Goal: Task Accomplishment & Management: Manage account settings

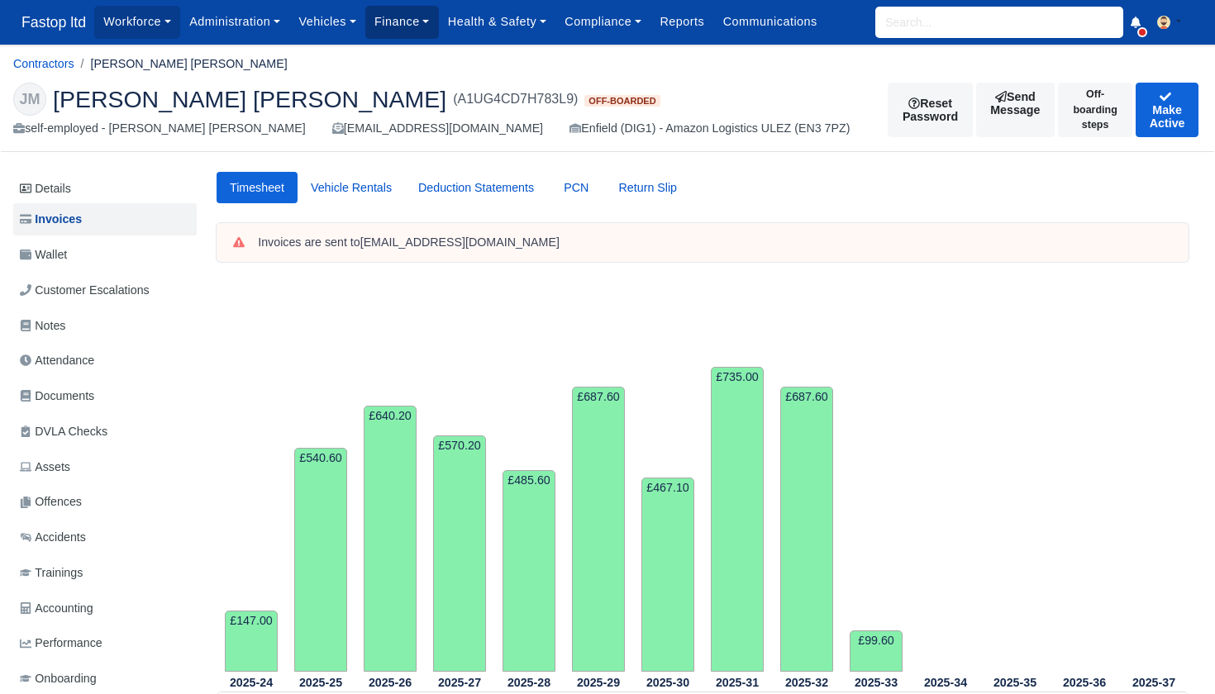
click at [405, 36] on link "Finance" at bounding box center [402, 22] width 74 height 32
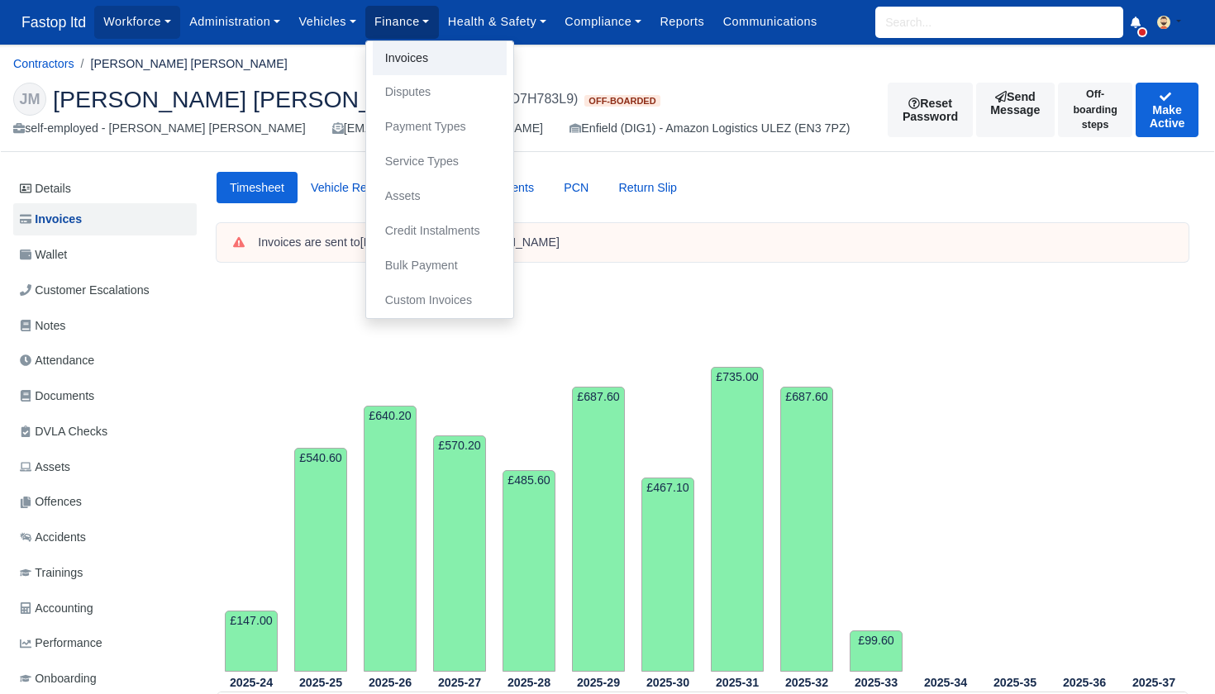
click at [418, 59] on link "Invoices" at bounding box center [440, 58] width 134 height 35
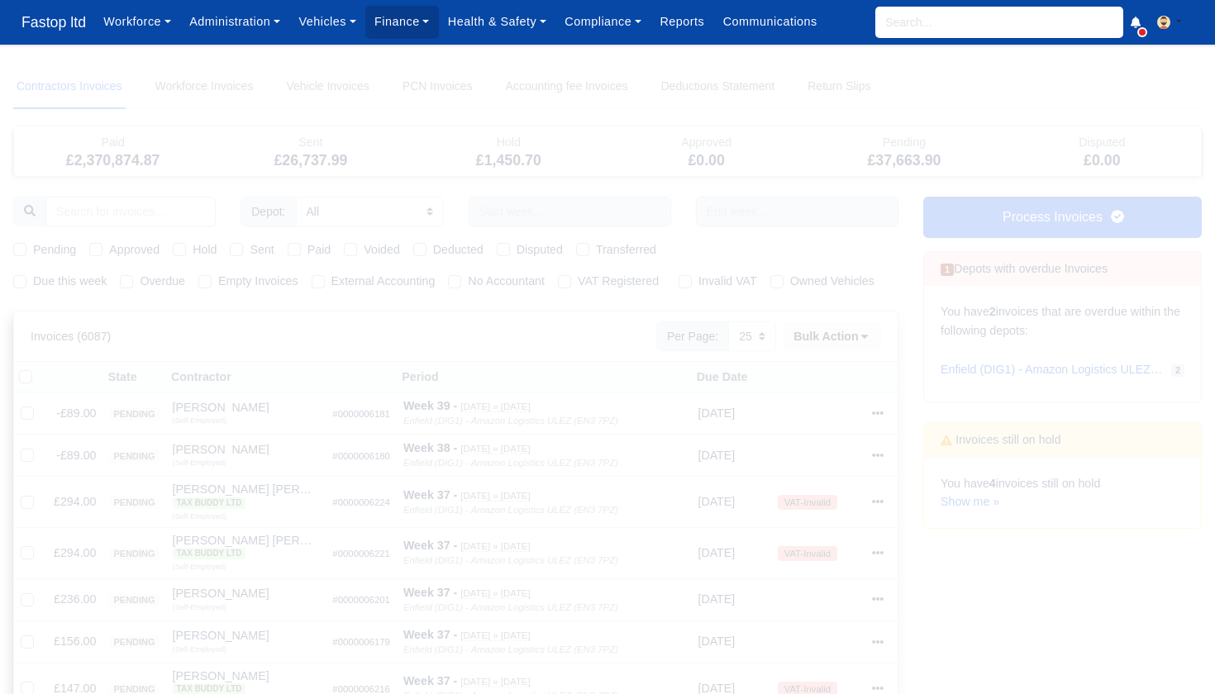
select select "25"
click at [981, 497] on link "Show me »" at bounding box center [969, 501] width 59 height 13
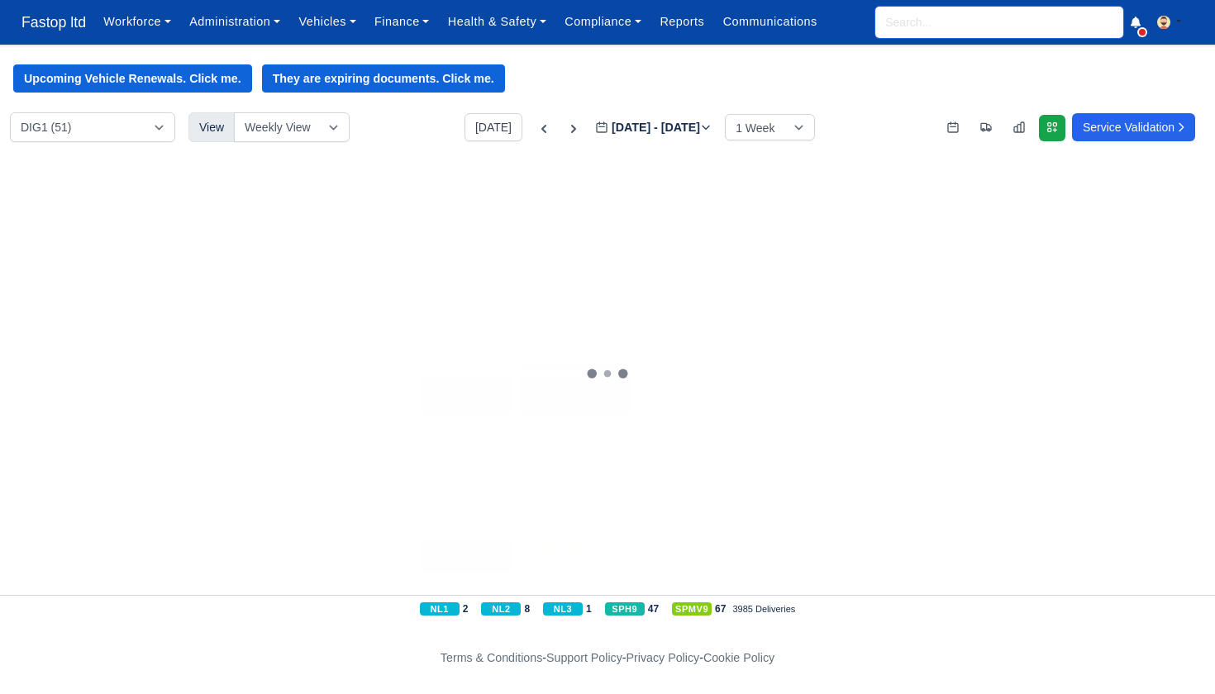
click at [902, 27] on input "search" at bounding box center [999, 22] width 248 height 31
type input "isa"
type input "isaac Andre Stevens"
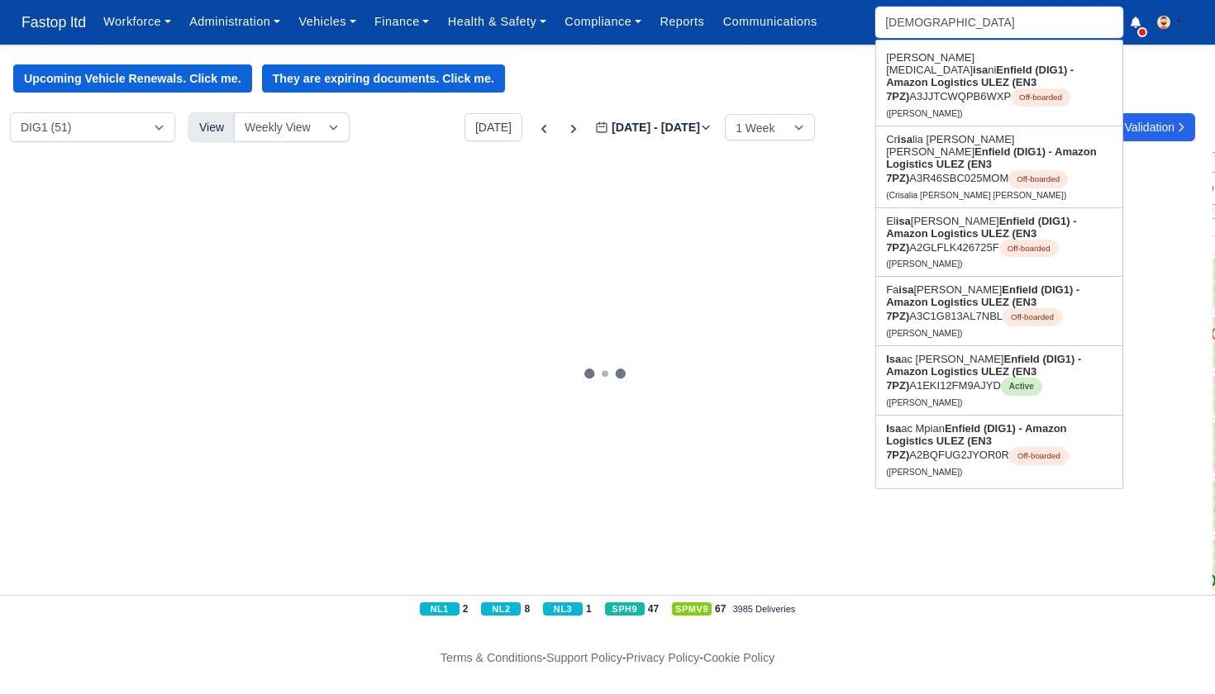
type input "isaac"
type input "isaac Andre Stevens"
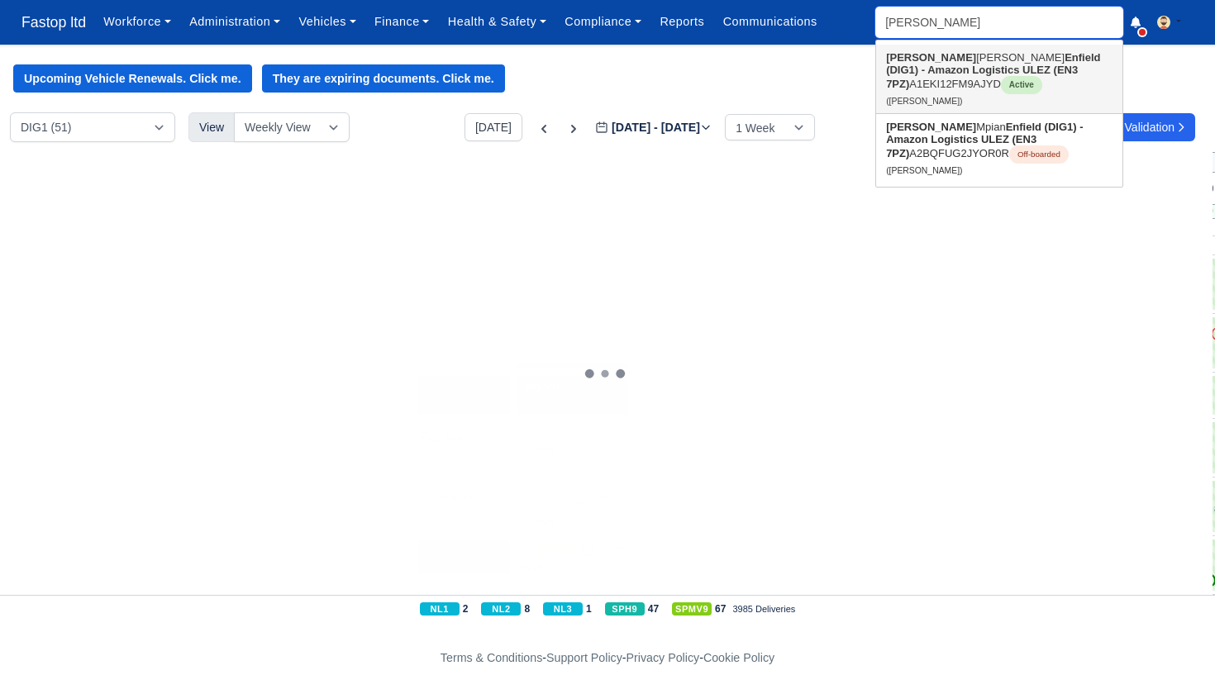
type input "Isaac"
drag, startPoint x: 919, startPoint y: 55, endPoint x: 957, endPoint y: 76, distance: 43.7
click at [957, 76] on strong "Enfield (DIG1) - Amazon Logistics ULEZ (EN3 7PZ)" at bounding box center [993, 70] width 214 height 39
type input "[PERSON_NAME]"
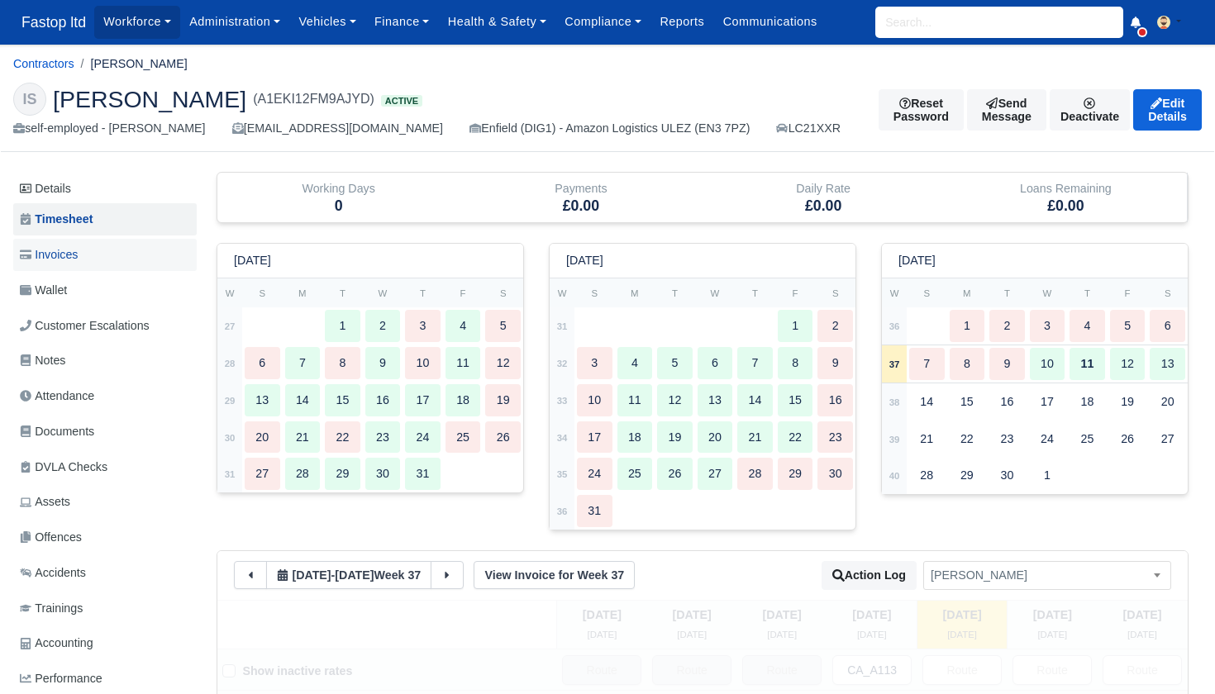
click at [68, 254] on span "Invoices" at bounding box center [49, 254] width 58 height 19
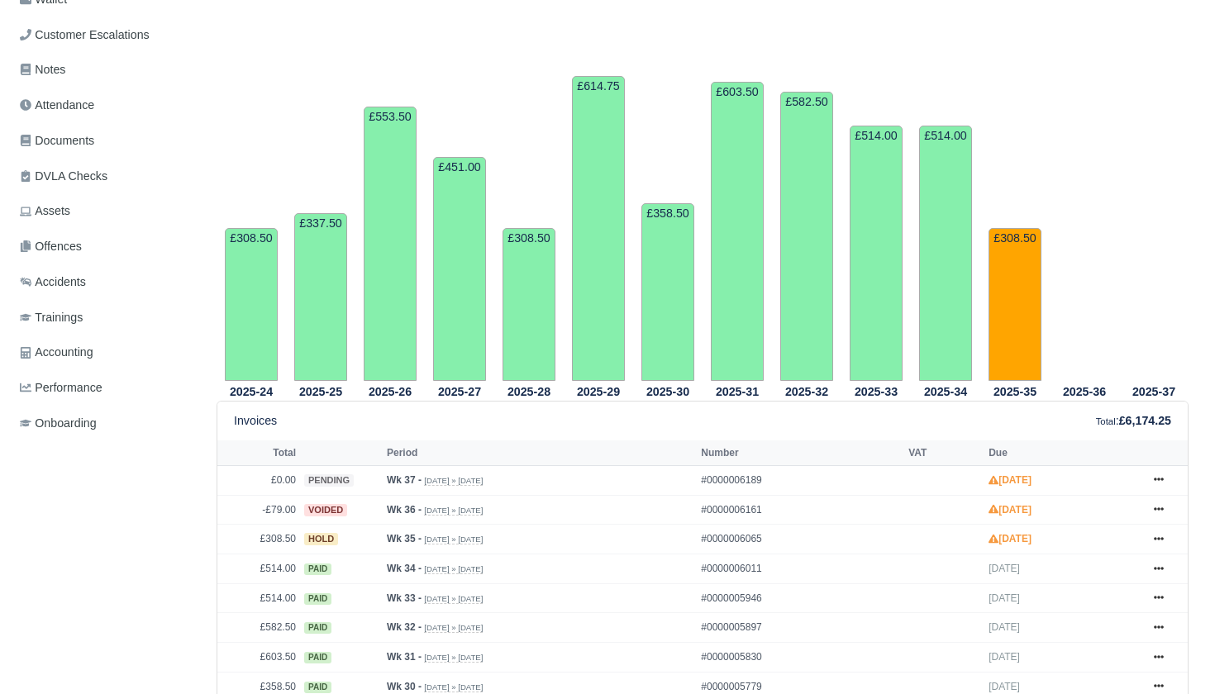
scroll to position [283, 0]
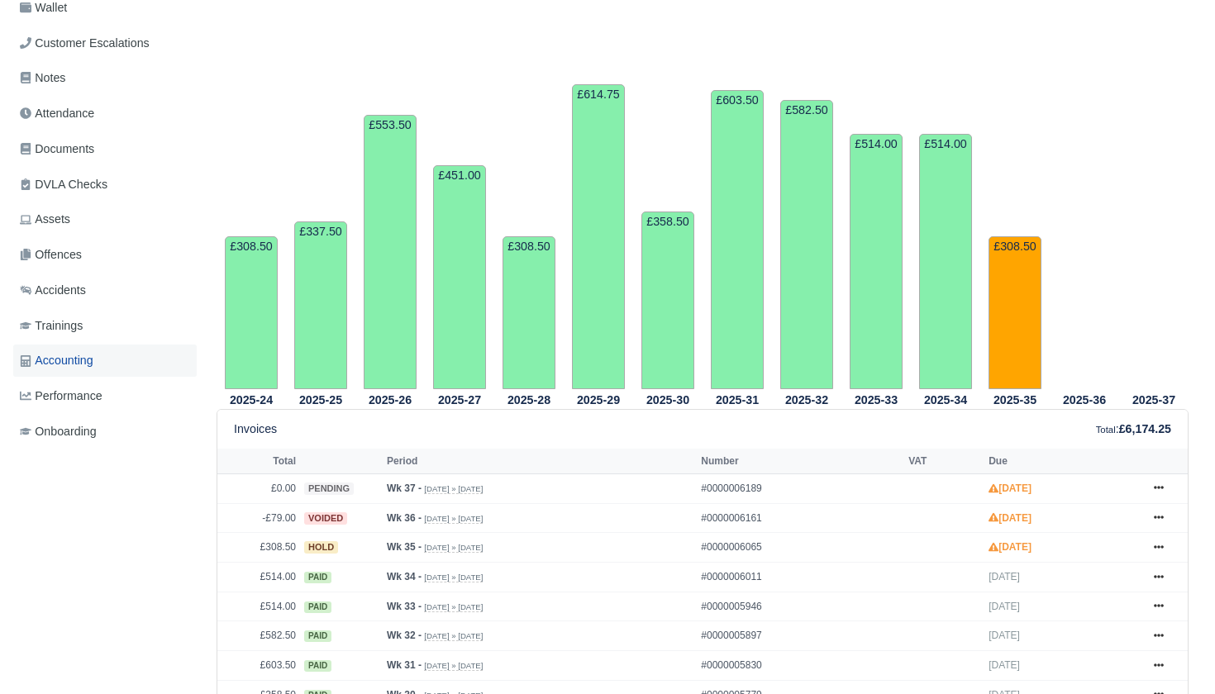
click at [76, 353] on span "Accounting" at bounding box center [57, 360] width 74 height 19
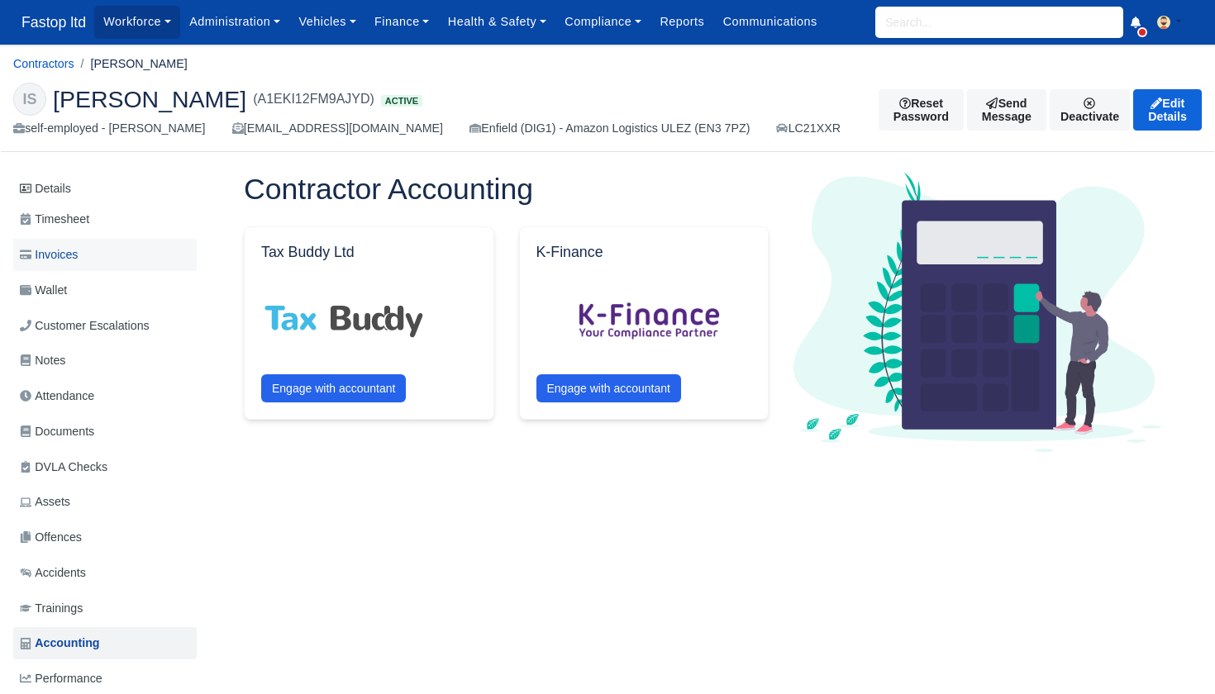
click at [65, 254] on span "Invoices" at bounding box center [49, 254] width 58 height 19
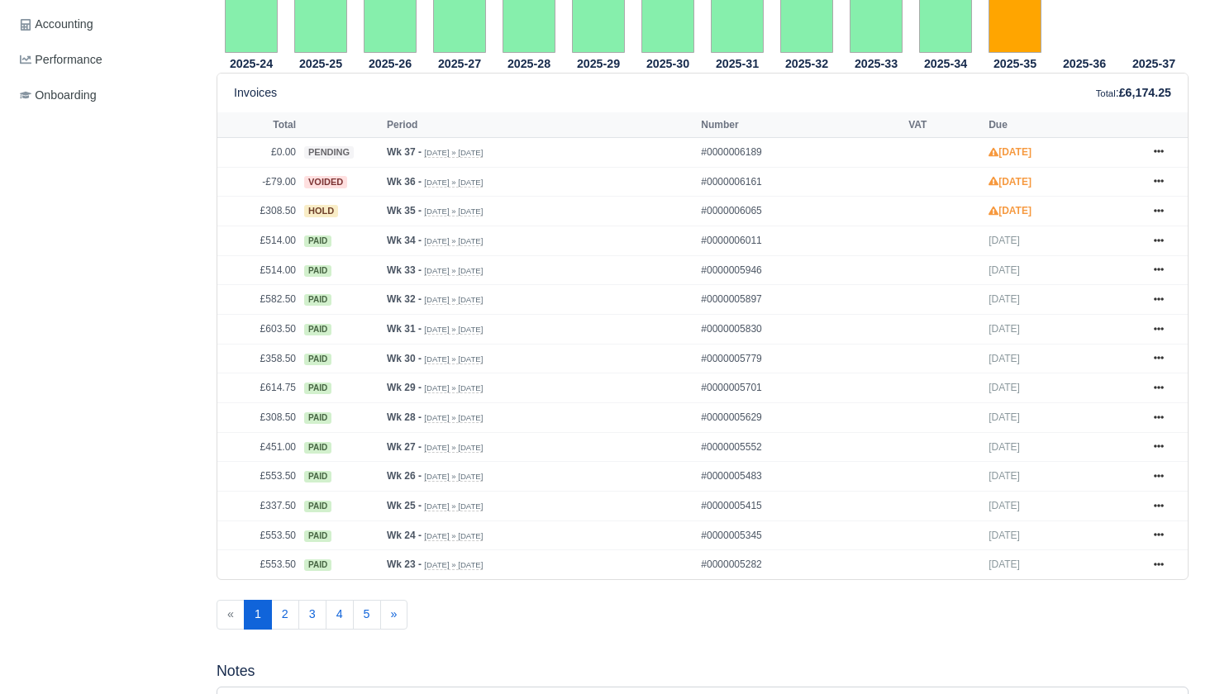
scroll to position [644, 0]
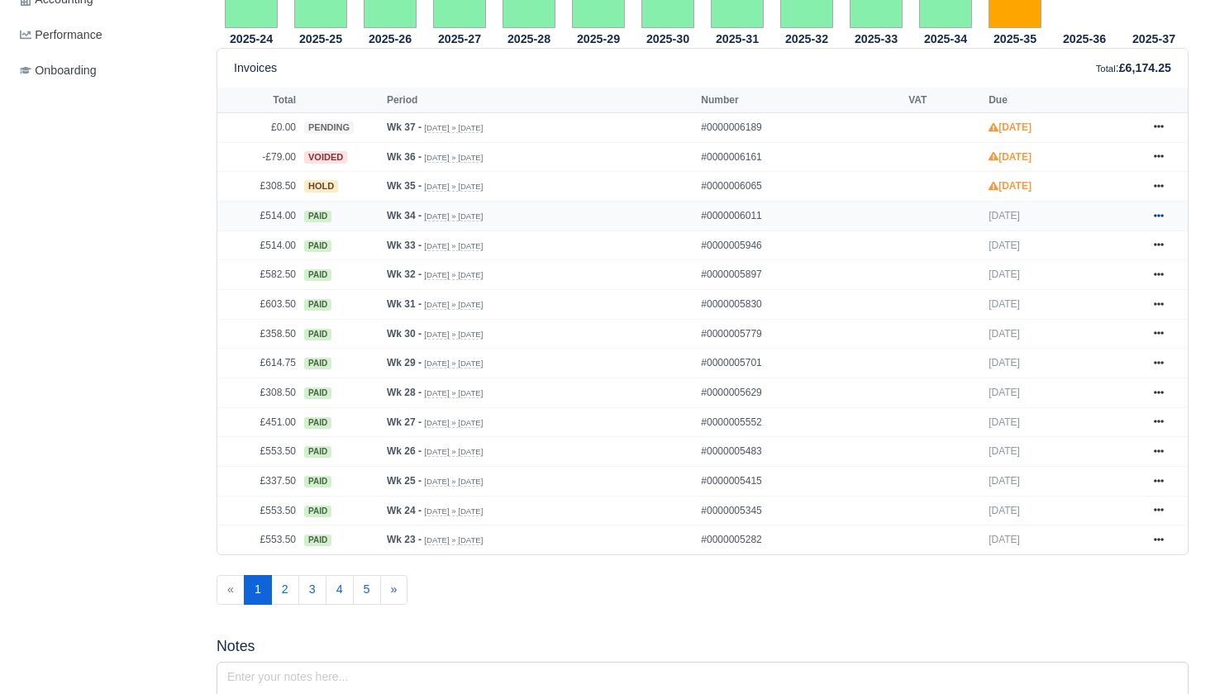
click at [1161, 217] on icon at bounding box center [1158, 215] width 10 height 3
click at [1118, 263] on link "Show Invoice" at bounding box center [1096, 245] width 147 height 35
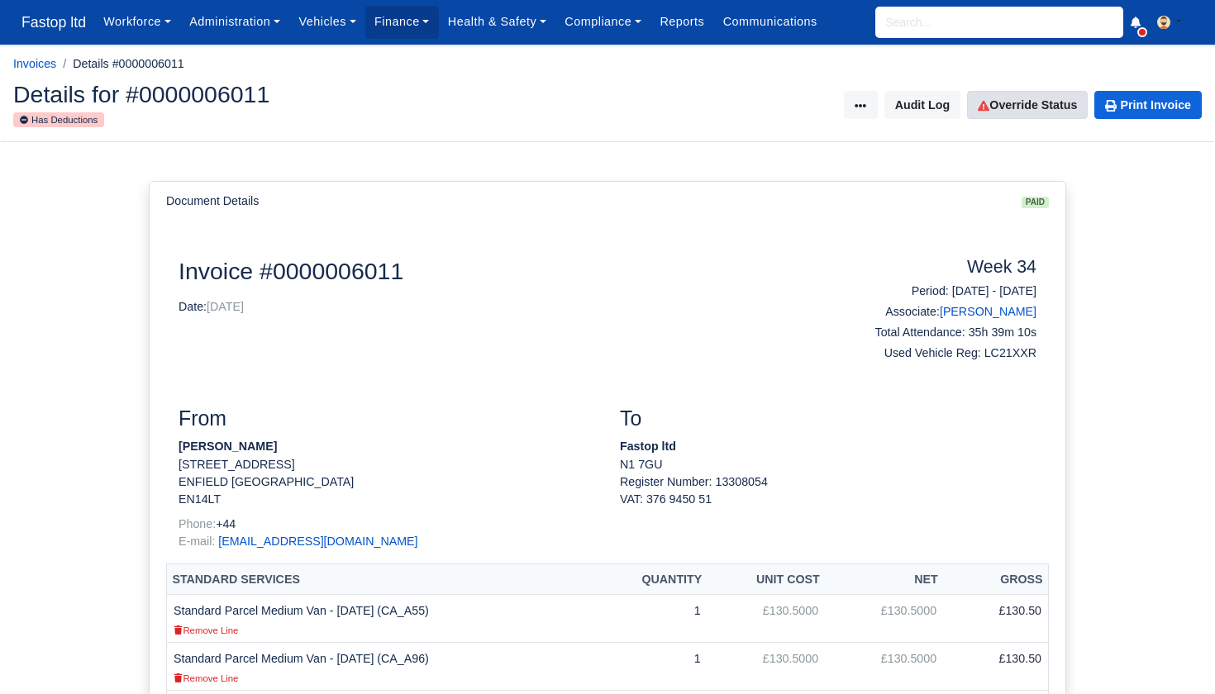
click at [1008, 110] on link "Override Status" at bounding box center [1027, 105] width 121 height 28
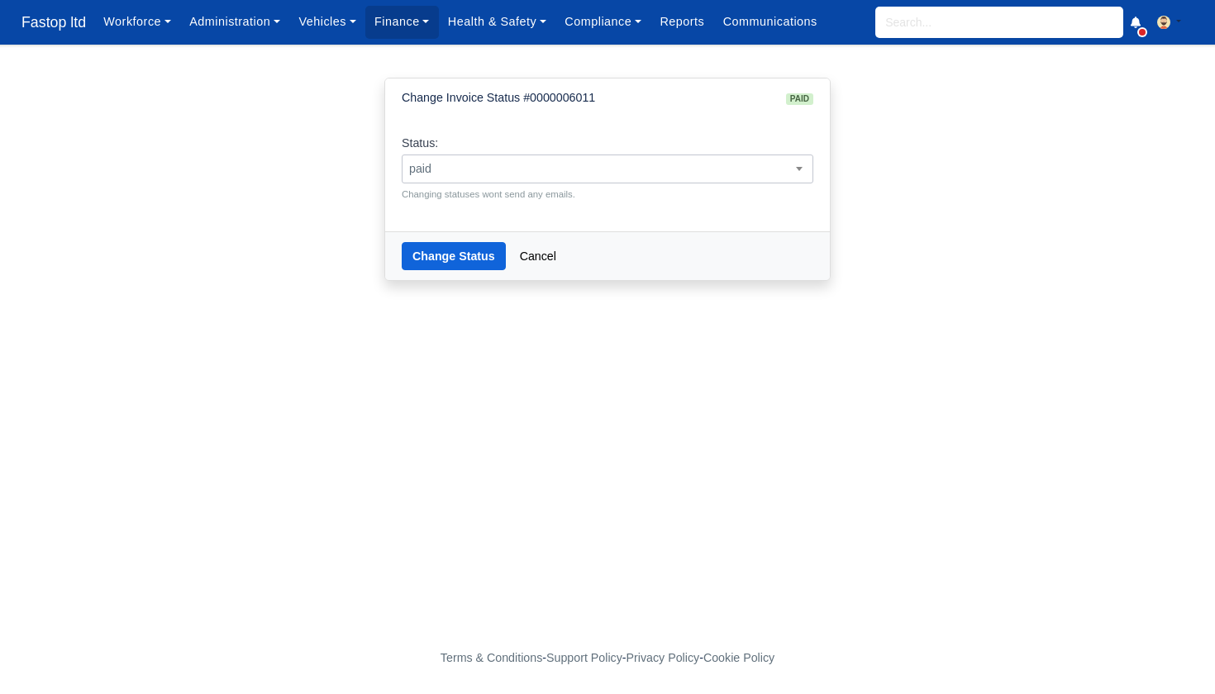
click at [691, 176] on span "paid" at bounding box center [607, 169] width 410 height 21
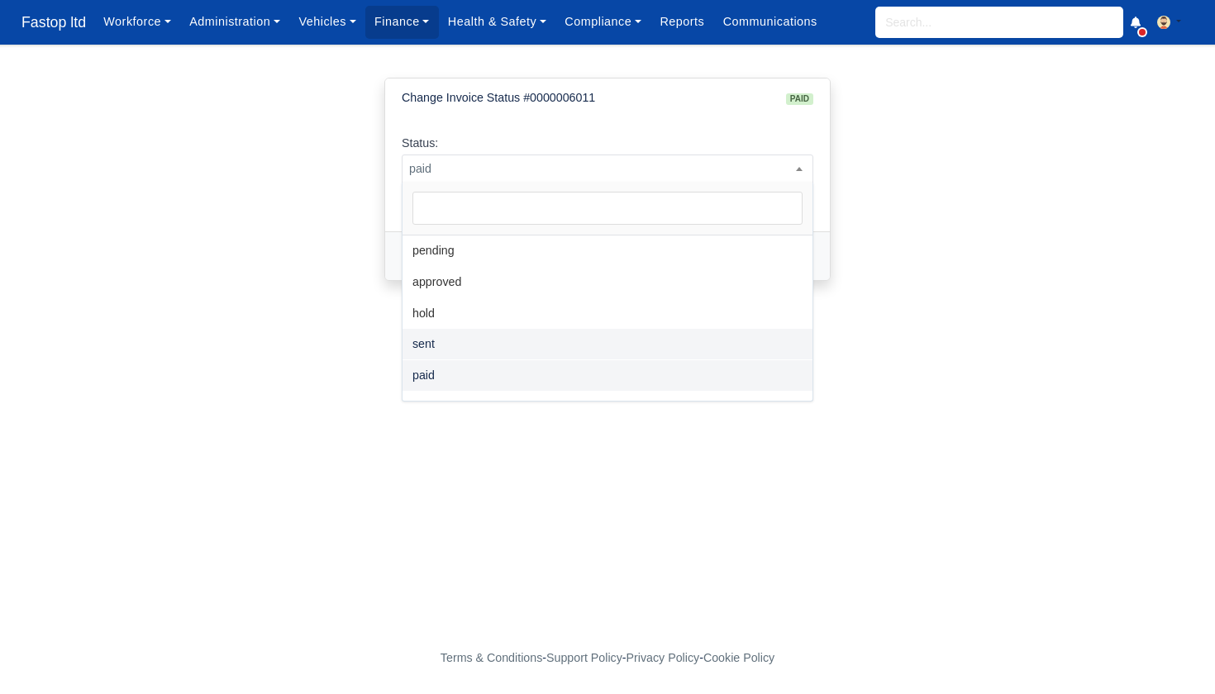
select select "sent"
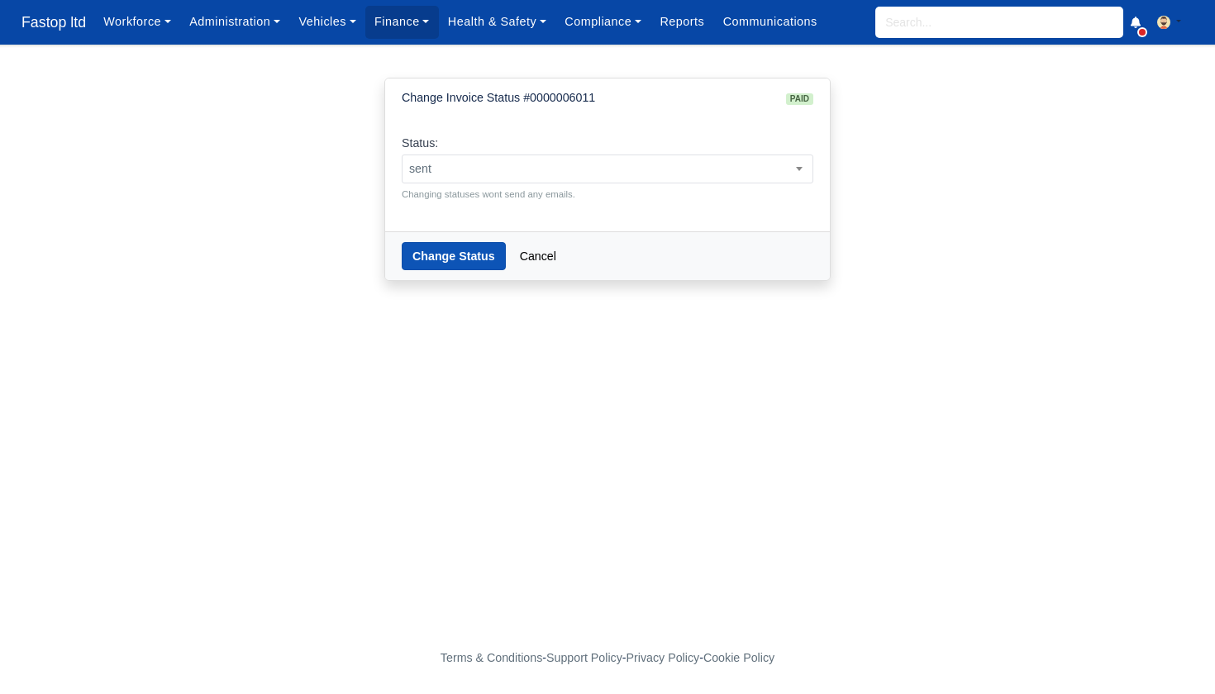
click at [465, 263] on button "Change Status" at bounding box center [454, 256] width 104 height 28
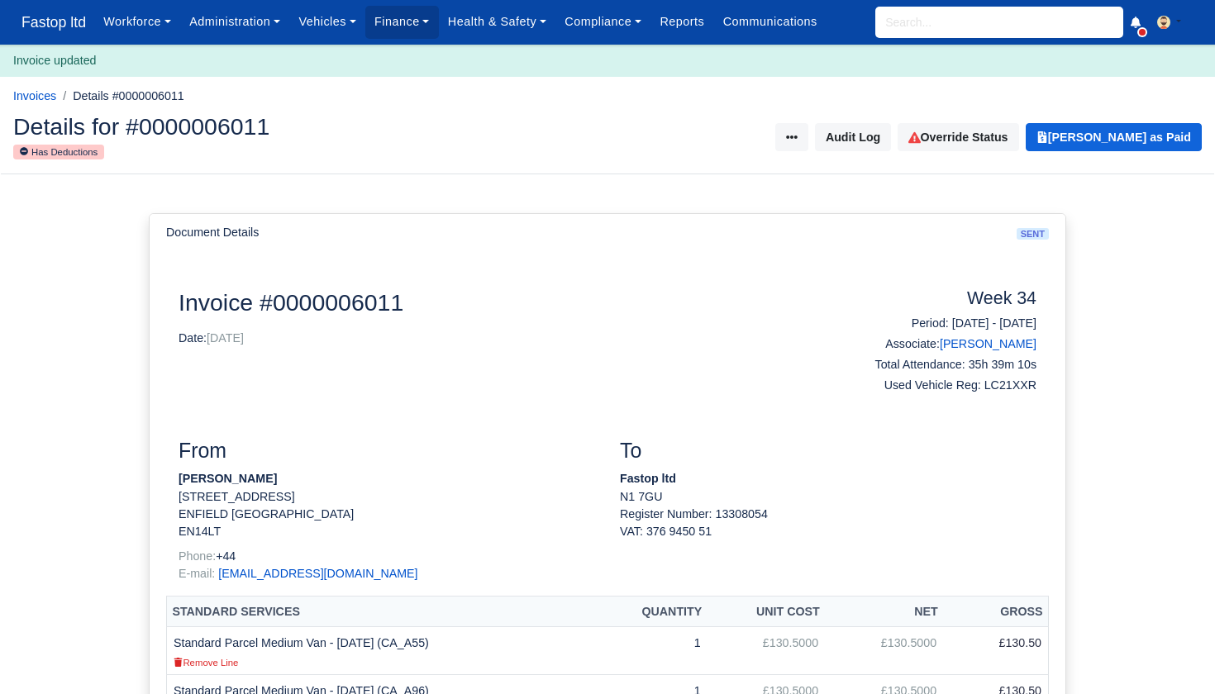
click at [906, 32] on input "search" at bounding box center [999, 22] width 248 height 31
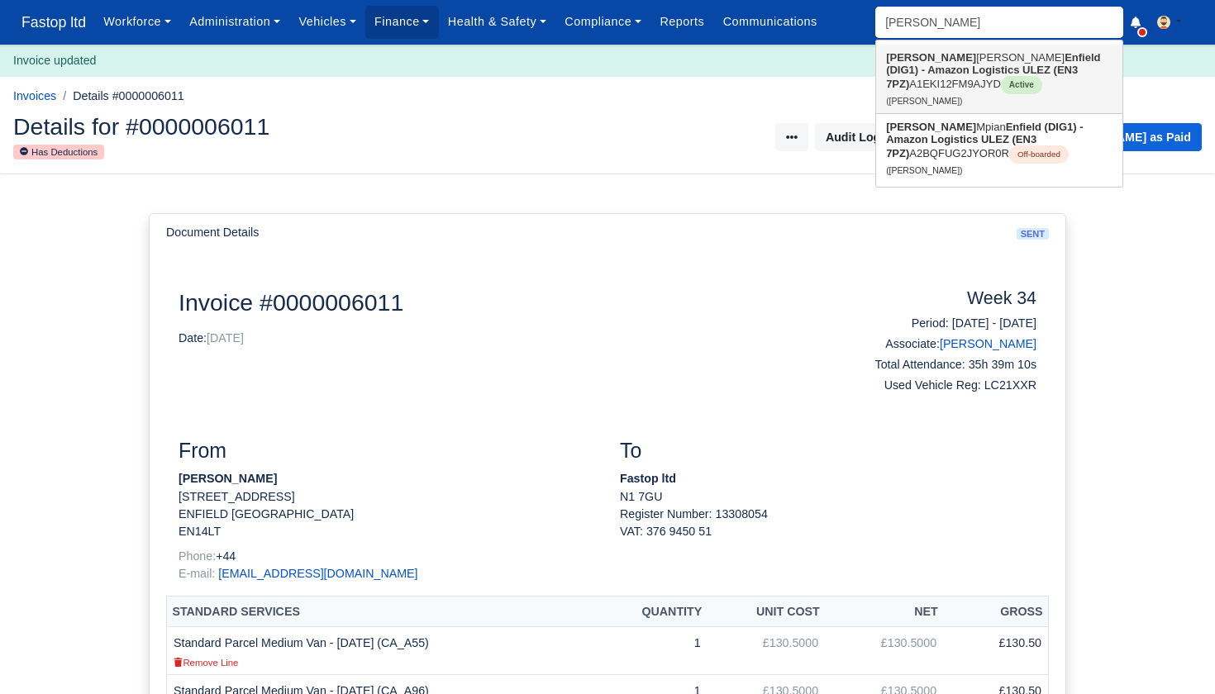
type input "Isaac"
drag, startPoint x: 916, startPoint y: 51, endPoint x: 953, endPoint y: 73, distance: 42.9
click at [953, 73] on strong "Enfield (DIG1) - Amazon Logistics ULEZ (EN3 7PZ)" at bounding box center [993, 70] width 214 height 39
type input "[PERSON_NAME]"
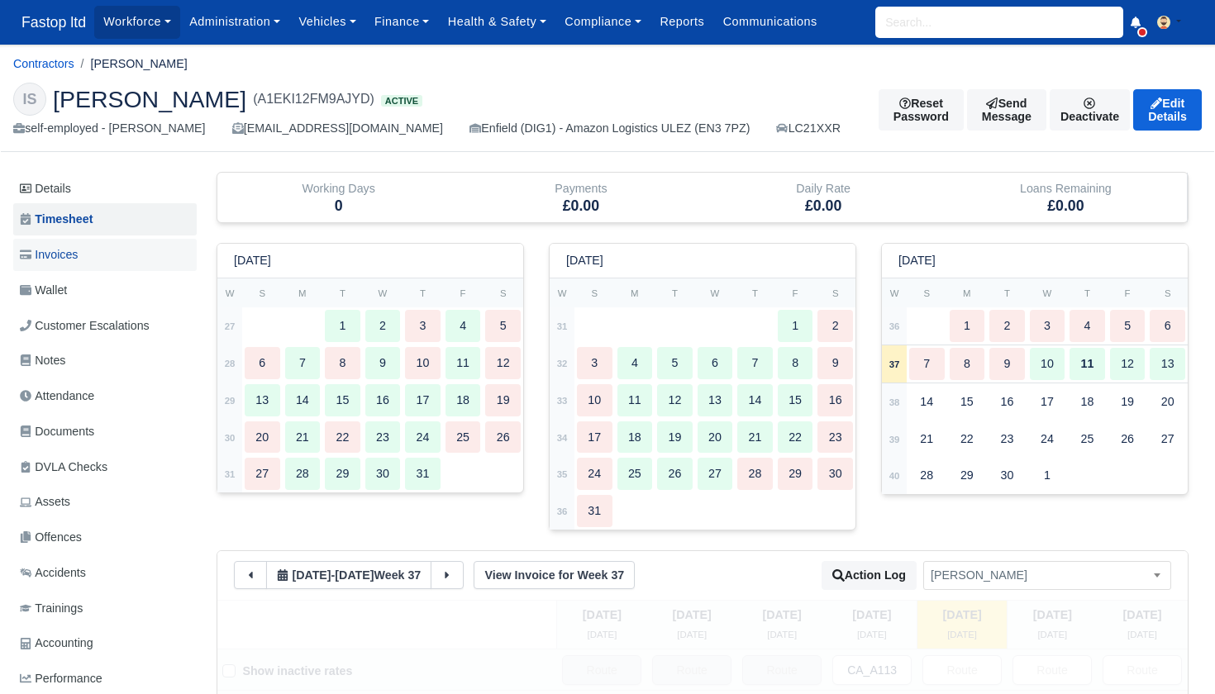
click at [87, 261] on link "Invoices" at bounding box center [104, 255] width 183 height 32
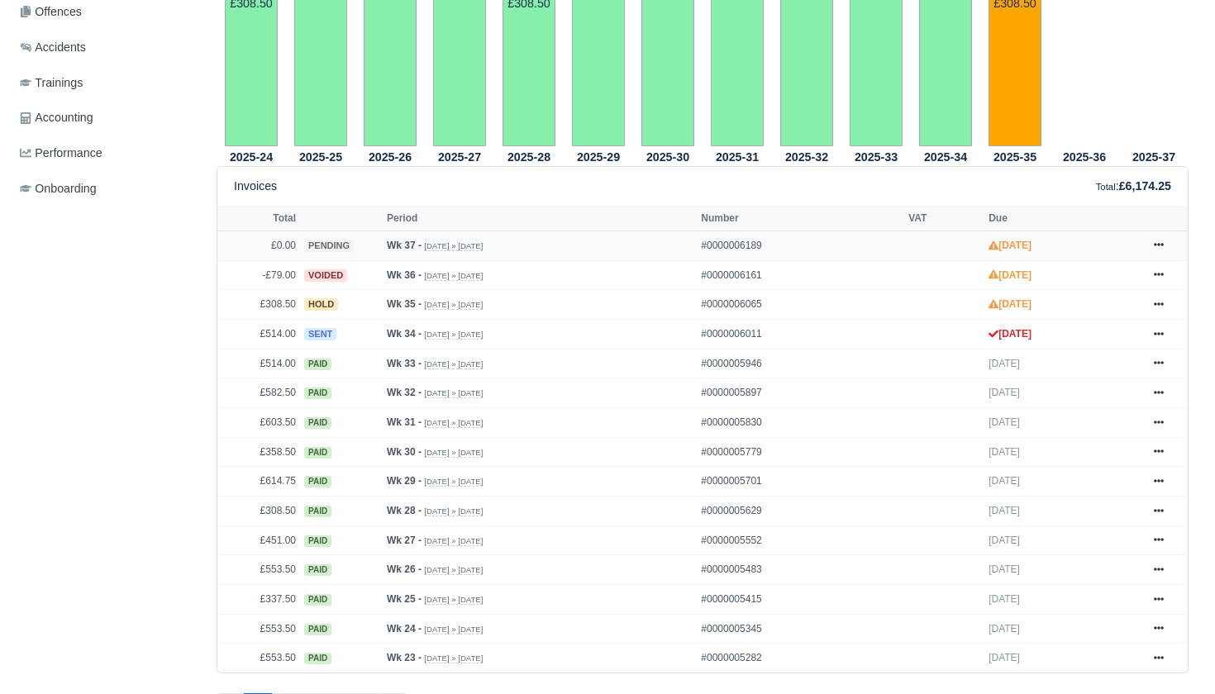
scroll to position [536, 0]
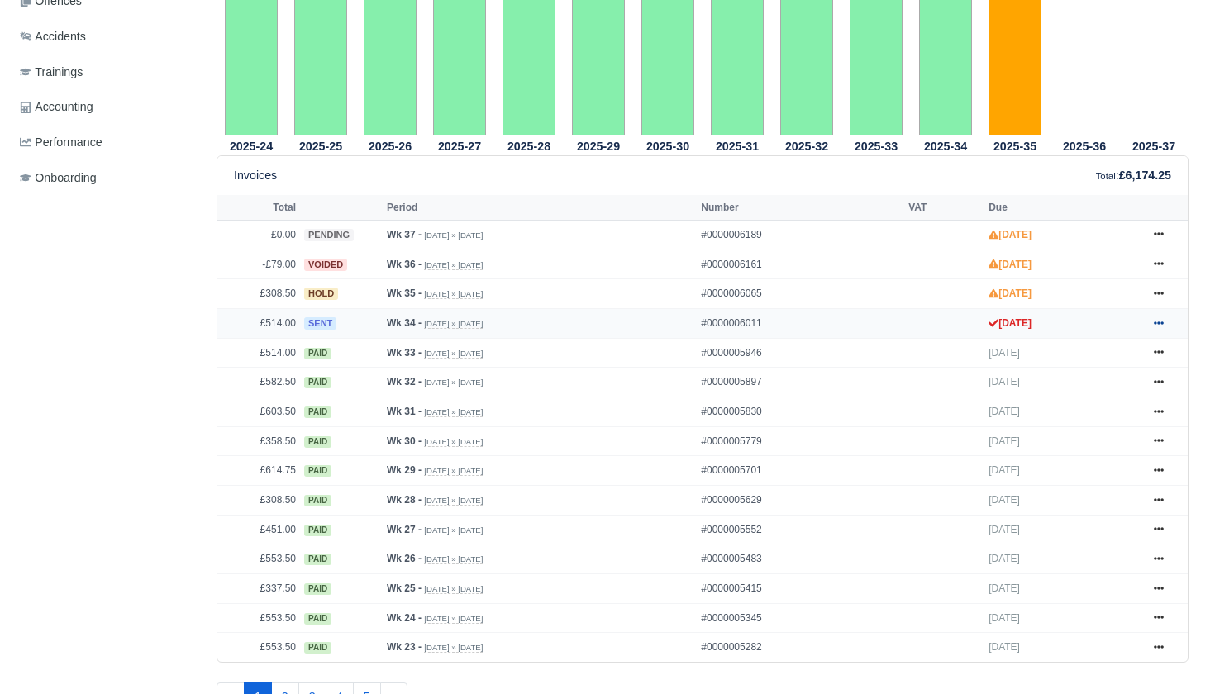
click at [1154, 328] on icon at bounding box center [1158, 323] width 10 height 10
click at [1081, 370] on link "Show Invoice" at bounding box center [1096, 352] width 147 height 35
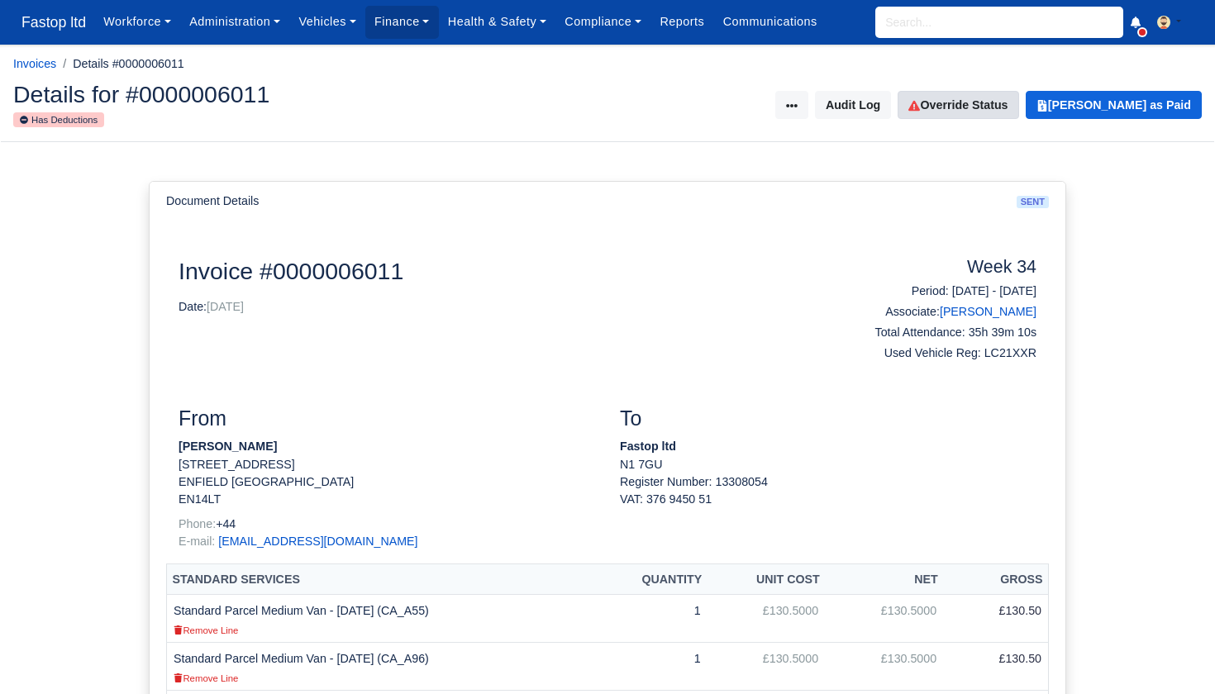
click at [1003, 115] on link "Override Status" at bounding box center [957, 105] width 121 height 28
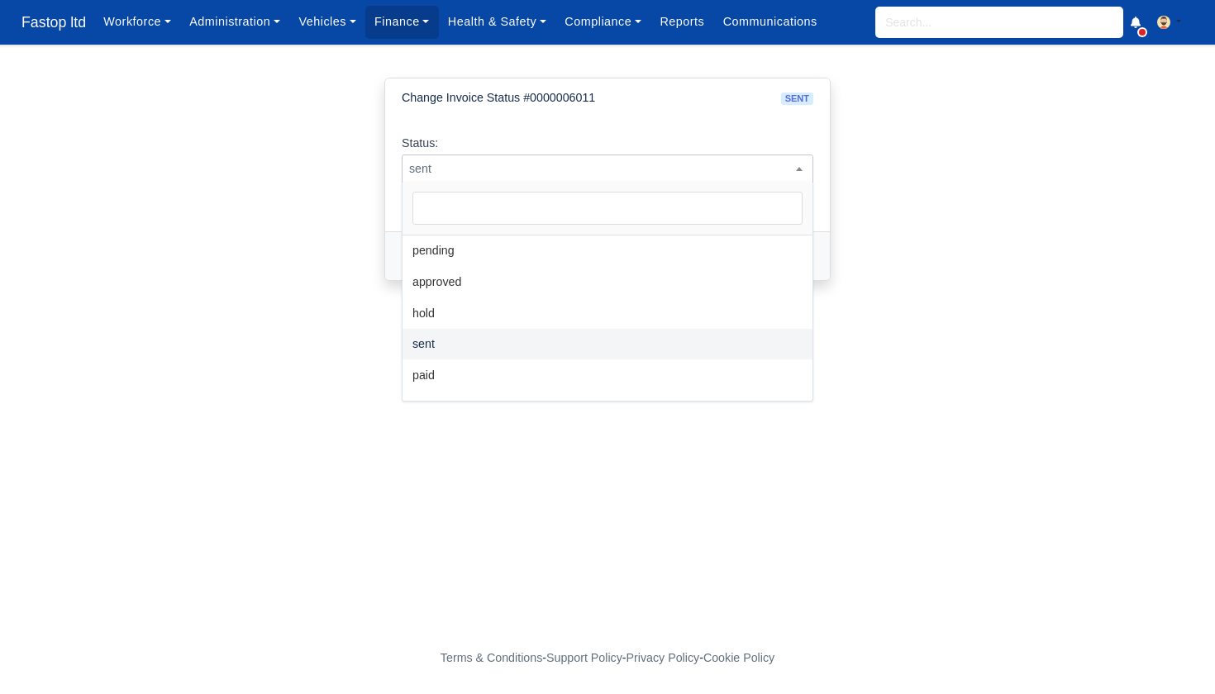
click at [757, 156] on span "sent" at bounding box center [607, 169] width 411 height 29
select select "paid"
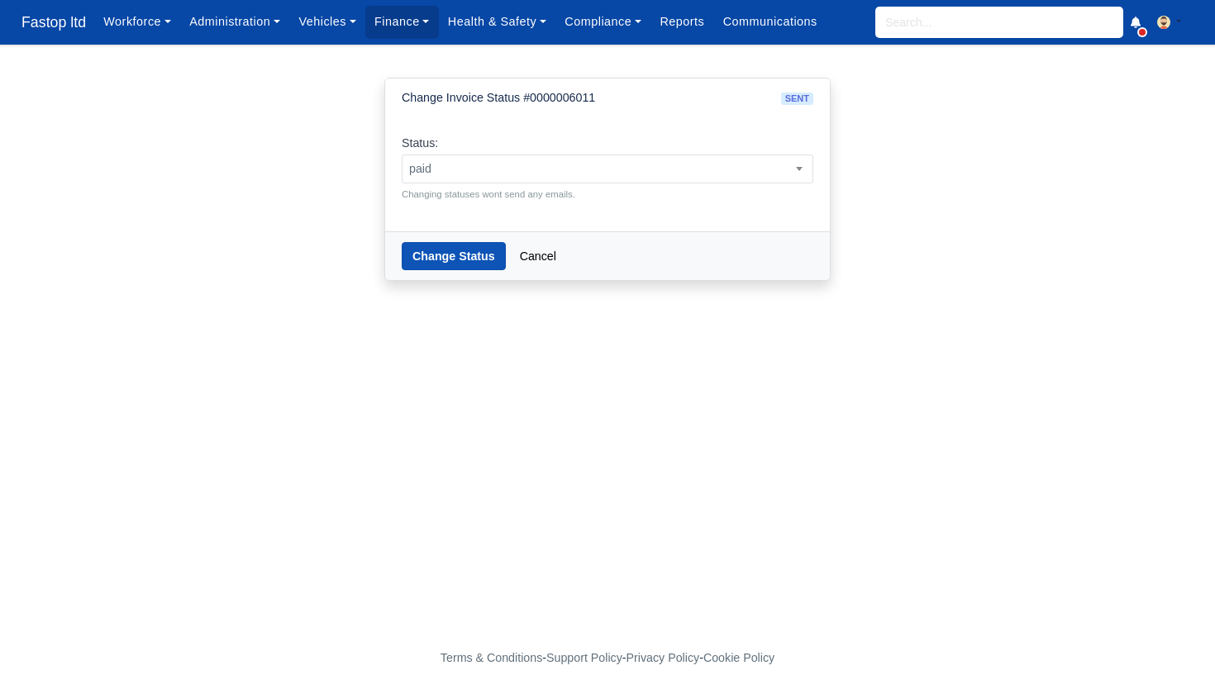
click at [441, 249] on button "Change Status" at bounding box center [454, 256] width 104 height 28
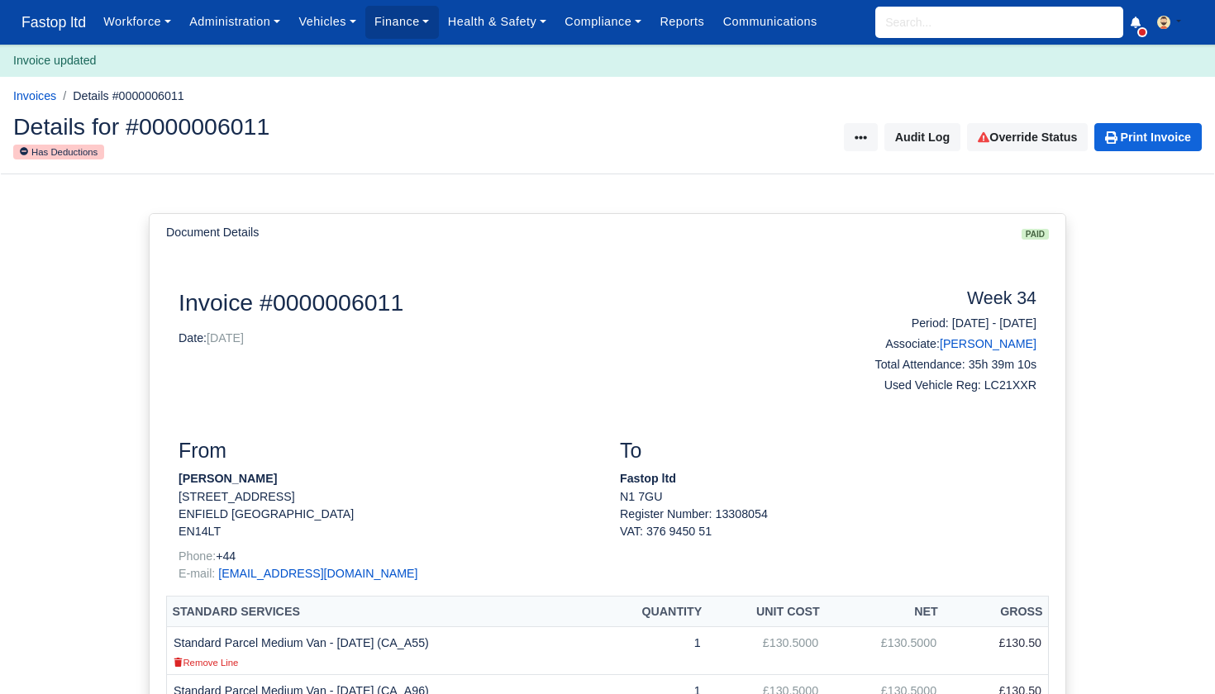
click at [927, 28] on input "search" at bounding box center [999, 22] width 248 height 31
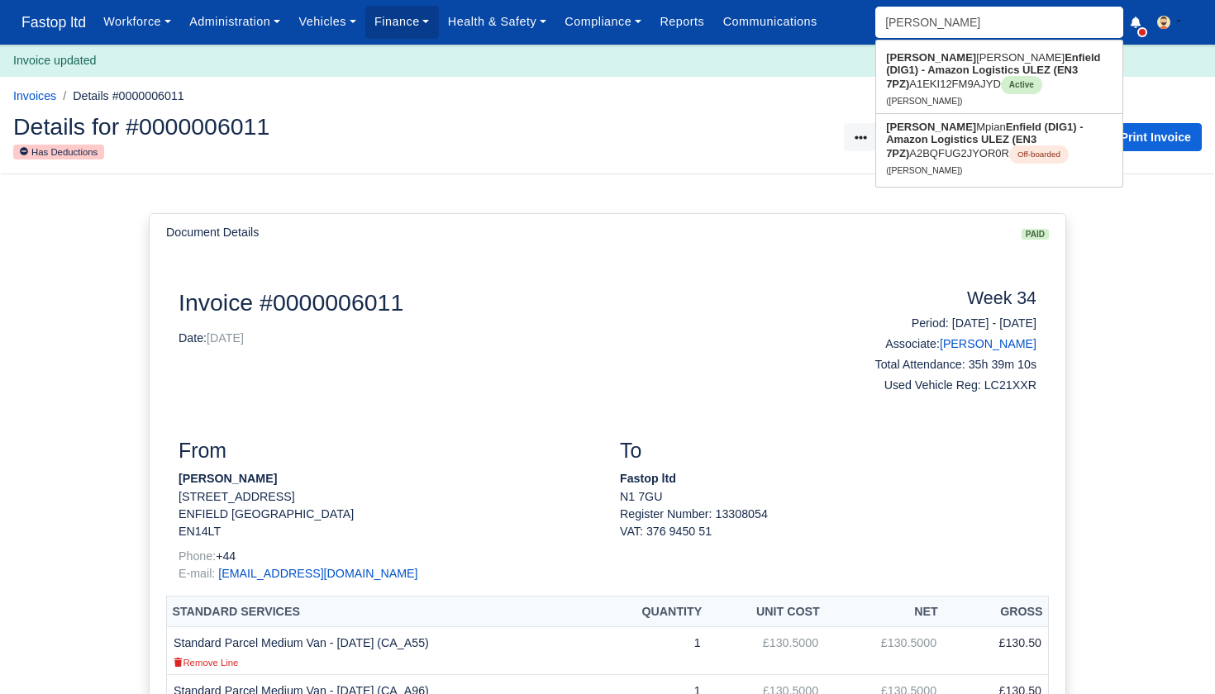
type input "[PERSON_NAME]"
drag, startPoint x: 926, startPoint y: 49, endPoint x: 944, endPoint y: 71, distance: 28.8
click at [944, 71] on strong "Enfield (DIG1) - Amazon Logistics ULEZ (EN3 7PZ)" at bounding box center [993, 70] width 214 height 39
type input "[PERSON_NAME]"
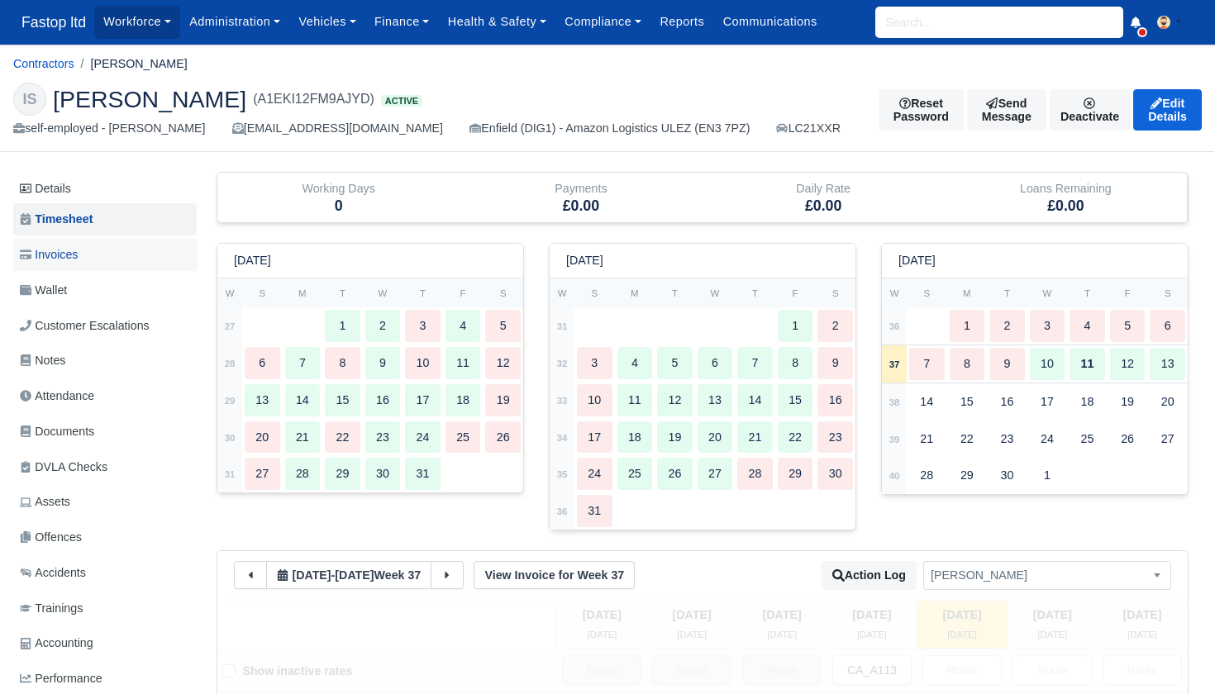
click at [78, 260] on span "Invoices" at bounding box center [49, 254] width 58 height 19
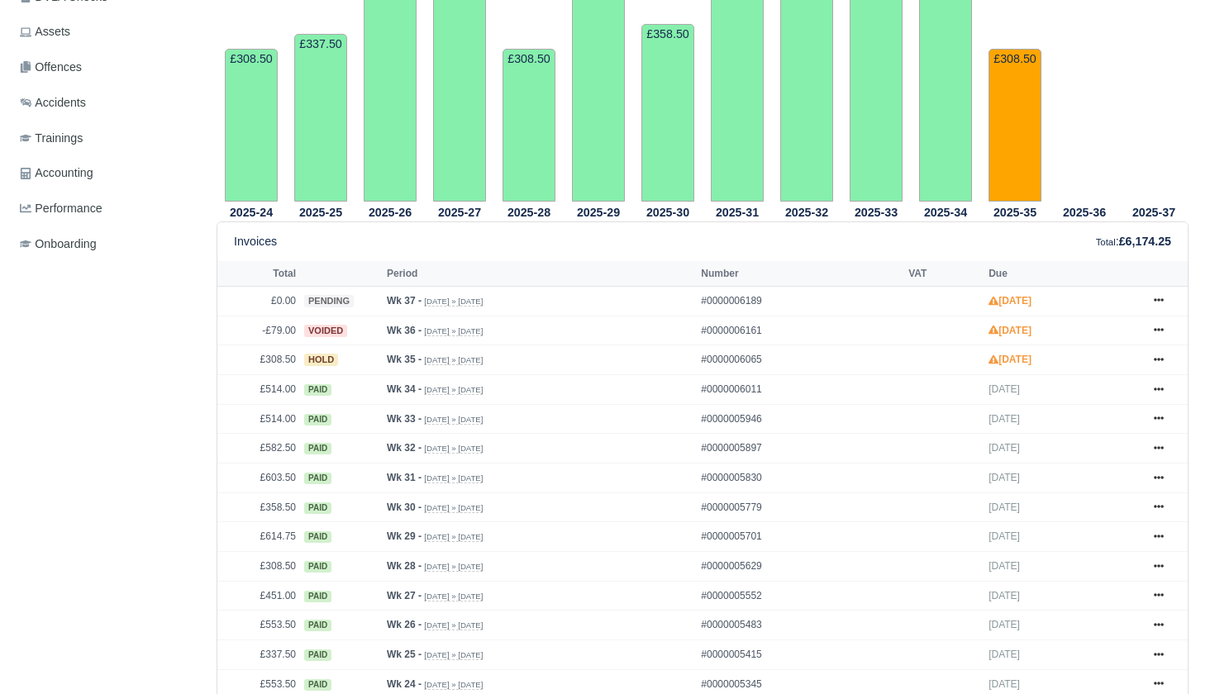
scroll to position [489, 0]
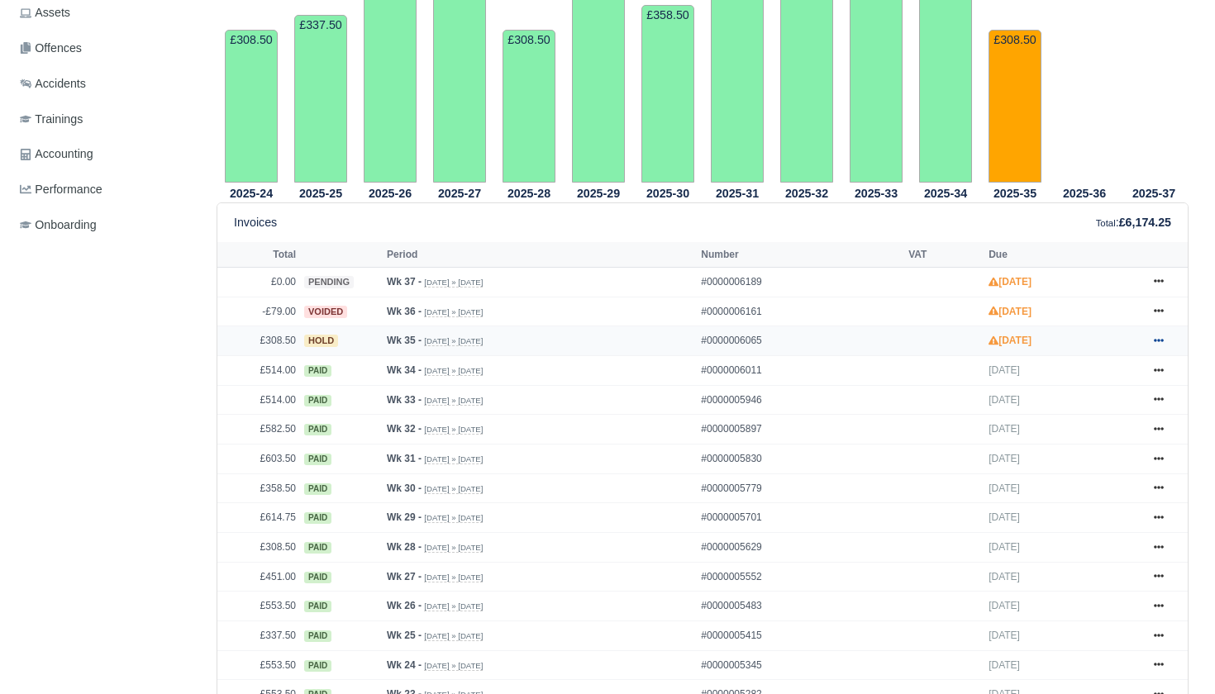
click at [1159, 342] on icon at bounding box center [1158, 340] width 10 height 3
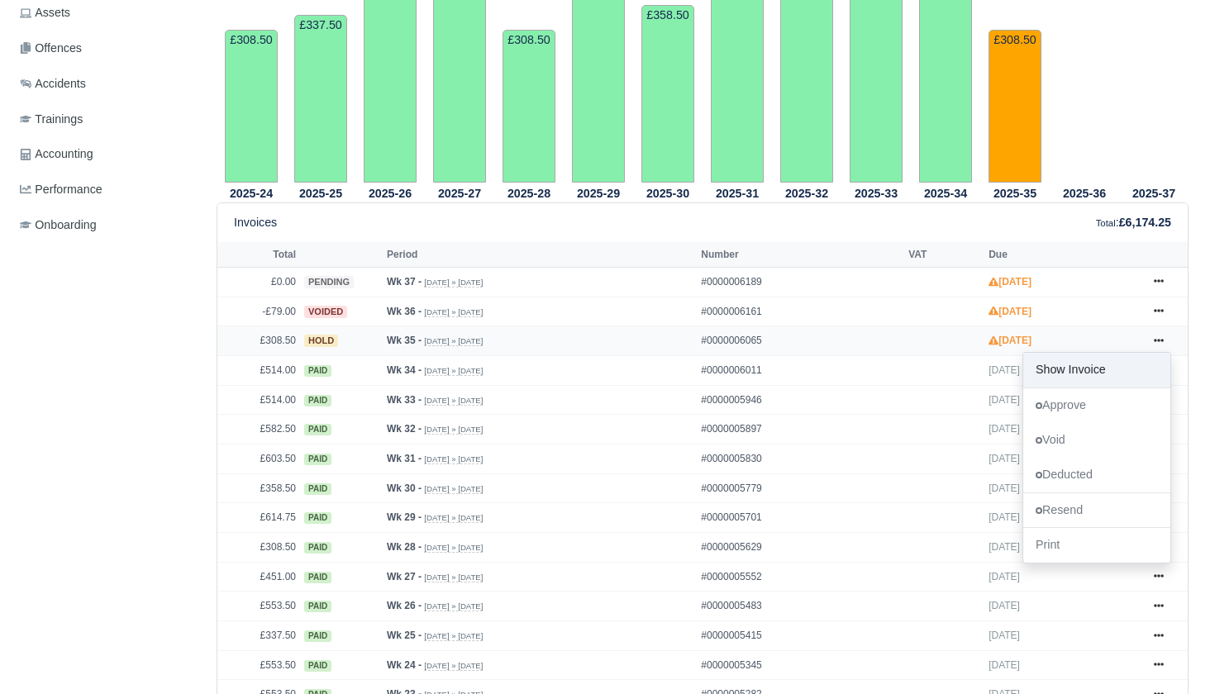
click at [1079, 388] on link "Show Invoice" at bounding box center [1096, 370] width 147 height 35
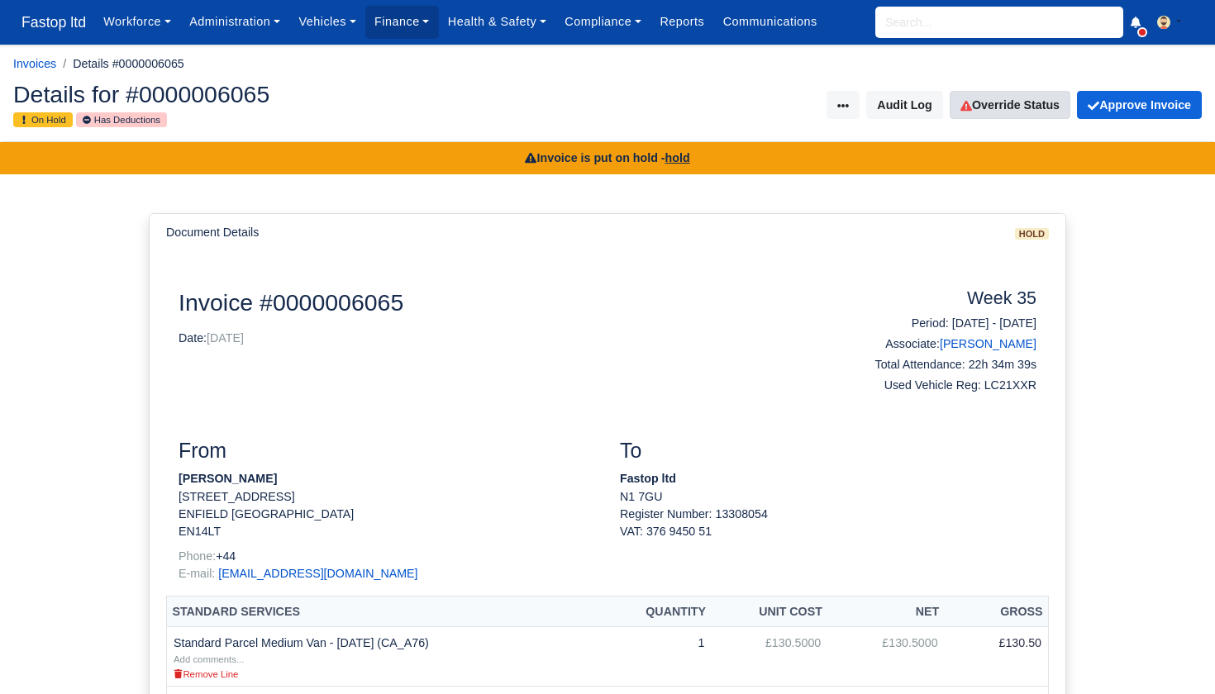
click at [1019, 105] on link "Override Status" at bounding box center [1009, 105] width 121 height 28
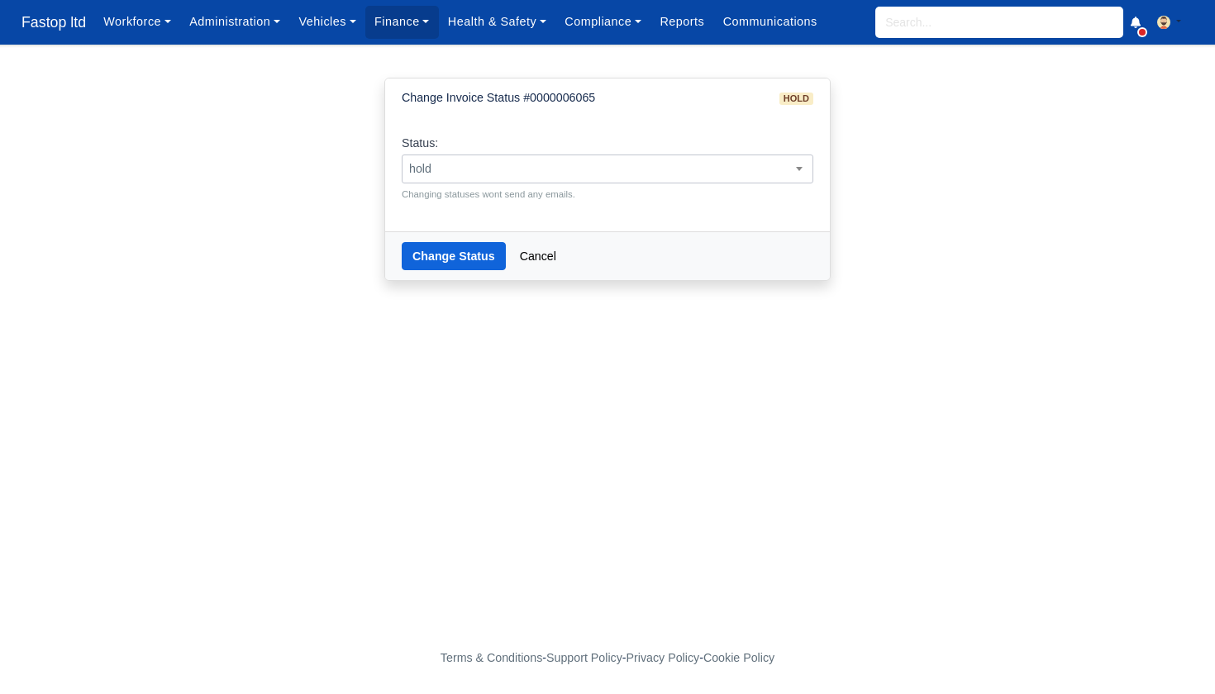
click at [751, 170] on span "hold" at bounding box center [607, 169] width 410 height 21
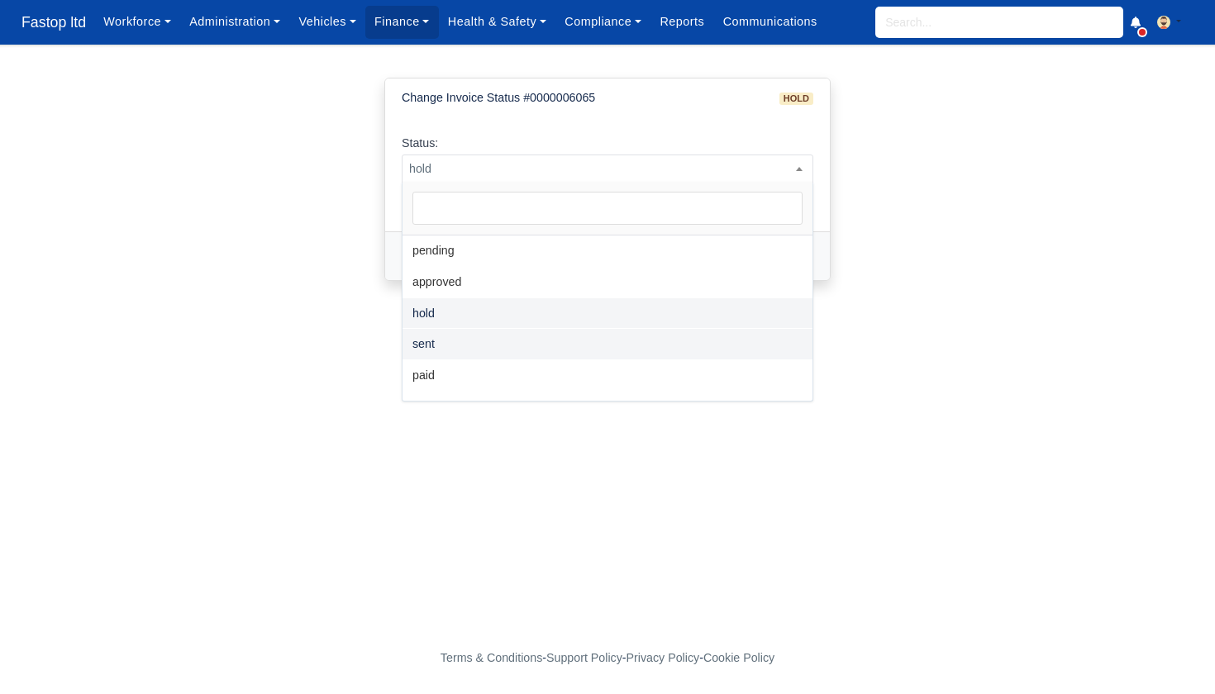
select select "sent"
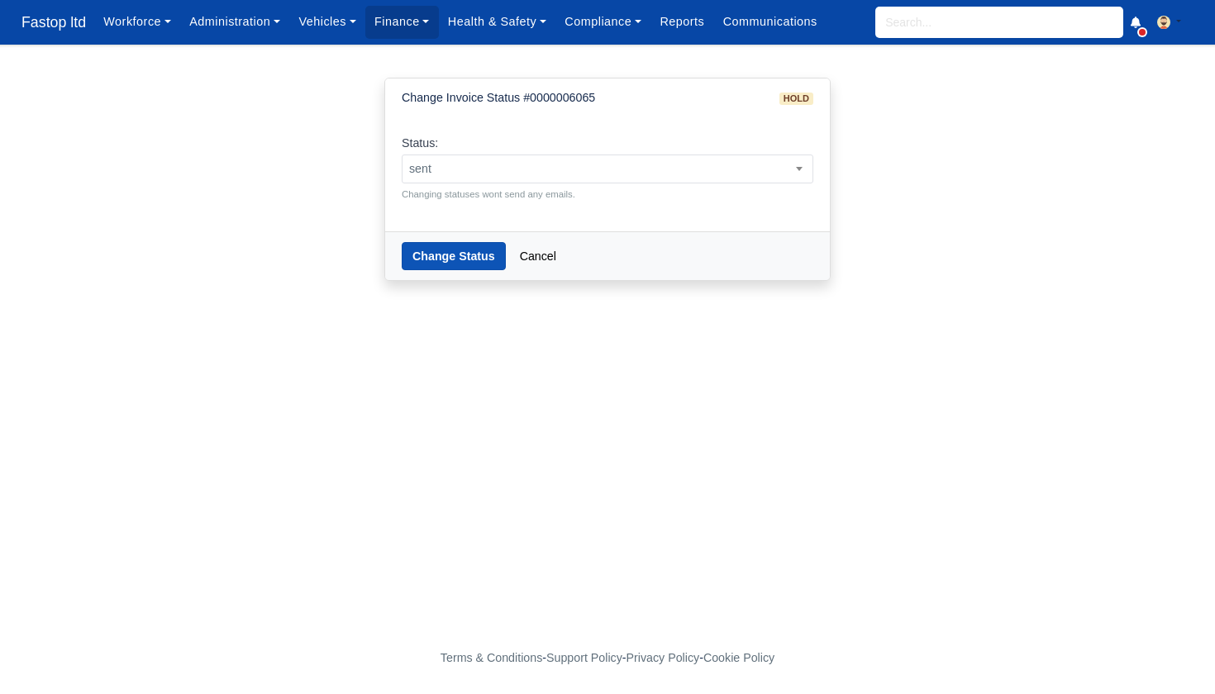
click at [459, 255] on button "Change Status" at bounding box center [454, 256] width 104 height 28
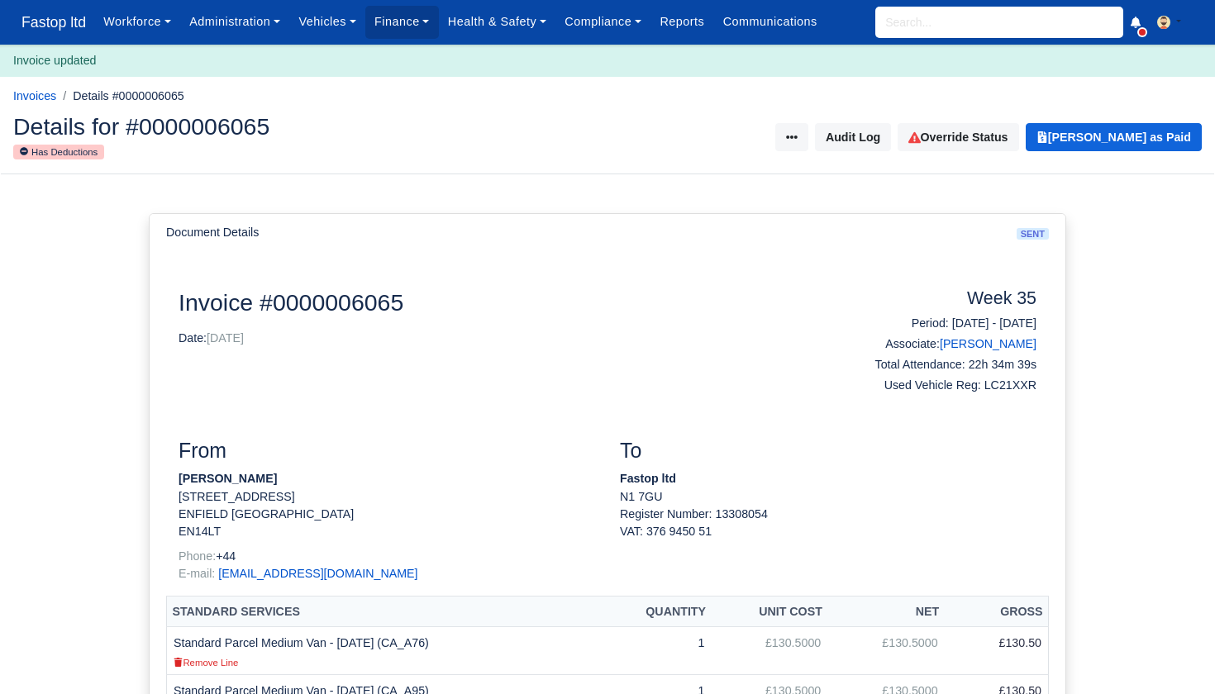
click at [916, 29] on input "search" at bounding box center [999, 22] width 248 height 31
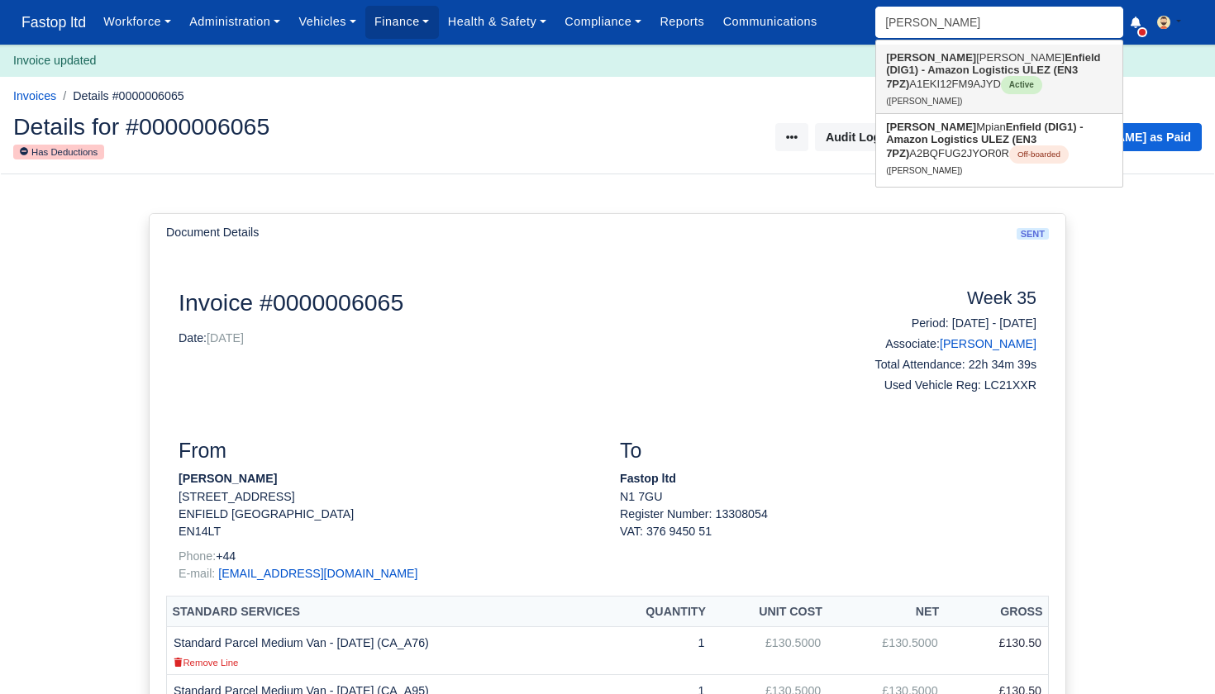
type input "[PERSON_NAME]"
drag, startPoint x: 930, startPoint y: 49, endPoint x: 943, endPoint y: 79, distance: 33.0
click at [943, 79] on link "[PERSON_NAME] Enfield (DIG1) - Amazon Logistics ULEZ (EN3 7PZ) A1EKI12FM9AJYD A…" at bounding box center [999, 79] width 246 height 69
type input "[PERSON_NAME]"
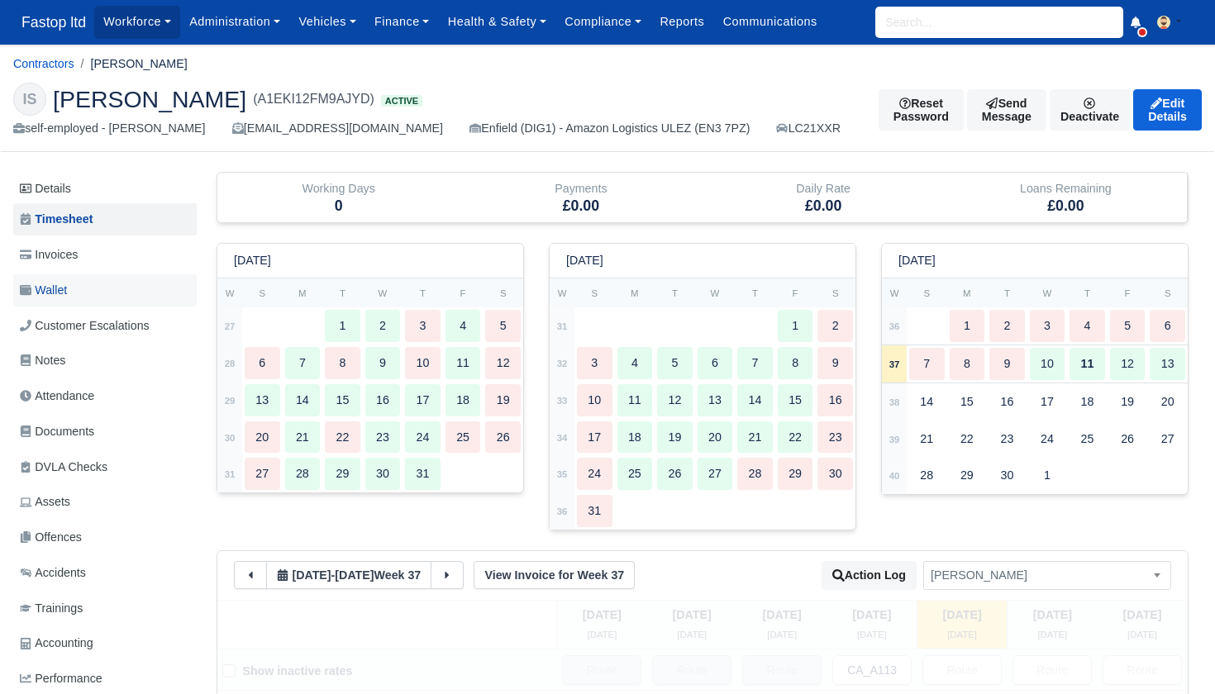
click at [43, 288] on span "Wallet" at bounding box center [43, 290] width 47 height 19
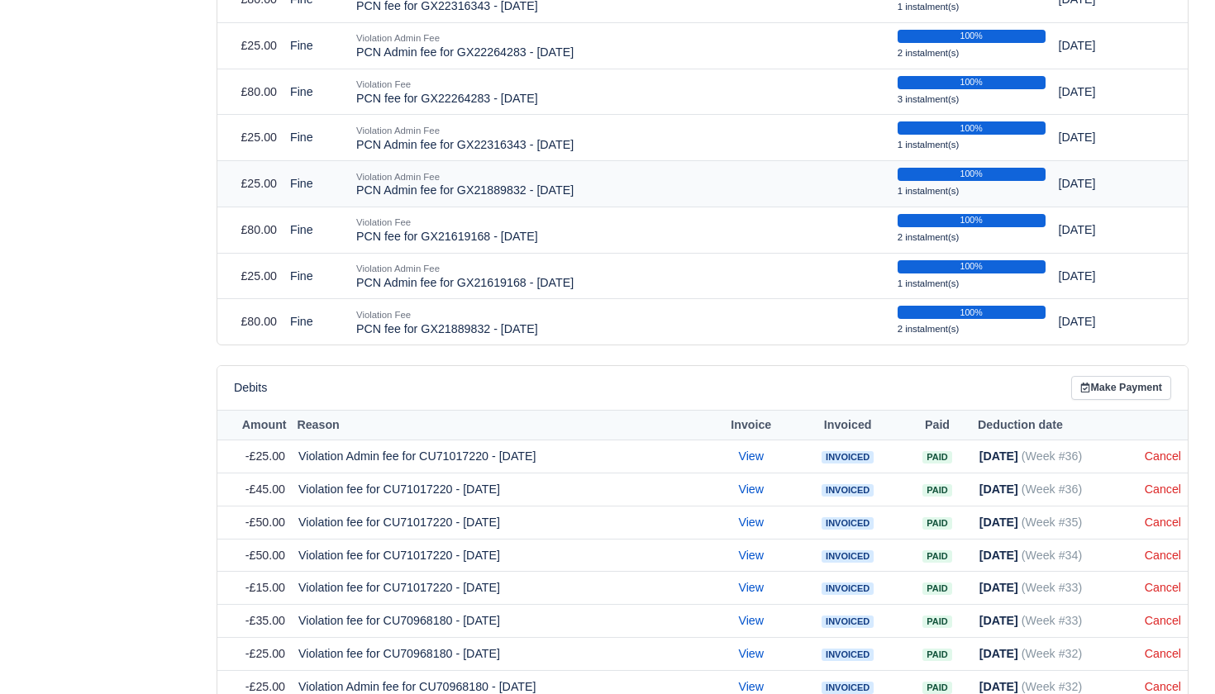
scroll to position [1471, 0]
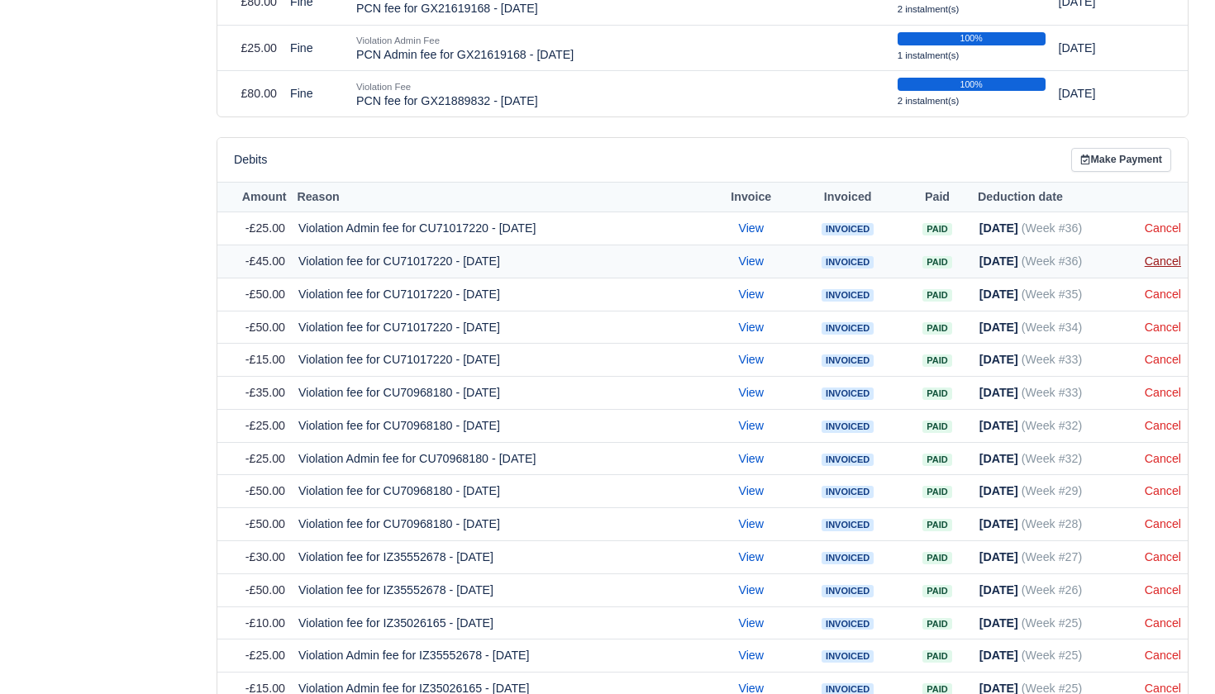
click at [1162, 254] on link "Cancel" at bounding box center [1162, 260] width 36 height 13
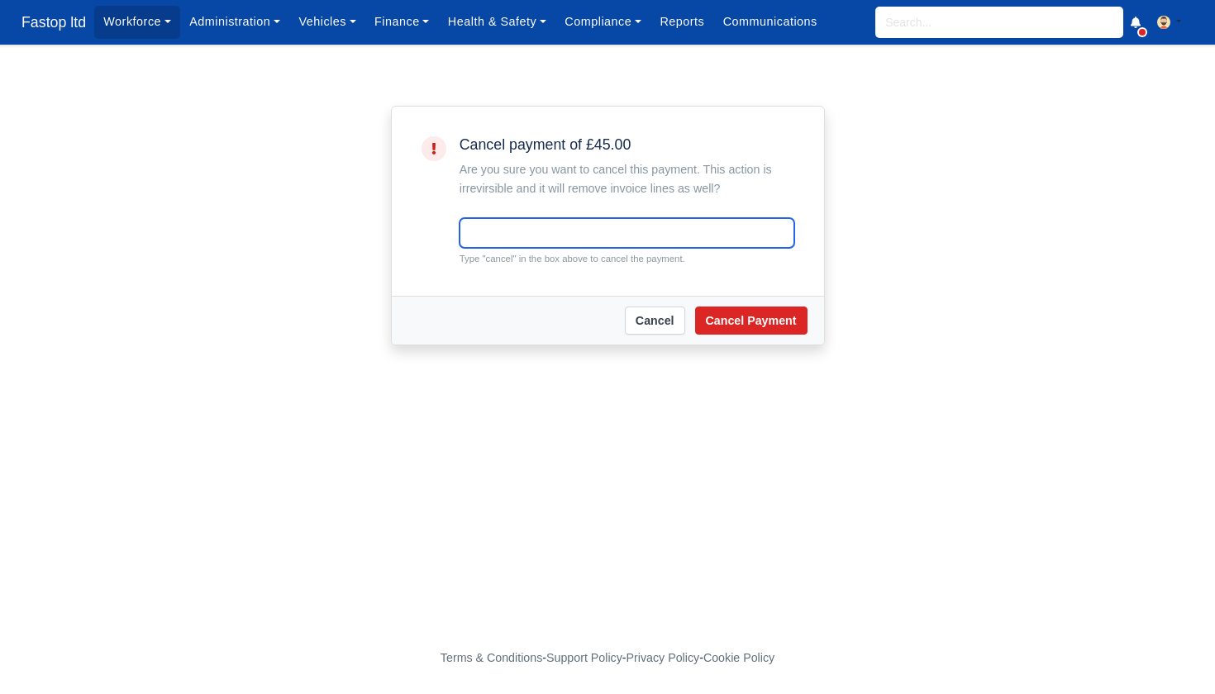
click at [639, 244] on input "text" at bounding box center [626, 233] width 335 height 30
type input "cancel"
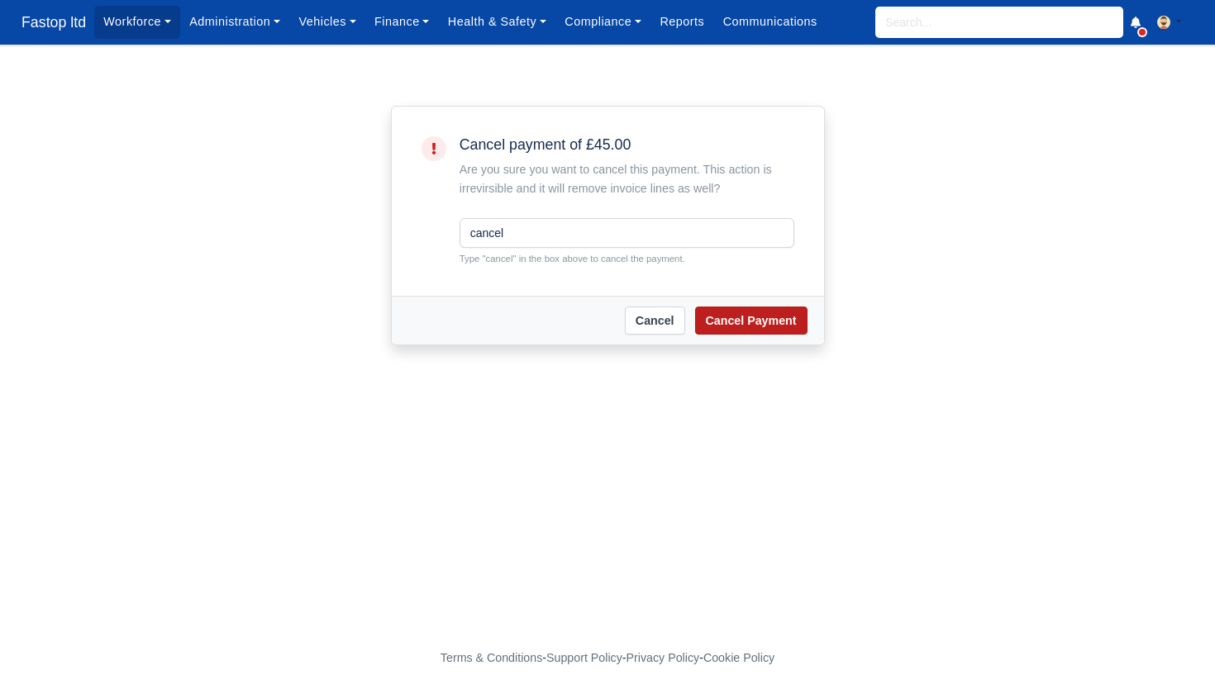
click at [762, 325] on button "Cancel Payment" at bounding box center [751, 321] width 112 height 28
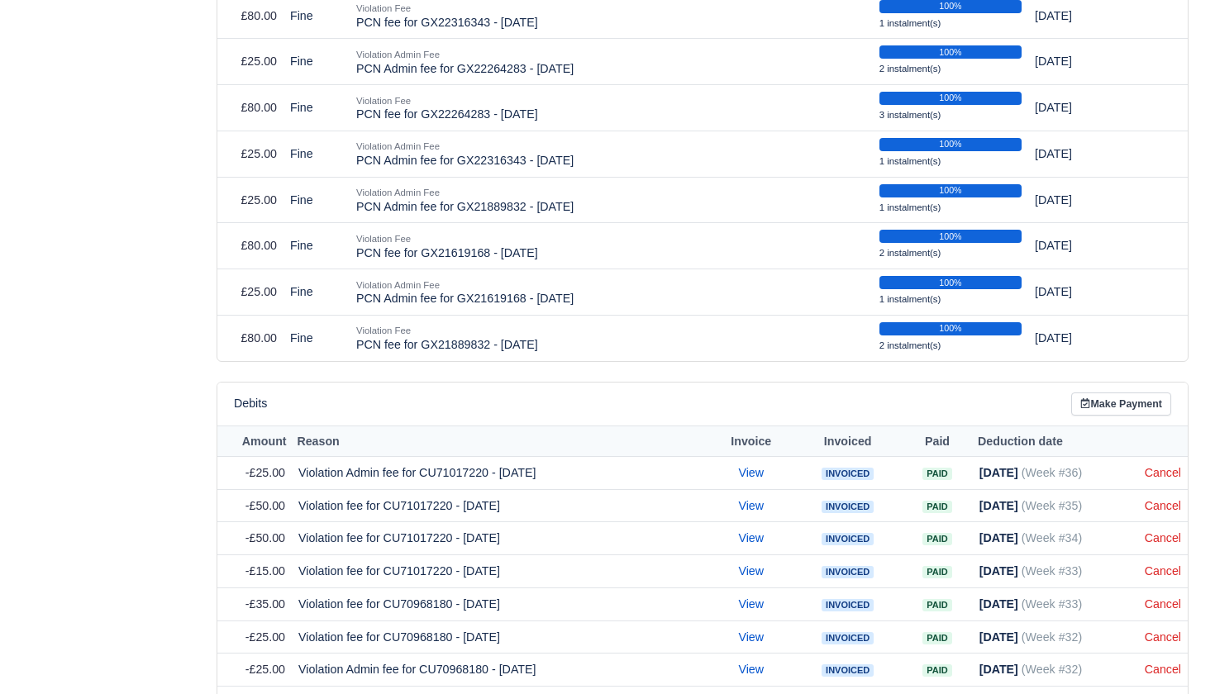
scroll to position [1325, 0]
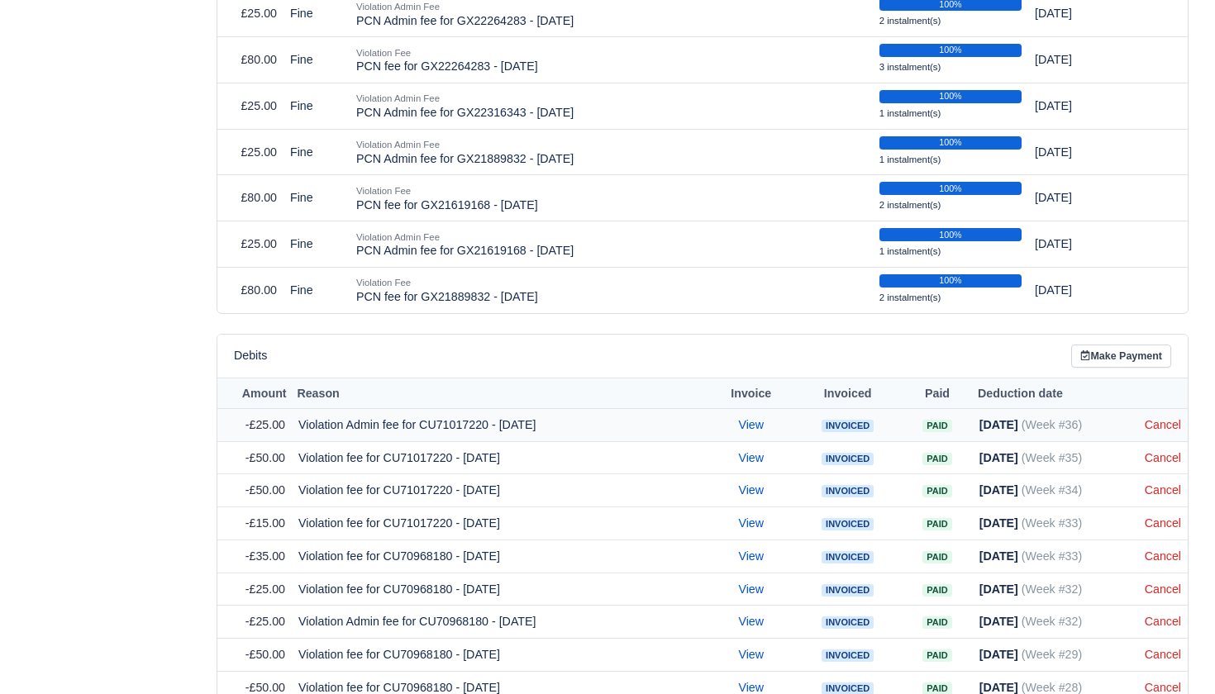
click at [1164, 410] on td "Cancel" at bounding box center [1163, 424] width 50 height 33
click at [1165, 418] on link "Cancel" at bounding box center [1162, 424] width 36 height 13
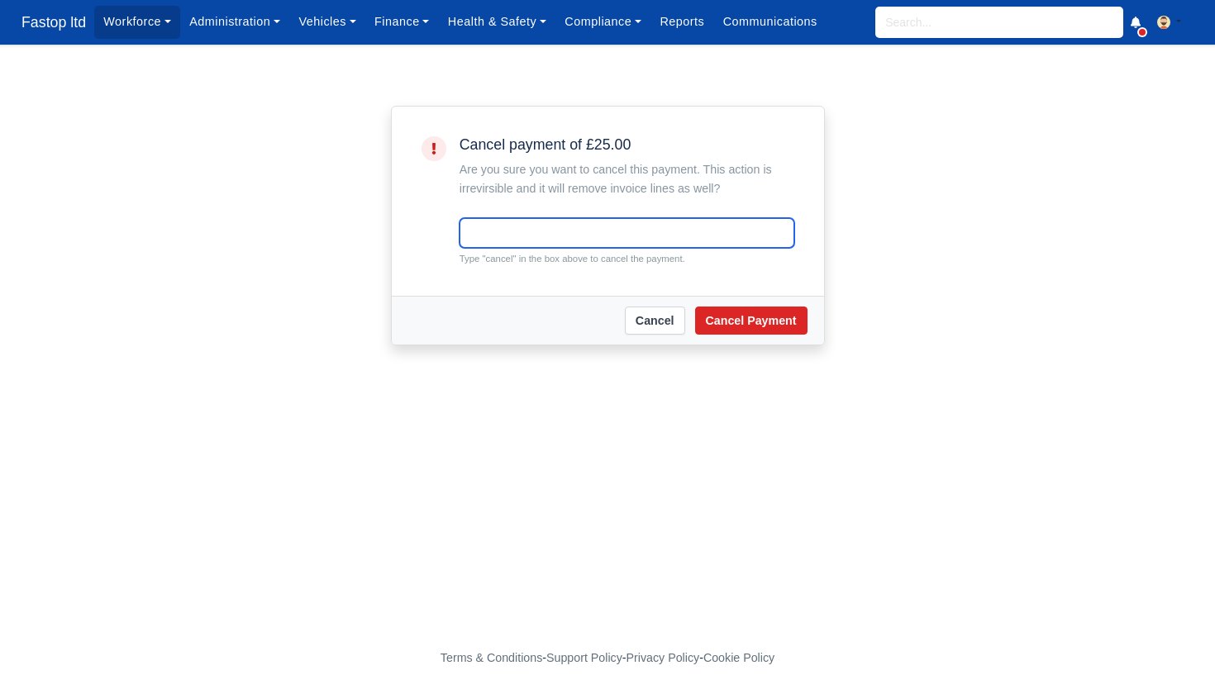
click at [706, 237] on input "text" at bounding box center [626, 233] width 335 height 30
type input "cancel"
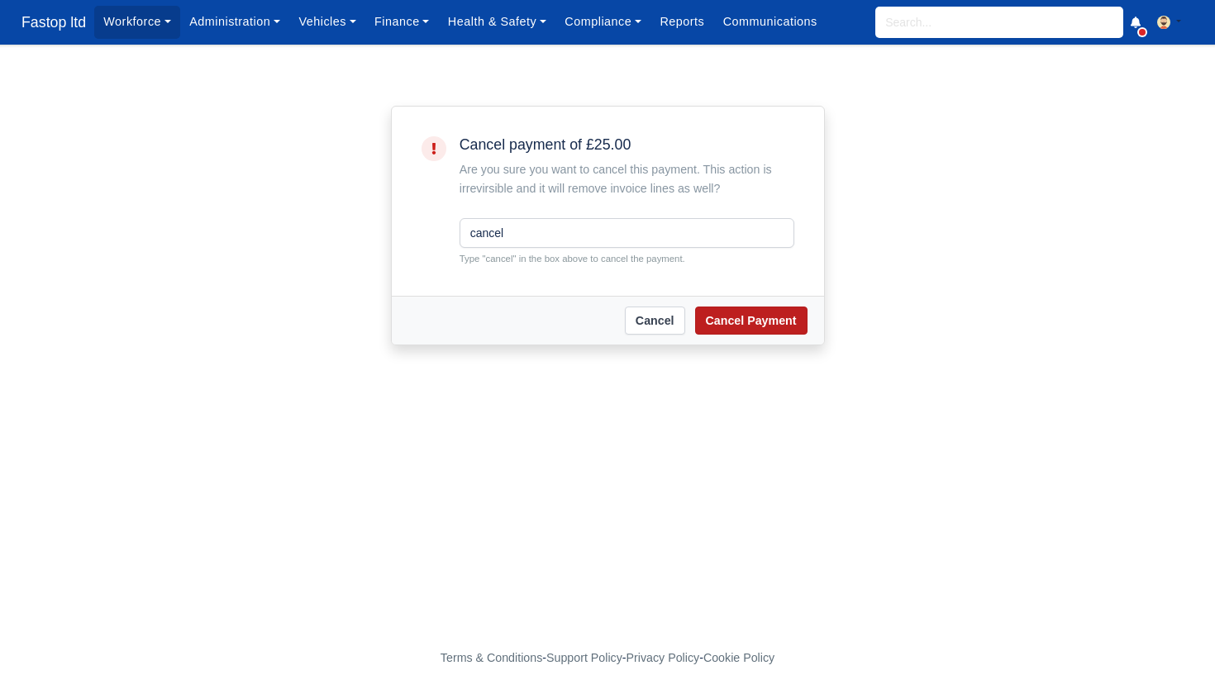
click at [740, 323] on button "Cancel Payment" at bounding box center [751, 321] width 112 height 28
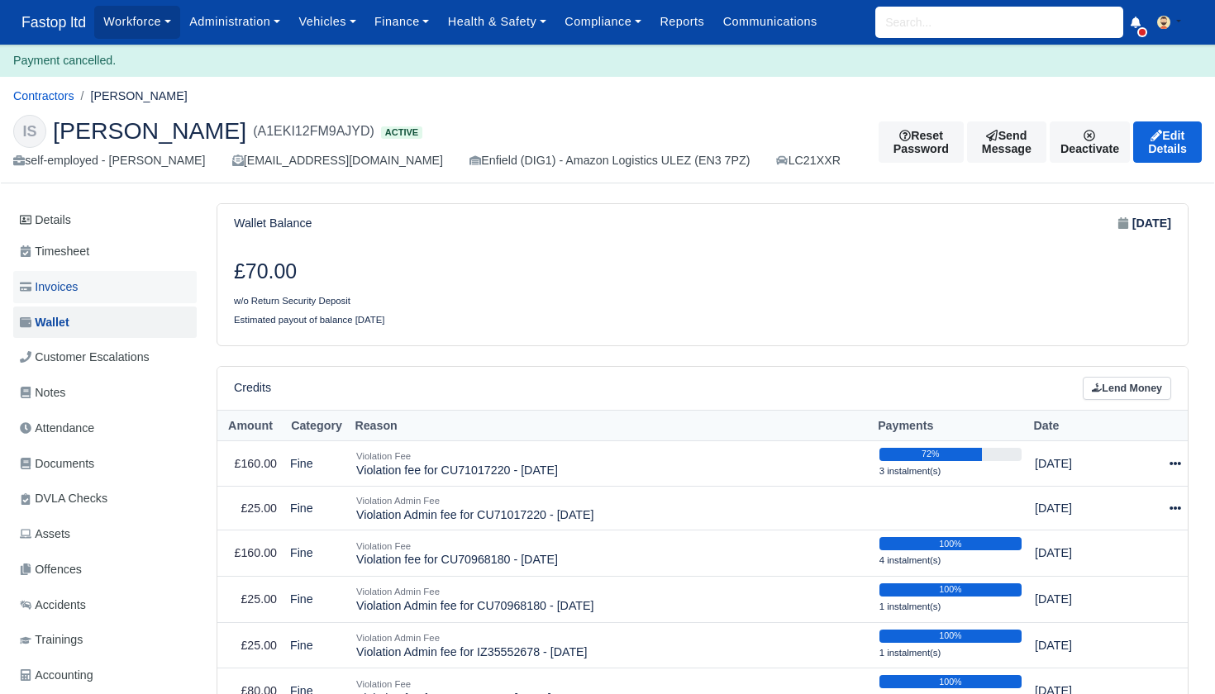
click at [86, 279] on link "Invoices" at bounding box center [104, 287] width 183 height 32
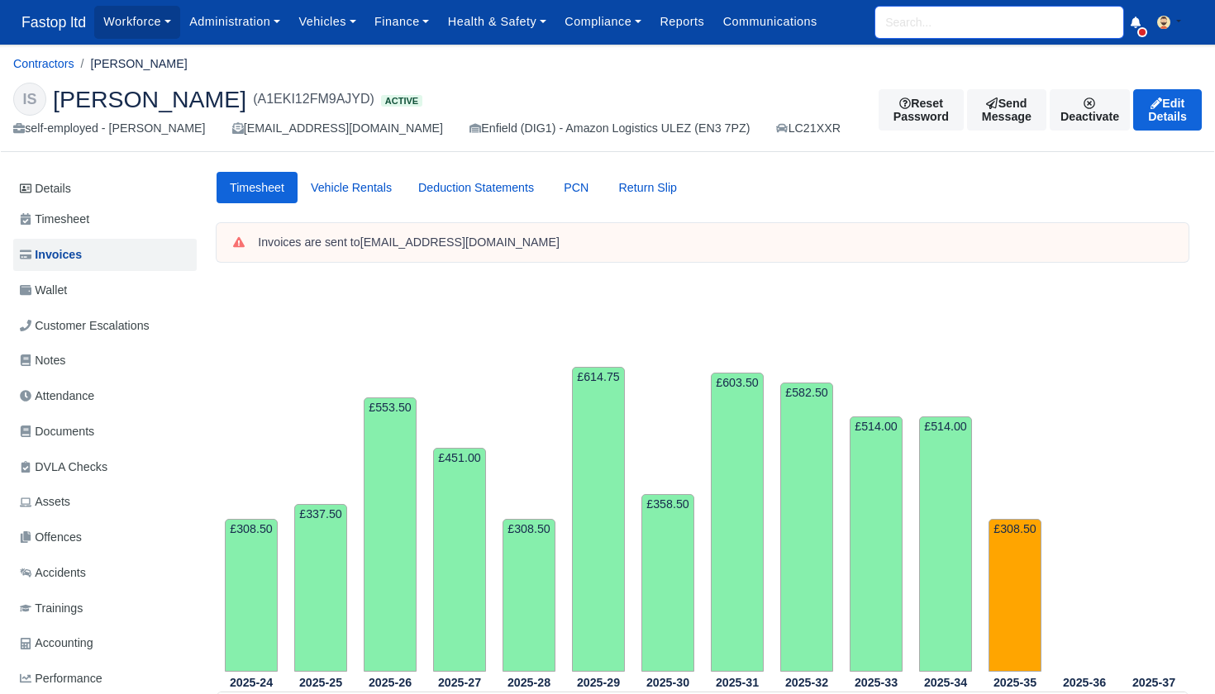
click at [907, 26] on input "search" at bounding box center [999, 22] width 248 height 31
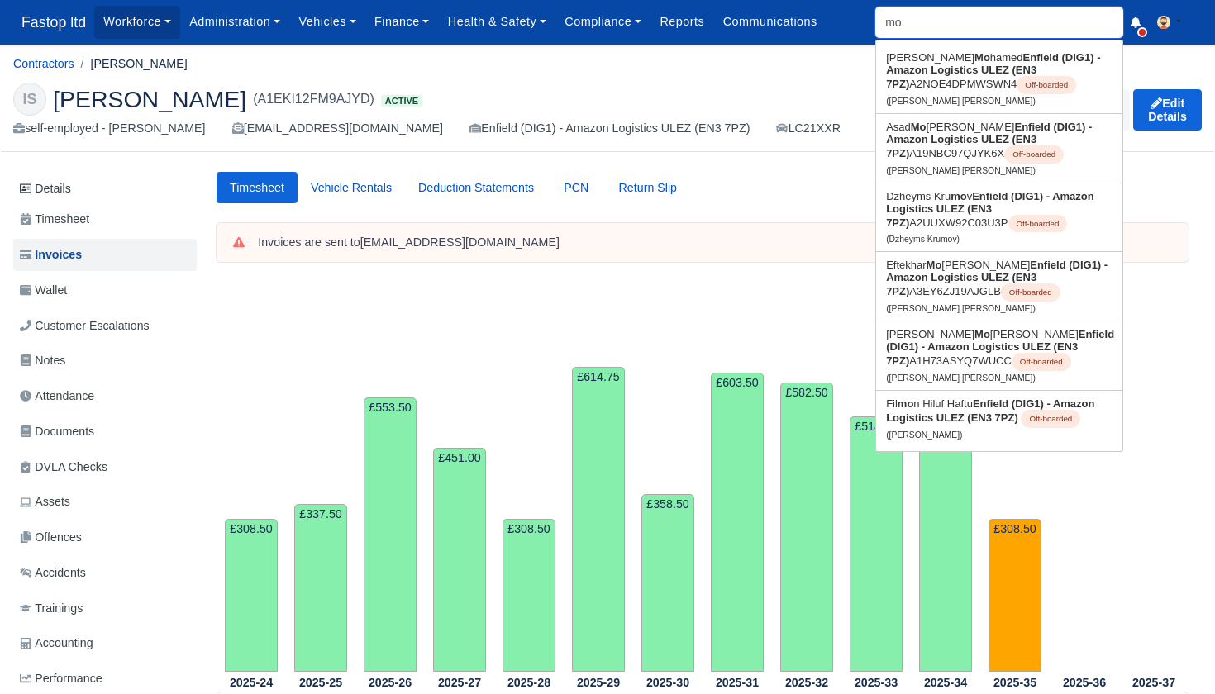
type input "m"
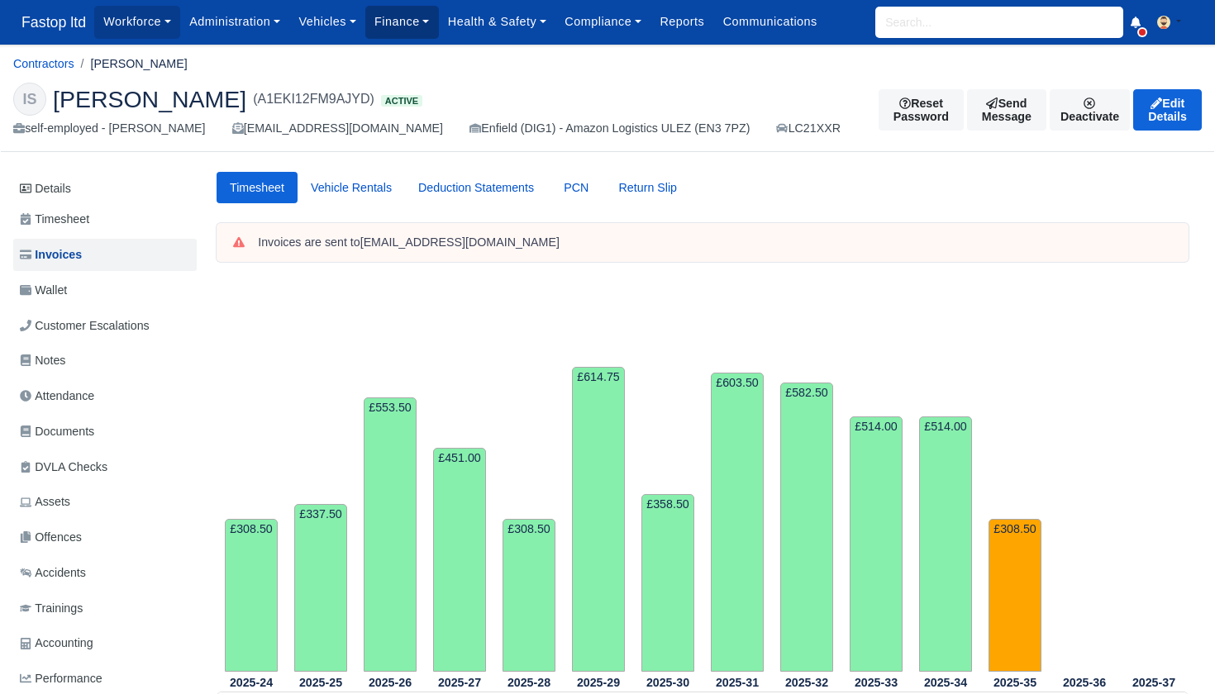
click at [388, 26] on link "Finance" at bounding box center [402, 22] width 74 height 32
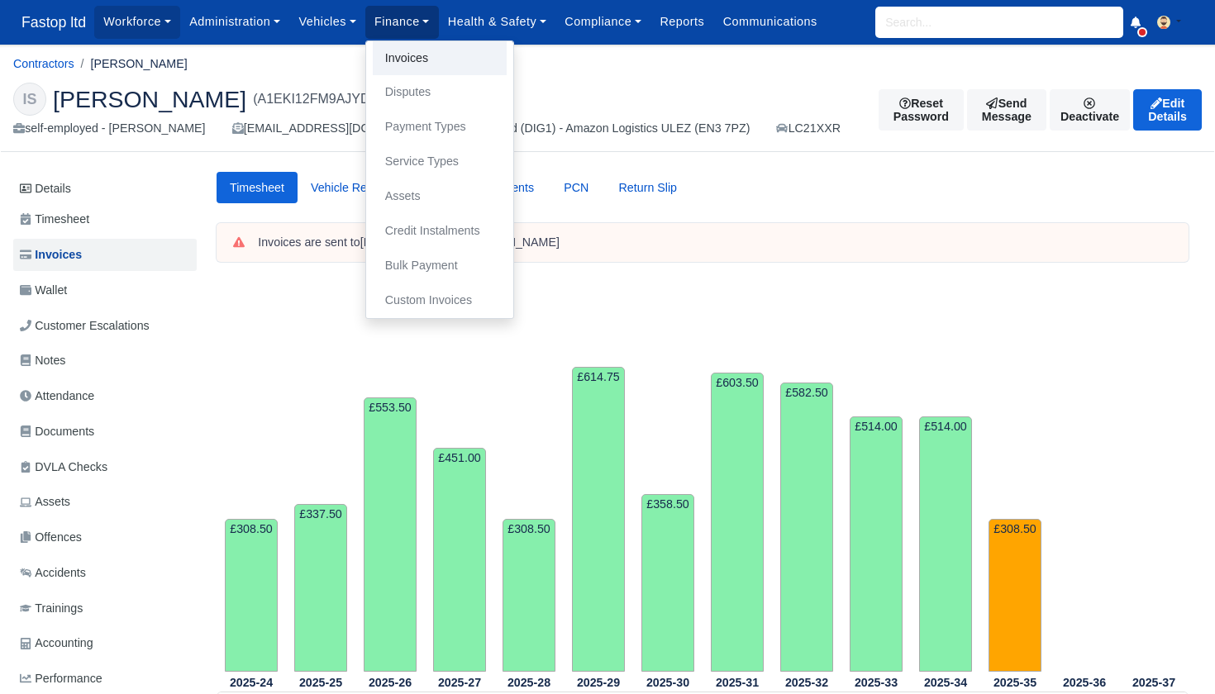
click at [403, 51] on link "Invoices" at bounding box center [440, 58] width 134 height 35
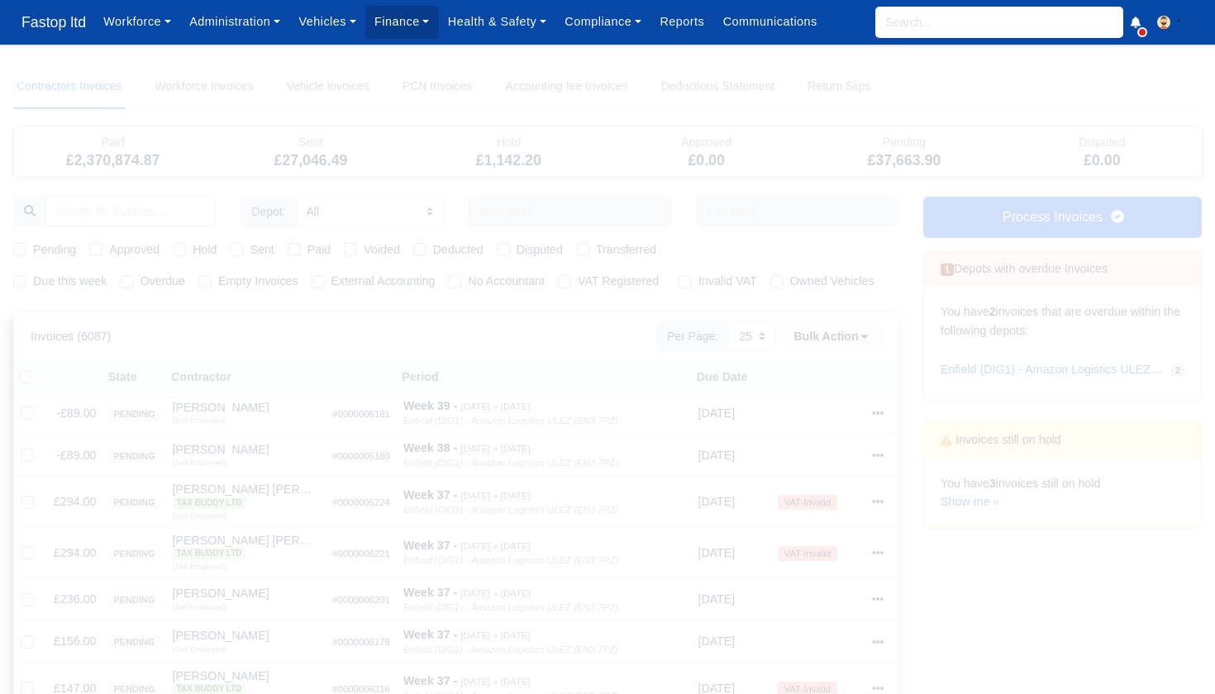
select select "25"
click at [961, 495] on link "Show me »" at bounding box center [969, 501] width 59 height 13
click at [880, 503] on icon at bounding box center [877, 498] width 12 height 12
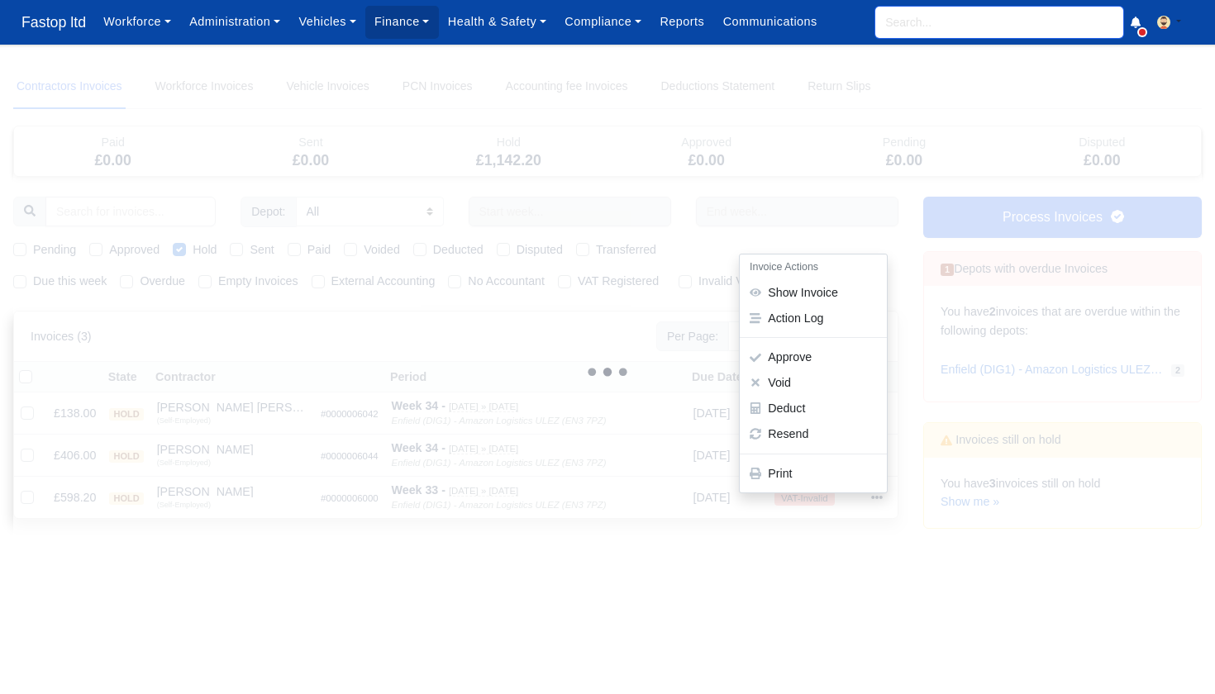
click at [949, 26] on input "search" at bounding box center [999, 22] width 248 height 31
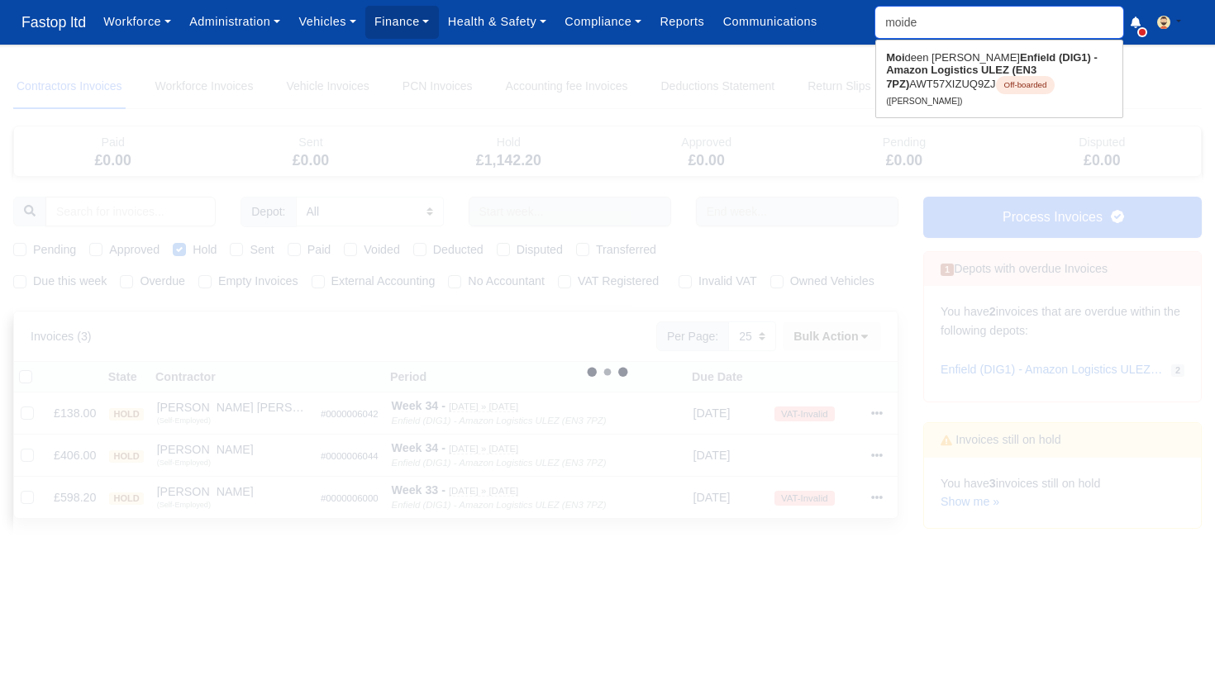
type input "moidee"
type input "moideen Ahdil Abbas"
type input "moideen"
type input "moideen Ahdil Abbas"
type input "moisten"
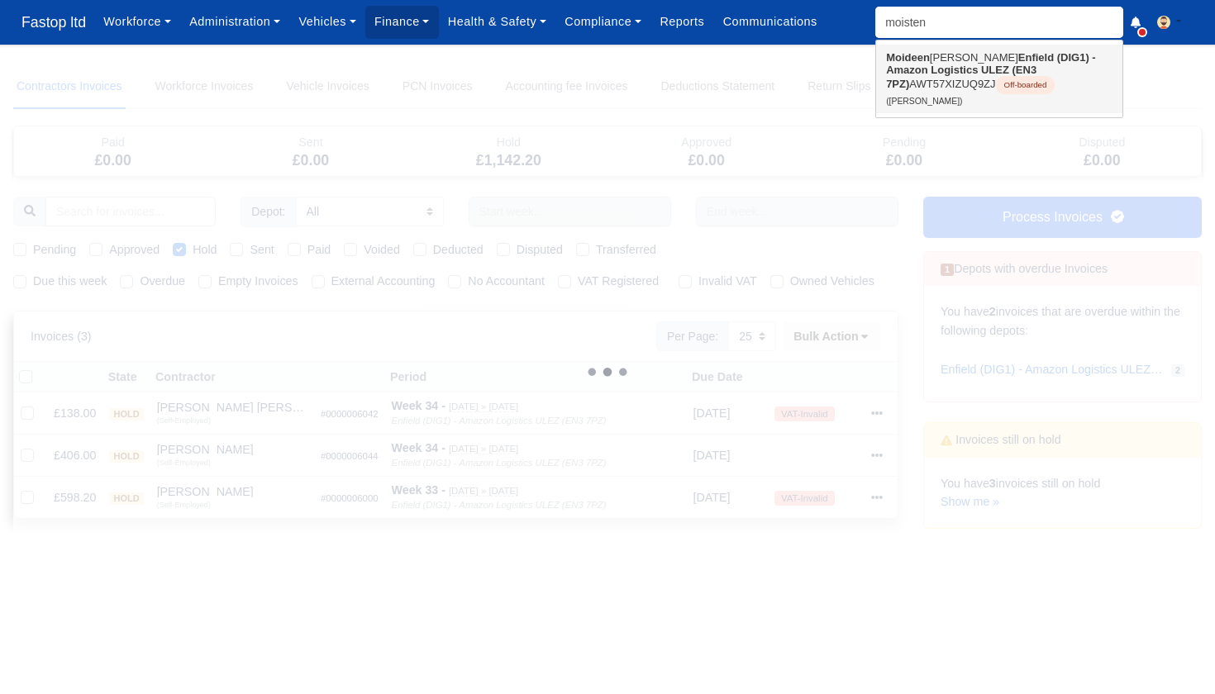
drag, startPoint x: 949, startPoint y: 26, endPoint x: 922, endPoint y: 79, distance: 59.5
click at [922, 79] on link "Moideen Ahdil Abbas Enfield (DIG1) - Amazon Logistics ULEZ (EN3 7PZ) AWT57XIZUQ…" at bounding box center [999, 79] width 246 height 69
type input "[PERSON_NAME]"
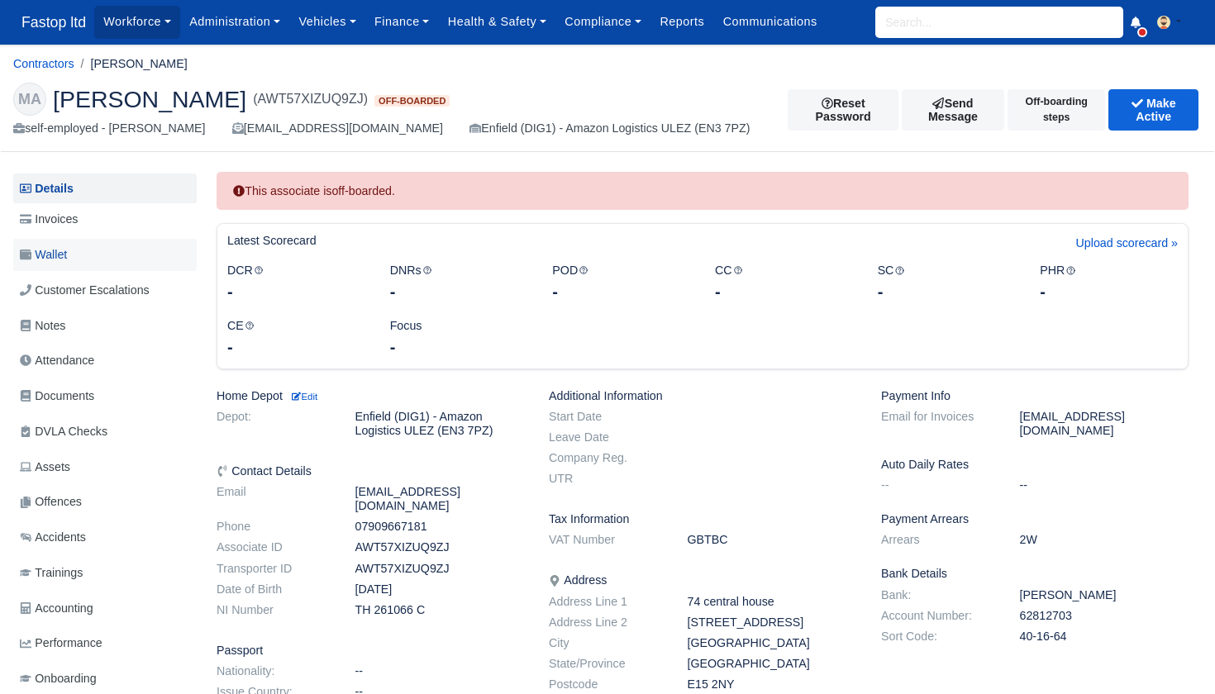
click at [45, 248] on span "Wallet" at bounding box center [43, 254] width 47 height 19
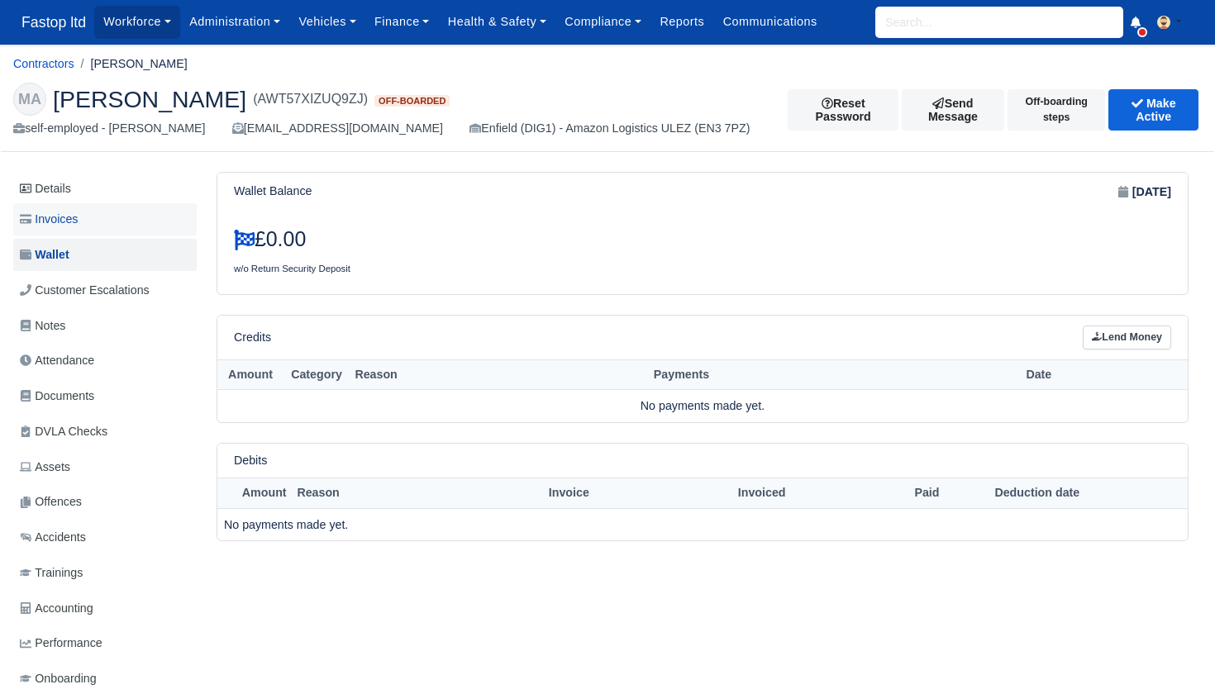
click at [58, 220] on span "Invoices" at bounding box center [49, 219] width 58 height 19
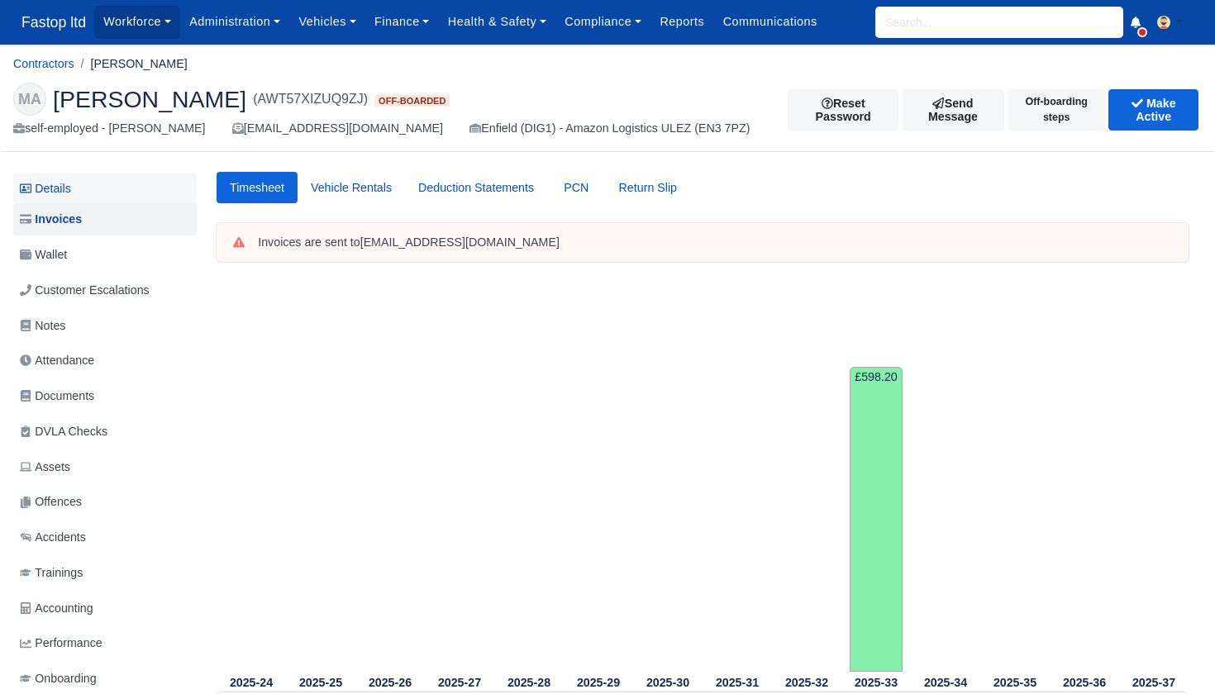
click at [61, 189] on link "Details" at bounding box center [104, 189] width 183 height 31
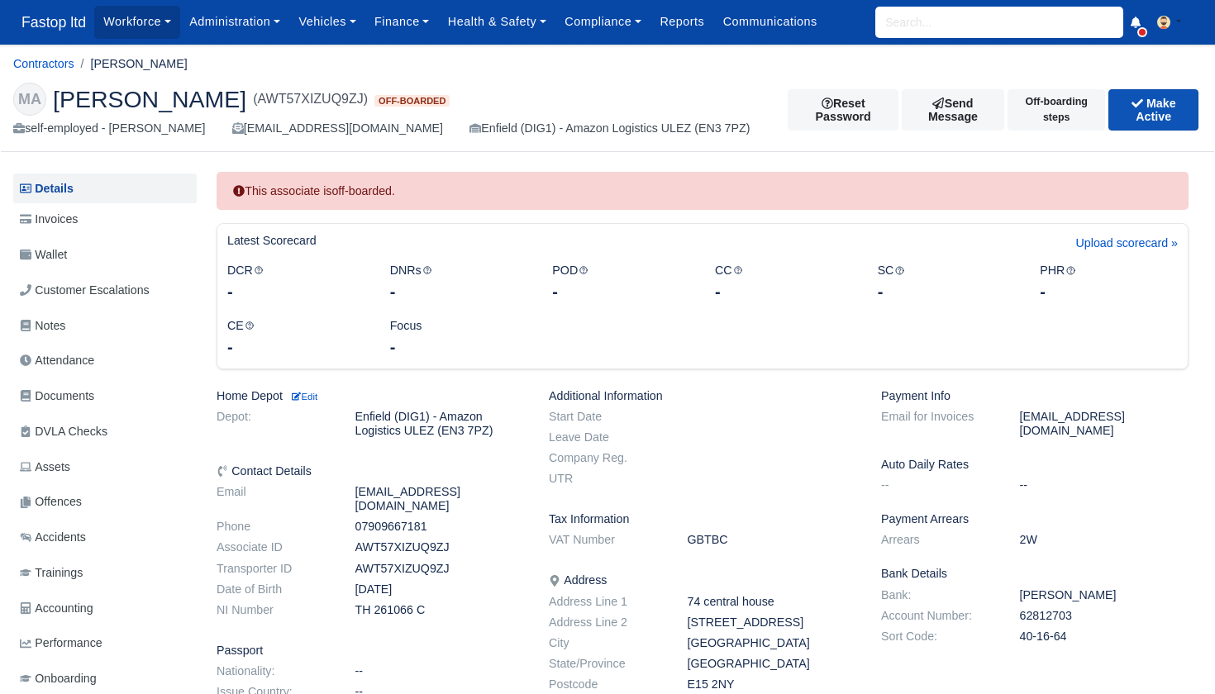
click at [1130, 112] on button "Make Active" at bounding box center [1153, 109] width 90 height 41
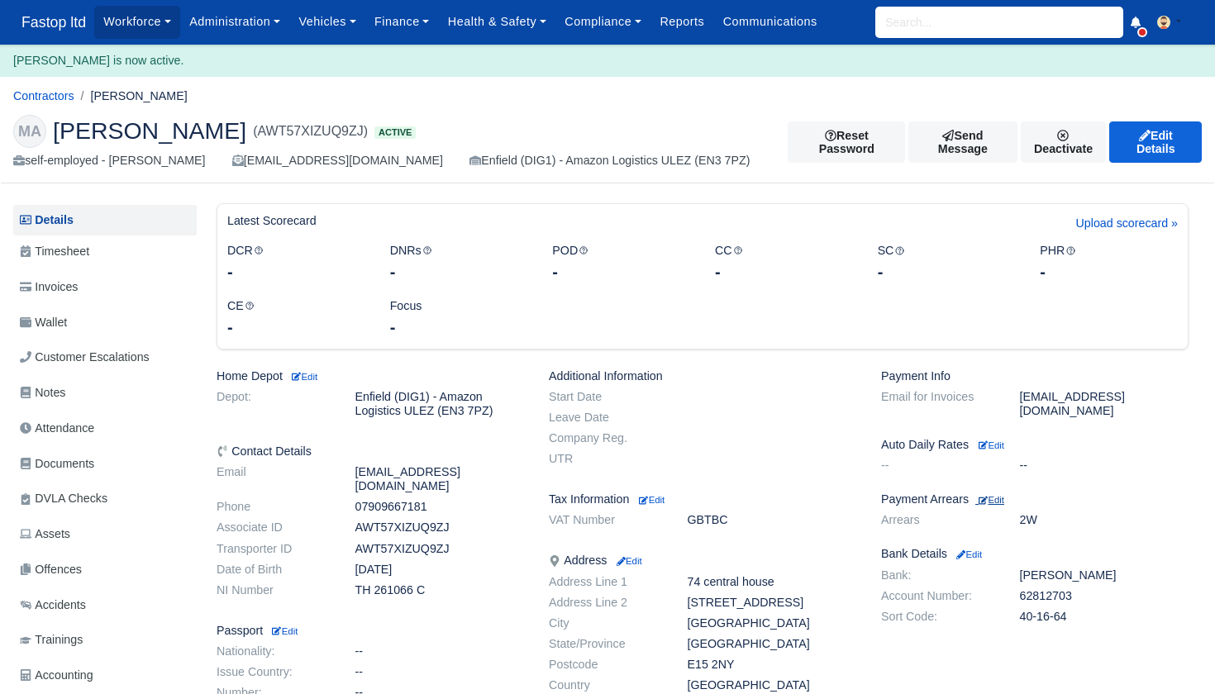
click at [1004, 495] on small "Edit" at bounding box center [991, 500] width 26 height 10
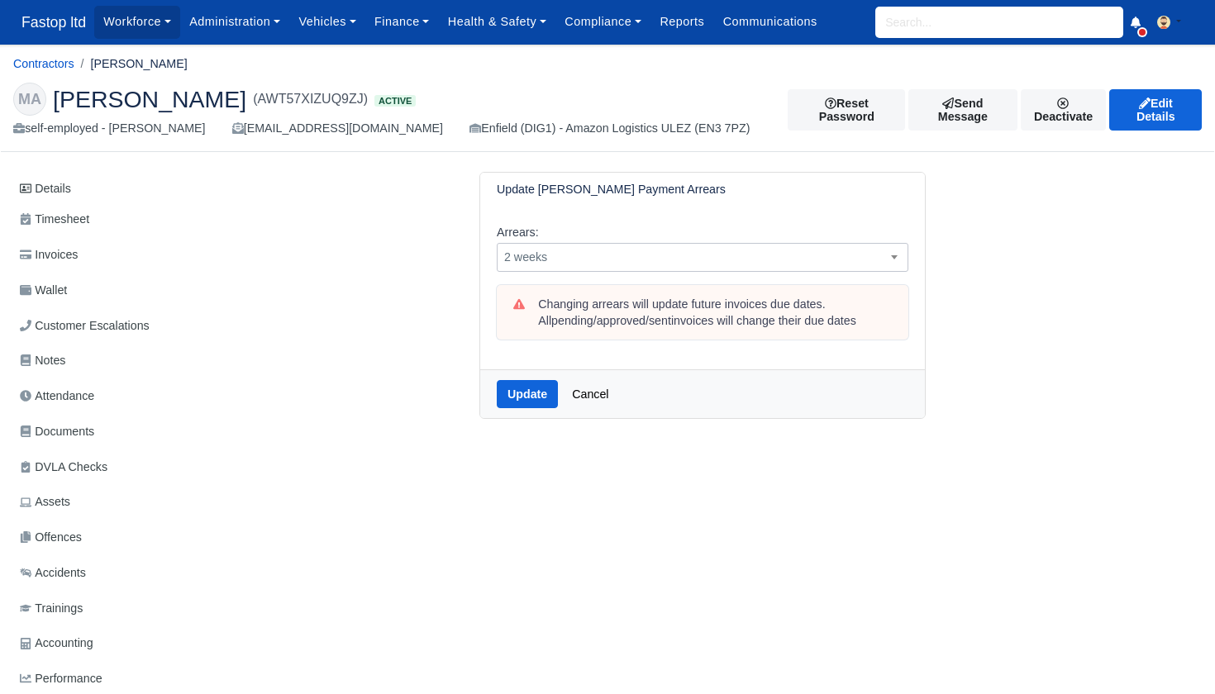
click at [623, 258] on span "2 weeks" at bounding box center [702, 257] width 410 height 21
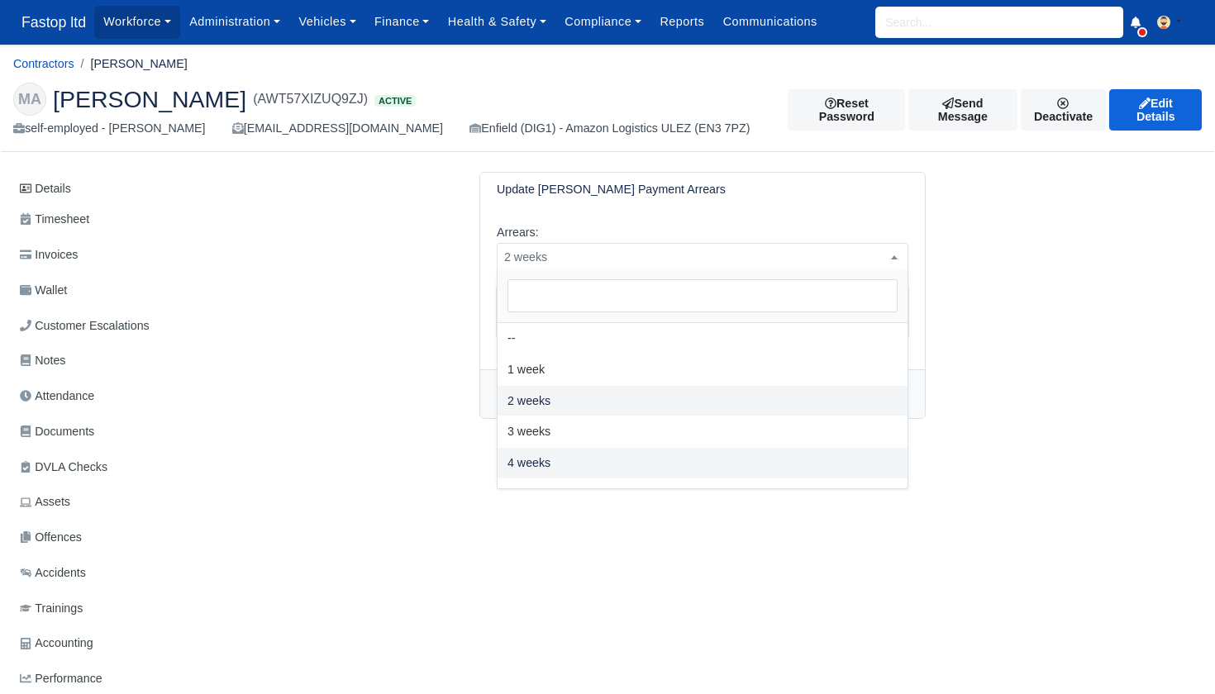
select select "4W"
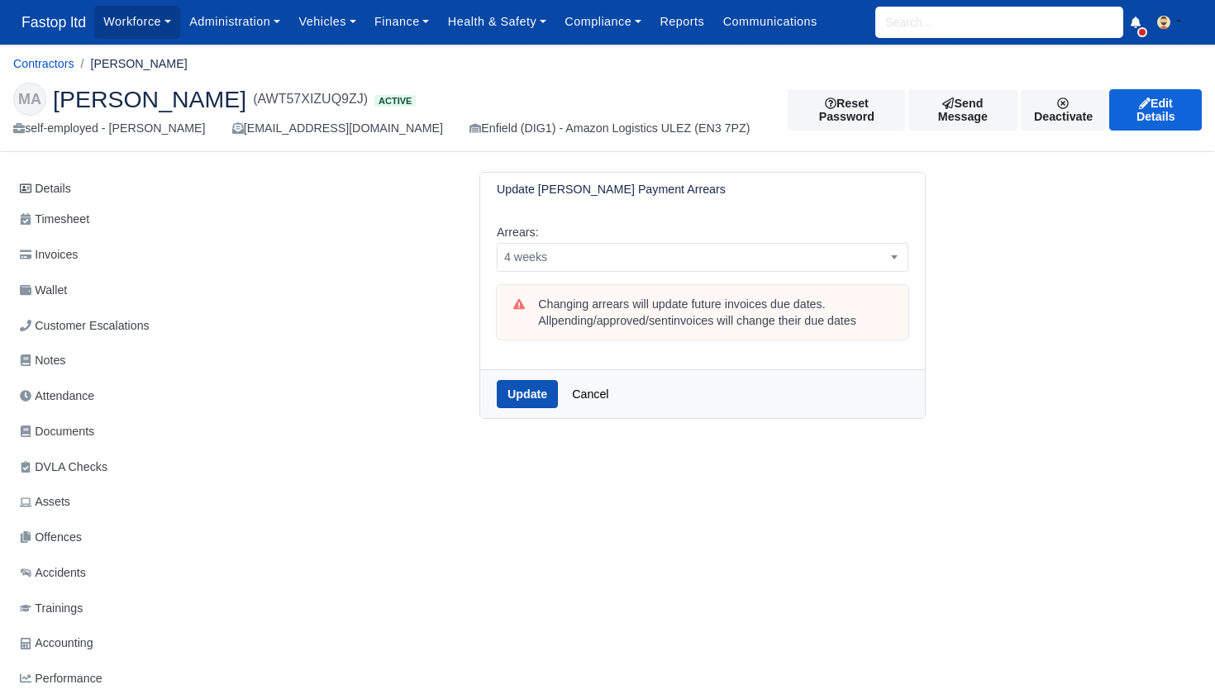
click at [540, 382] on button "Update" at bounding box center [527, 394] width 61 height 28
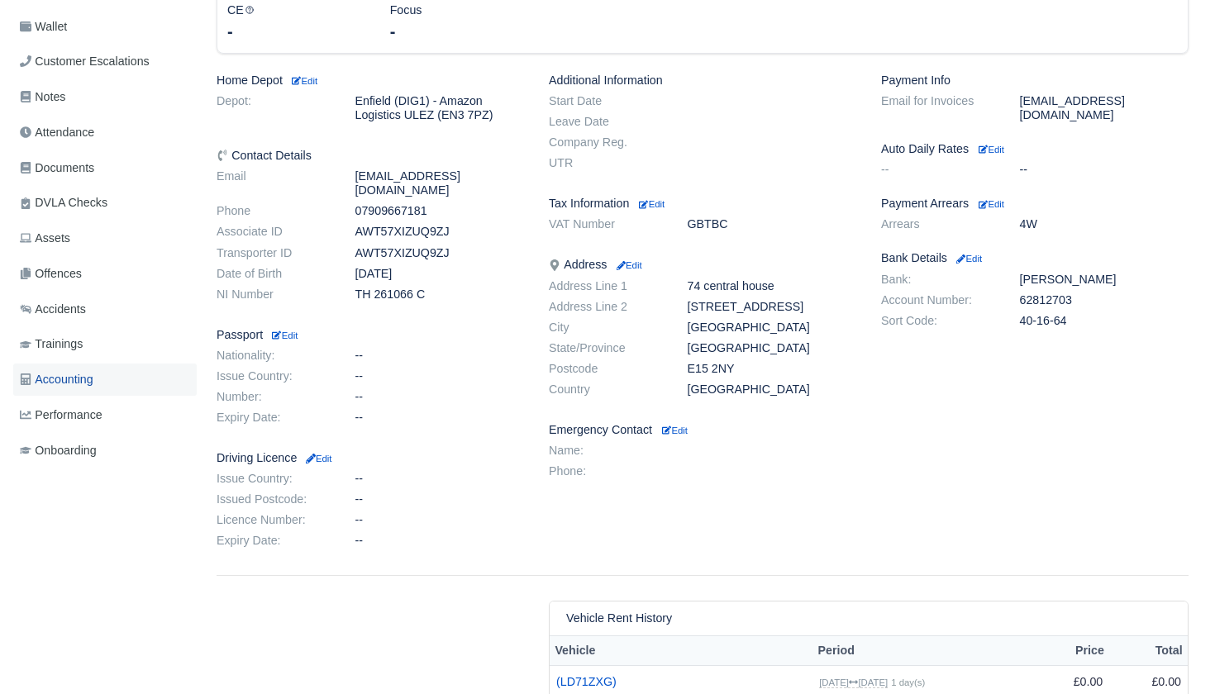
scroll to position [304, 0]
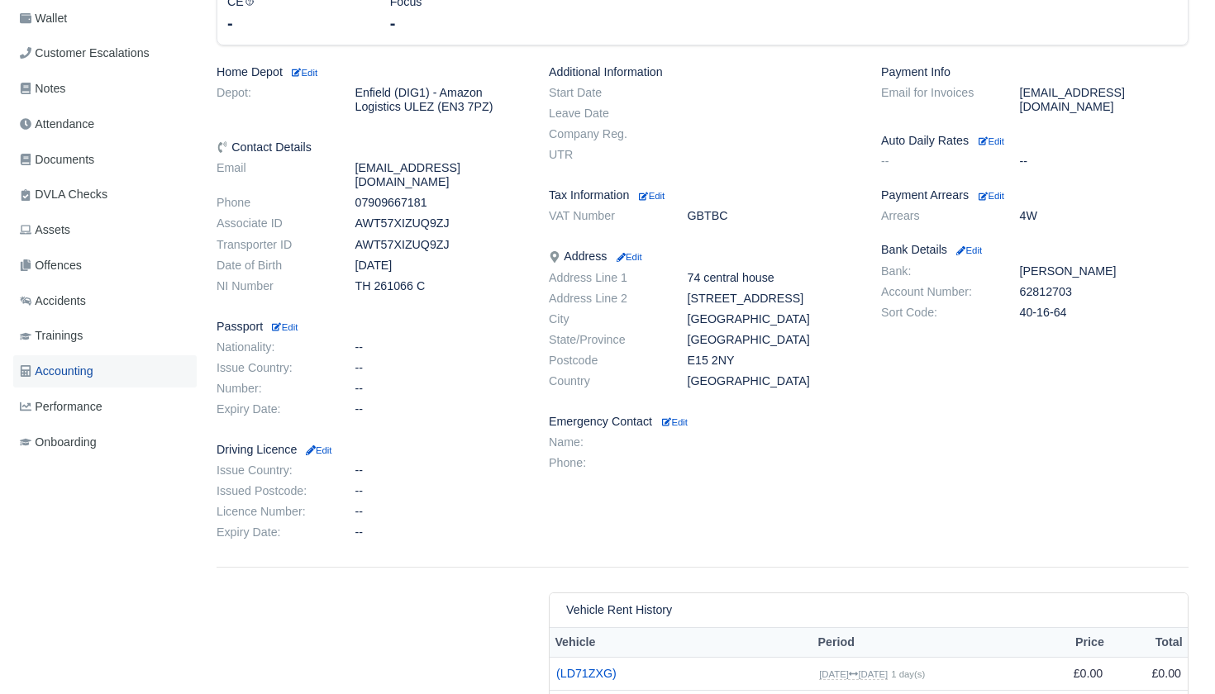
click at [87, 368] on span "Accounting" at bounding box center [57, 371] width 74 height 19
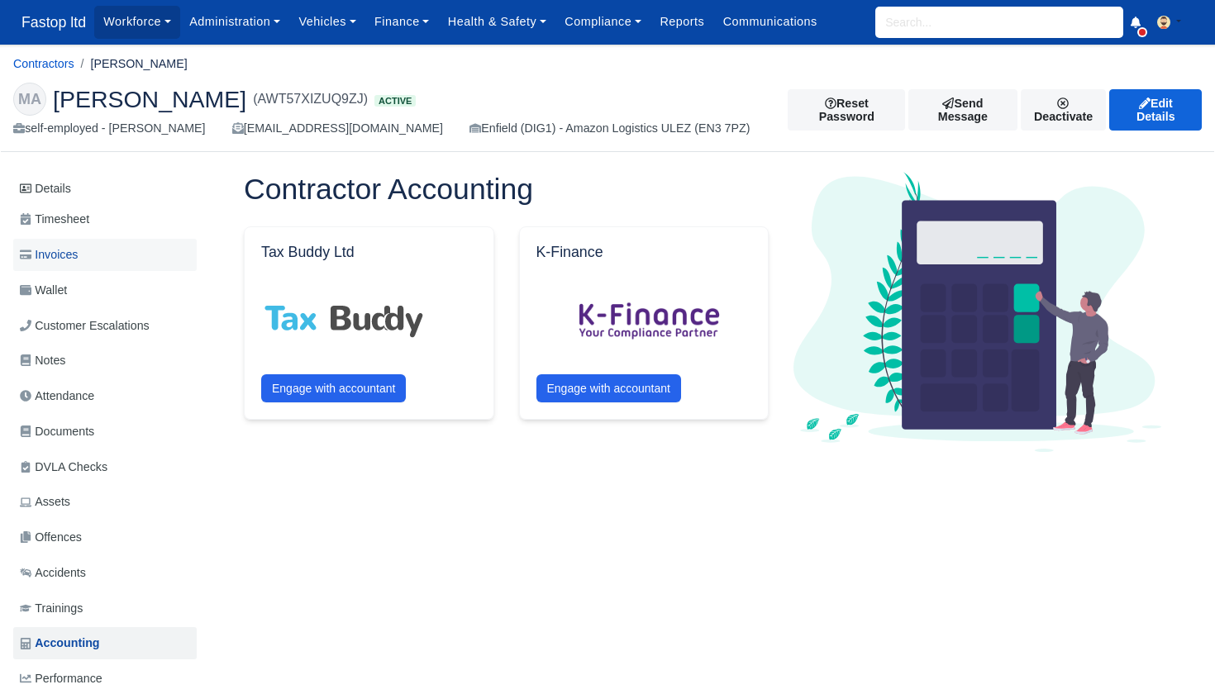
click at [69, 250] on span "Invoices" at bounding box center [49, 254] width 58 height 19
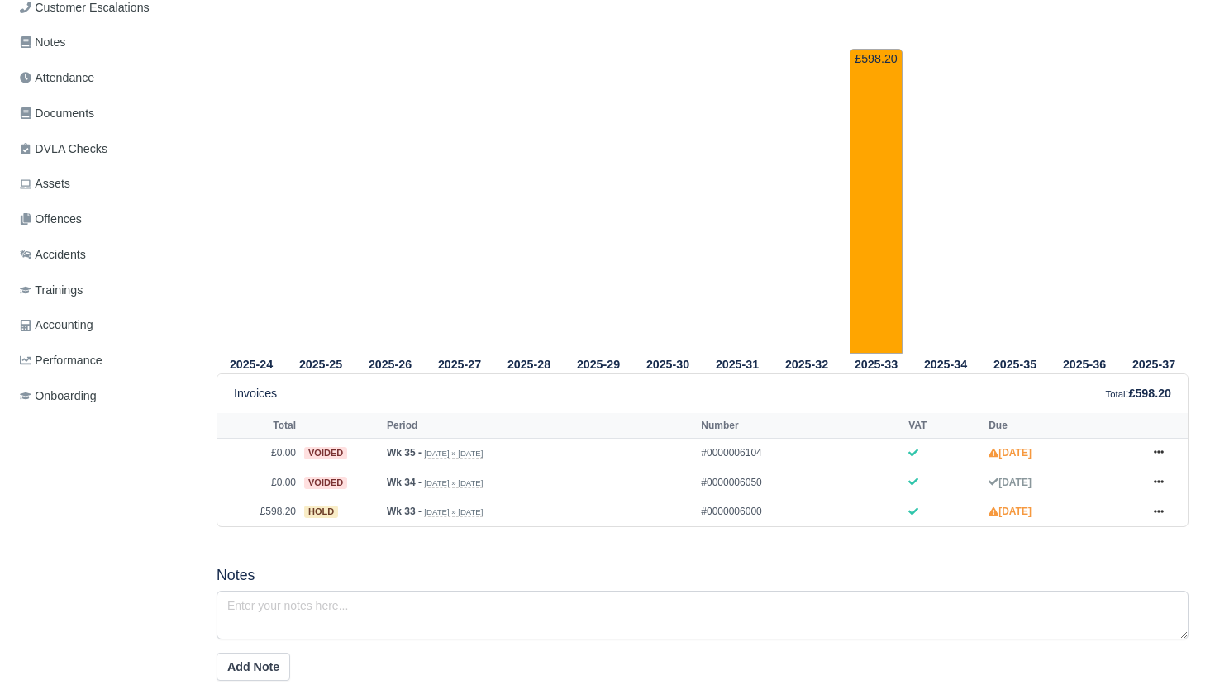
scroll to position [416, 0]
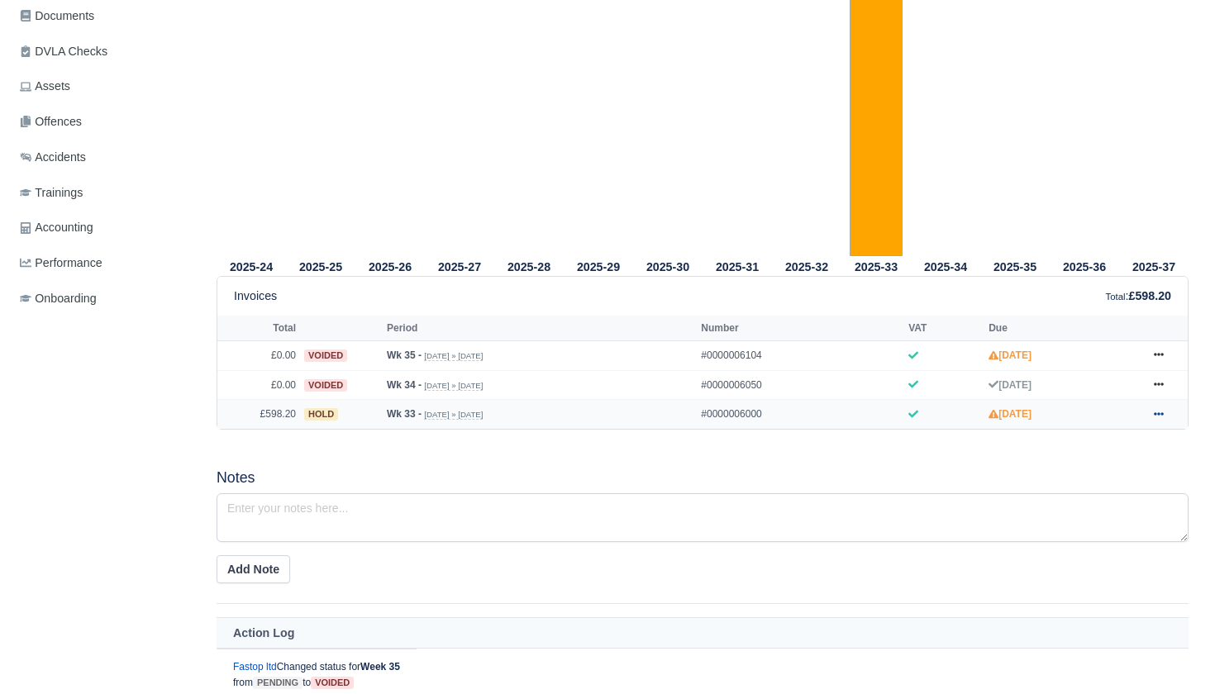
click at [1163, 419] on icon at bounding box center [1158, 414] width 10 height 10
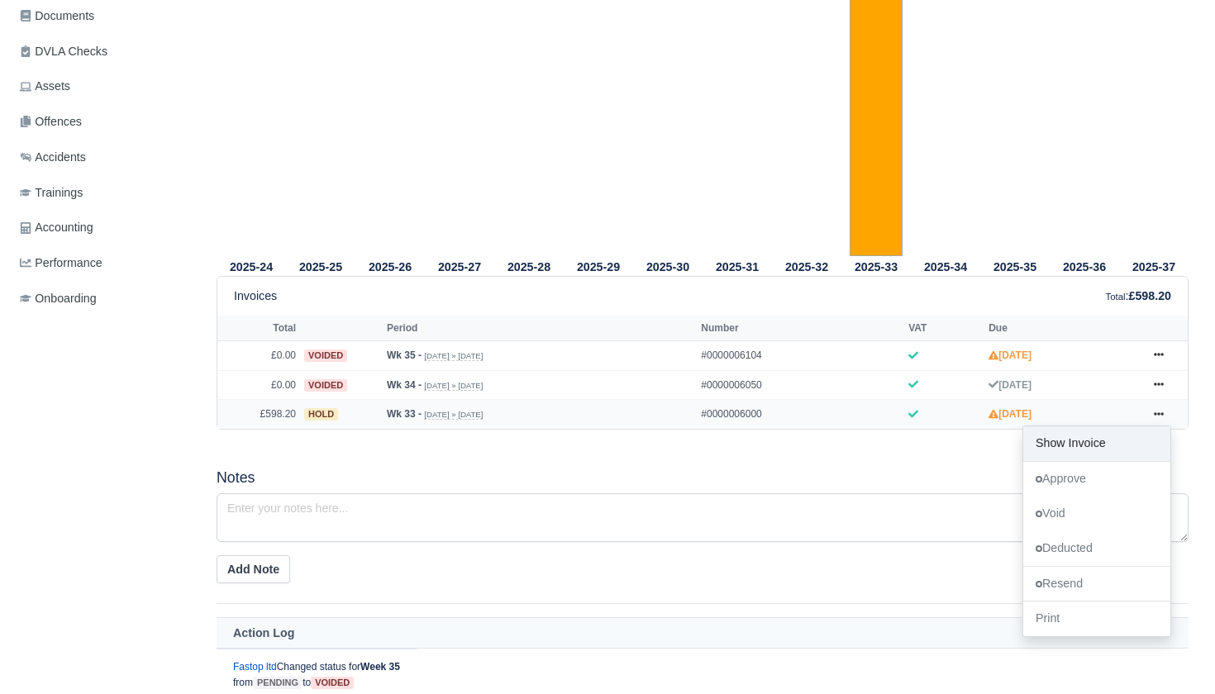
click at [1101, 461] on link "Show Invoice" at bounding box center [1096, 443] width 147 height 35
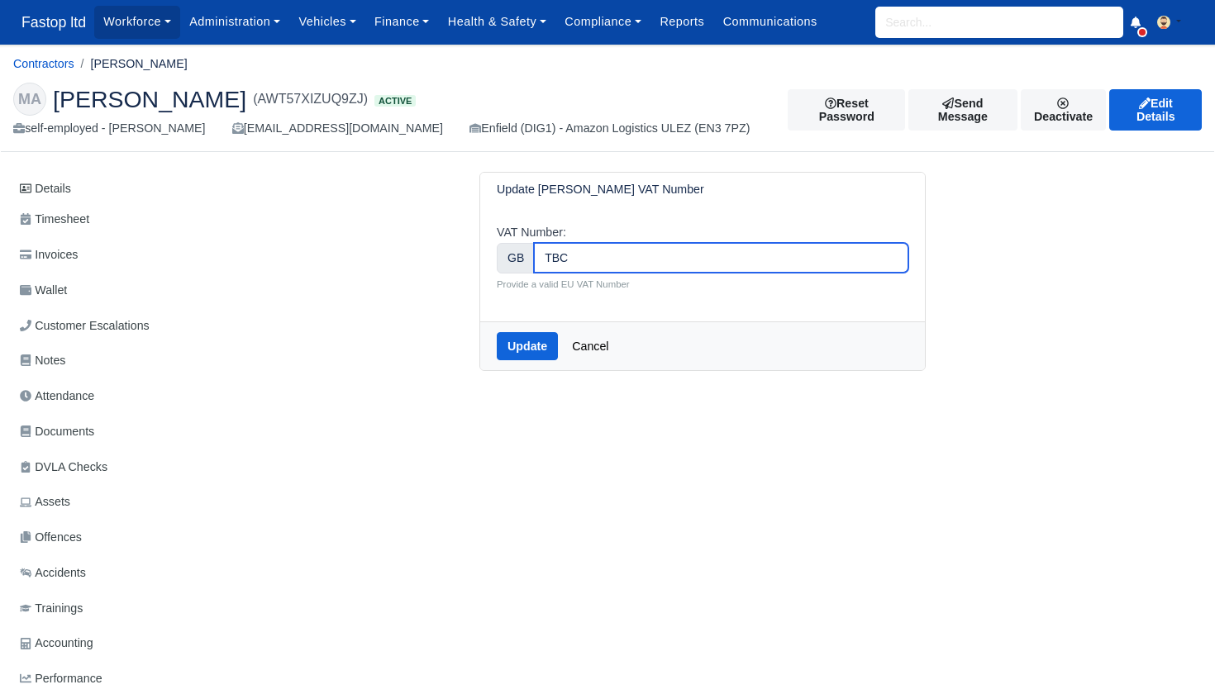
click at [592, 262] on input "TBC" at bounding box center [721, 258] width 374 height 30
type input "T"
click at [528, 336] on button "Update" at bounding box center [527, 346] width 61 height 28
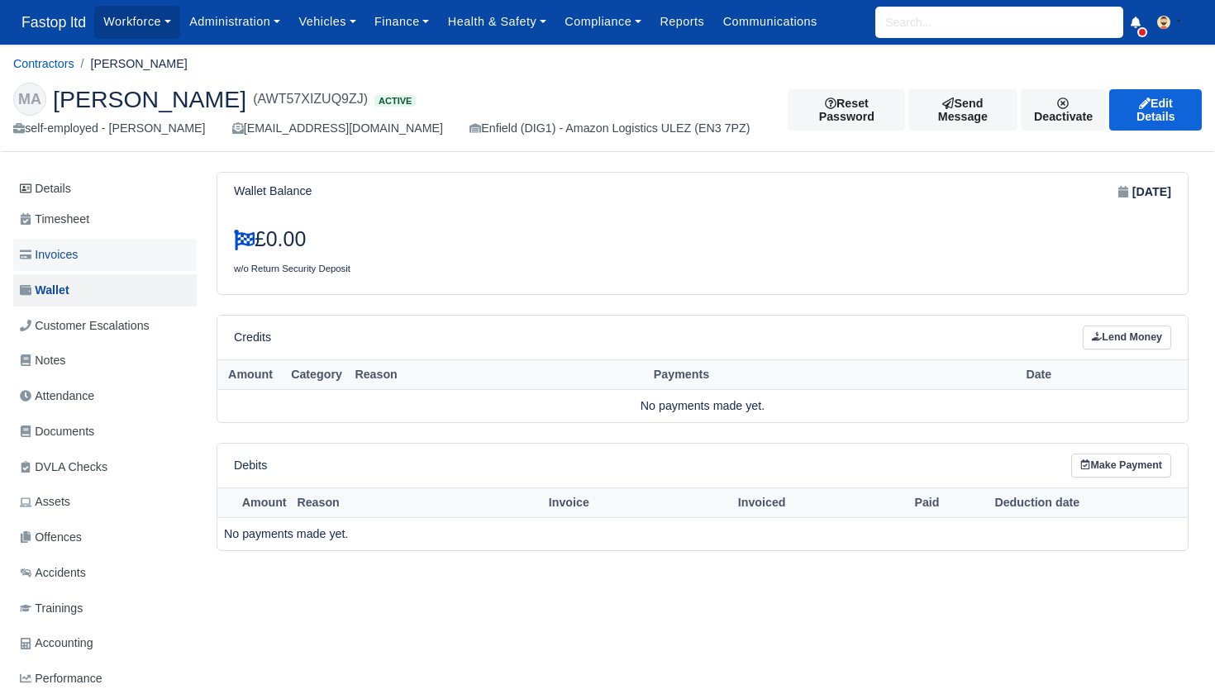
click at [62, 254] on span "Invoices" at bounding box center [49, 254] width 58 height 19
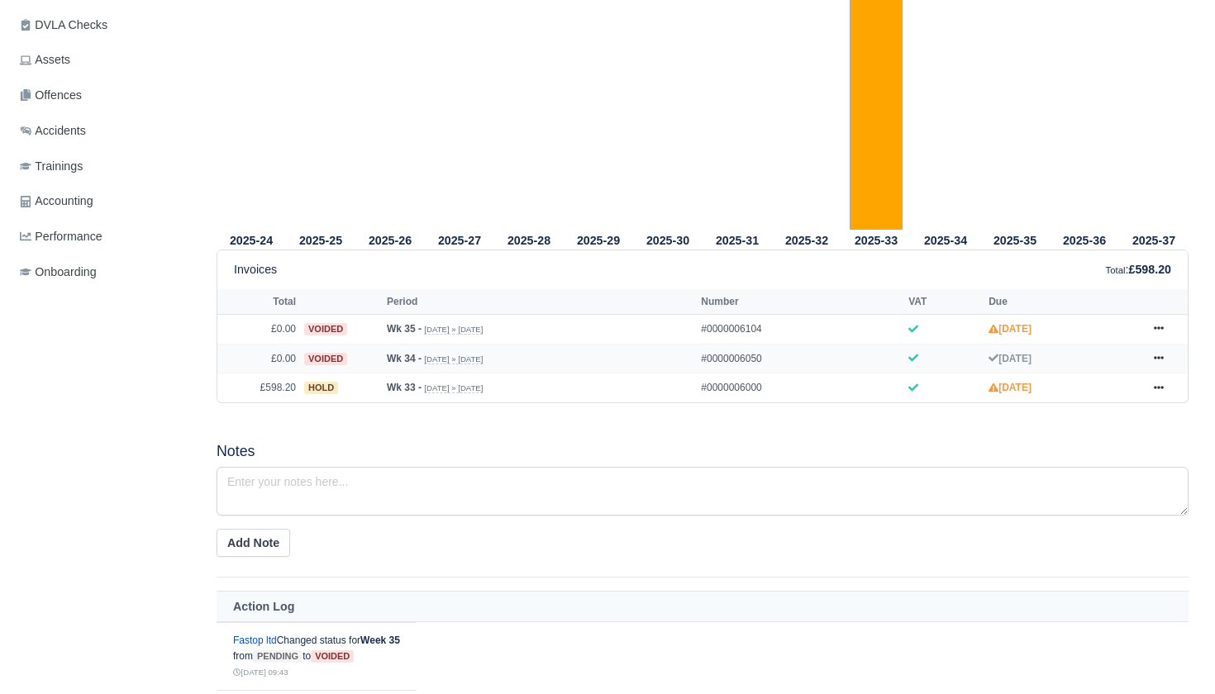
scroll to position [451, 0]
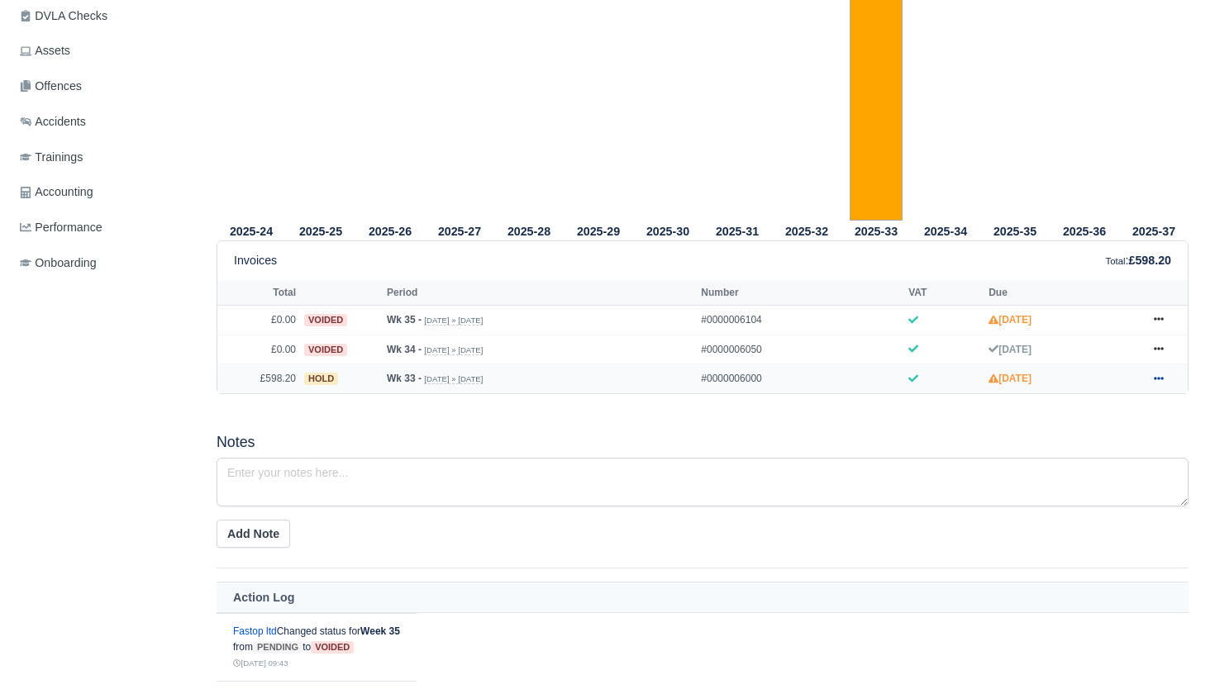
click at [1158, 380] on icon at bounding box center [1158, 378] width 10 height 3
click at [1084, 426] on link "Show Invoice" at bounding box center [1096, 408] width 147 height 35
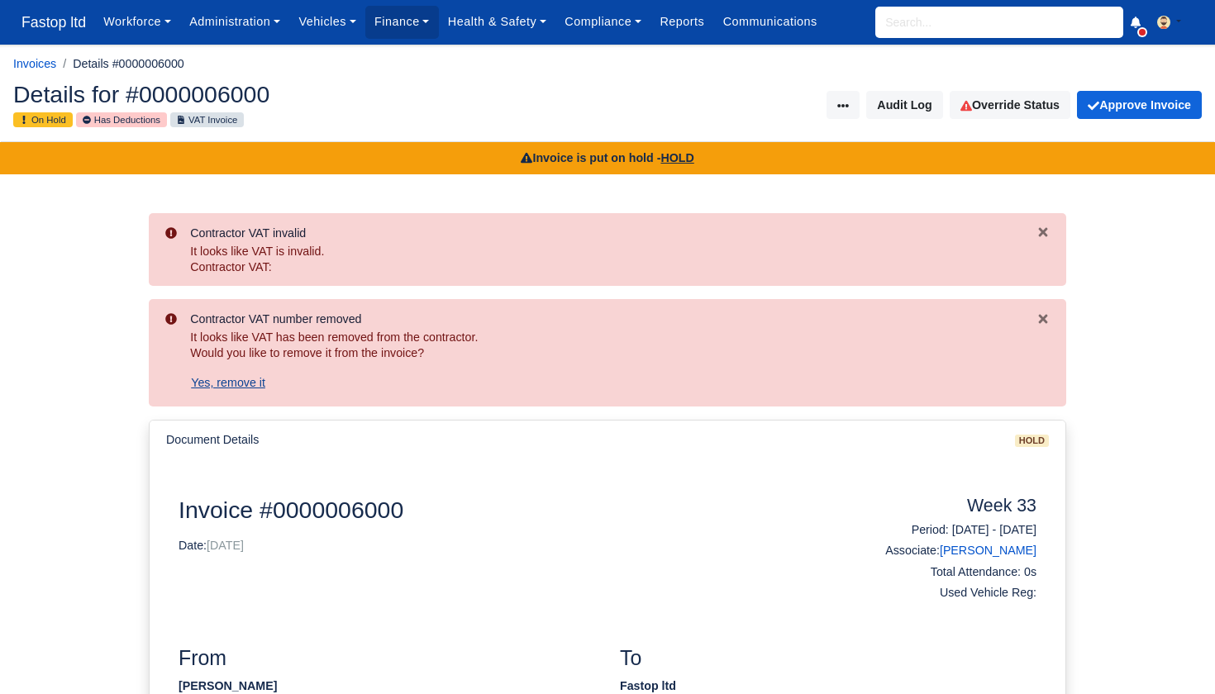
click at [260, 378] on button "Yes, remove it" at bounding box center [228, 383] width 76 height 28
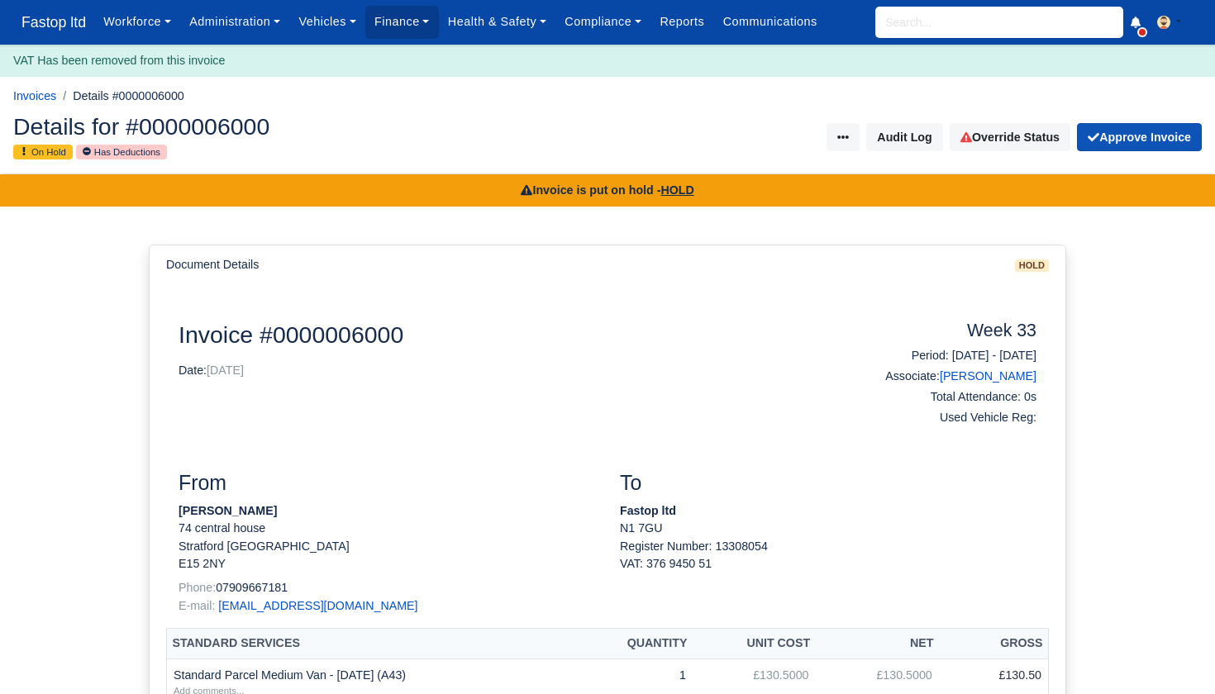
click at [1124, 131] on button "Approve Invoice" at bounding box center [1139, 137] width 125 height 28
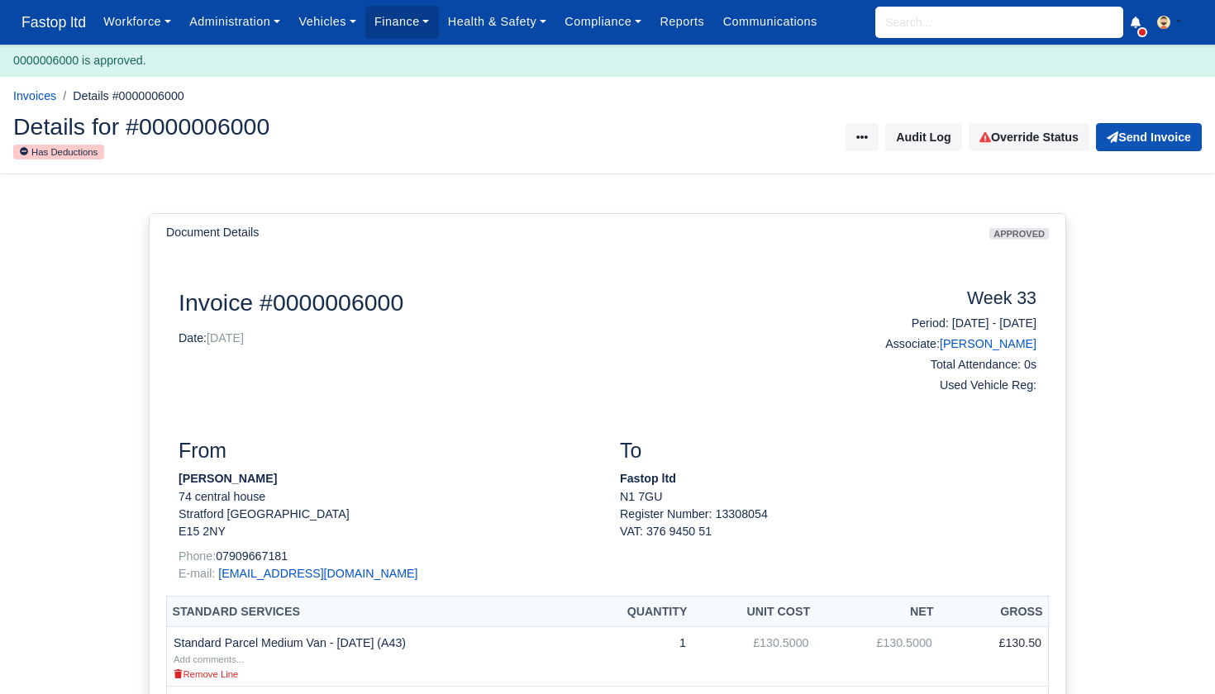
click at [1130, 131] on button "Send Invoice" at bounding box center [1149, 137] width 106 height 28
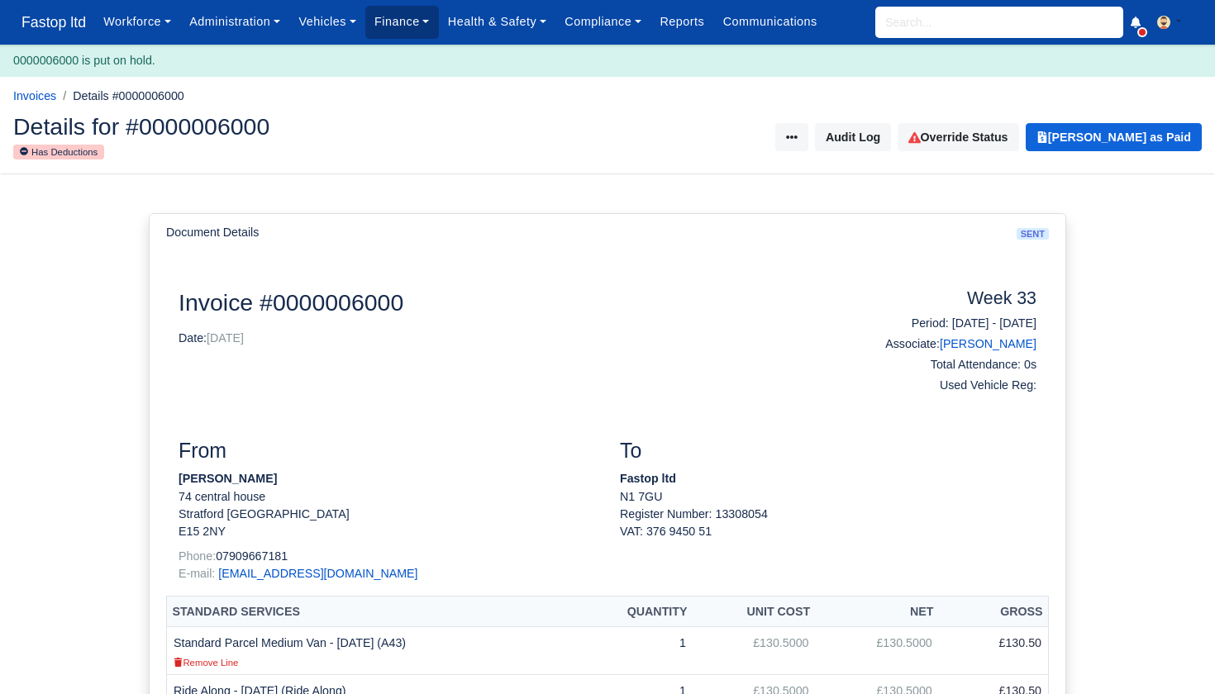
click at [397, 23] on link "Finance" at bounding box center [402, 22] width 74 height 32
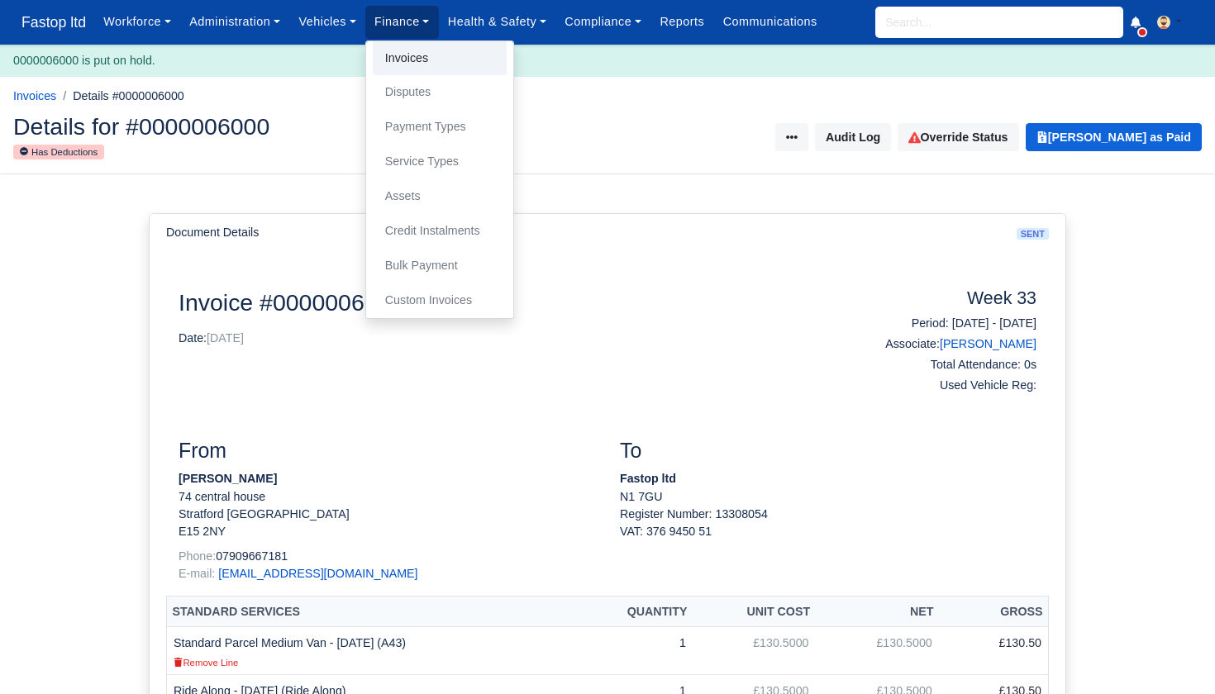
click at [416, 58] on link "Invoices" at bounding box center [440, 58] width 134 height 35
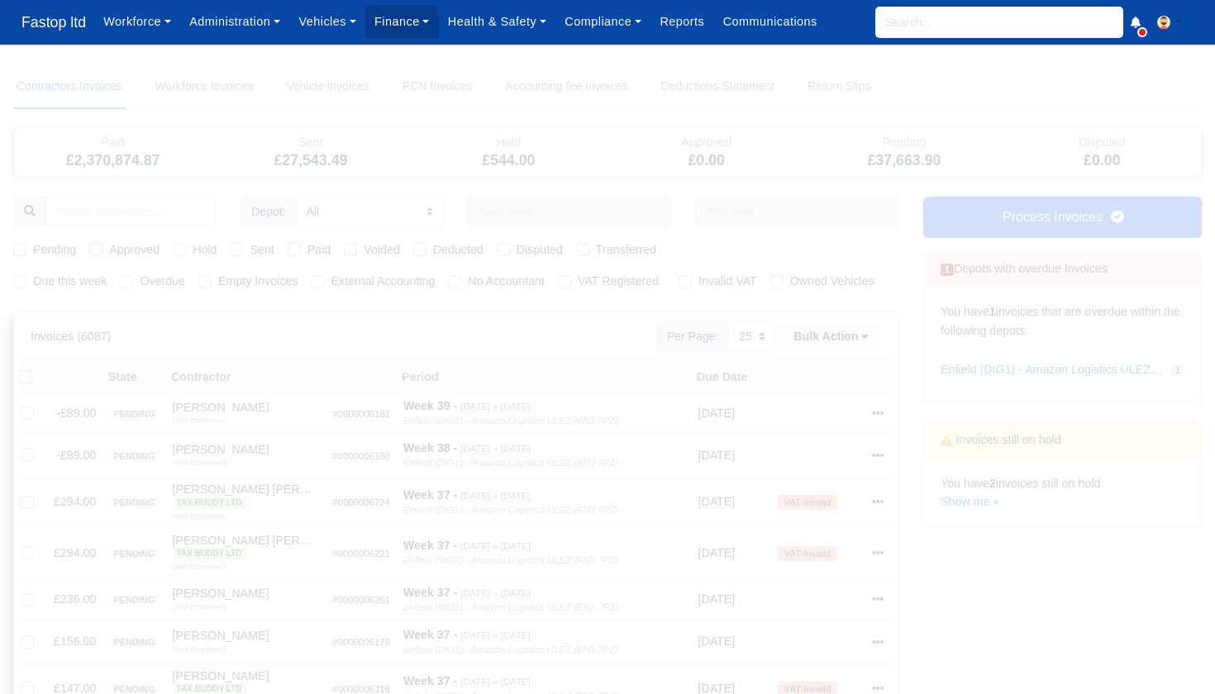
select select "25"
click at [33, 281] on label "Due this week" at bounding box center [70, 281] width 74 height 19
click at [20, 281] on input "Due this week" at bounding box center [19, 278] width 13 height 13
checkbox input "true"
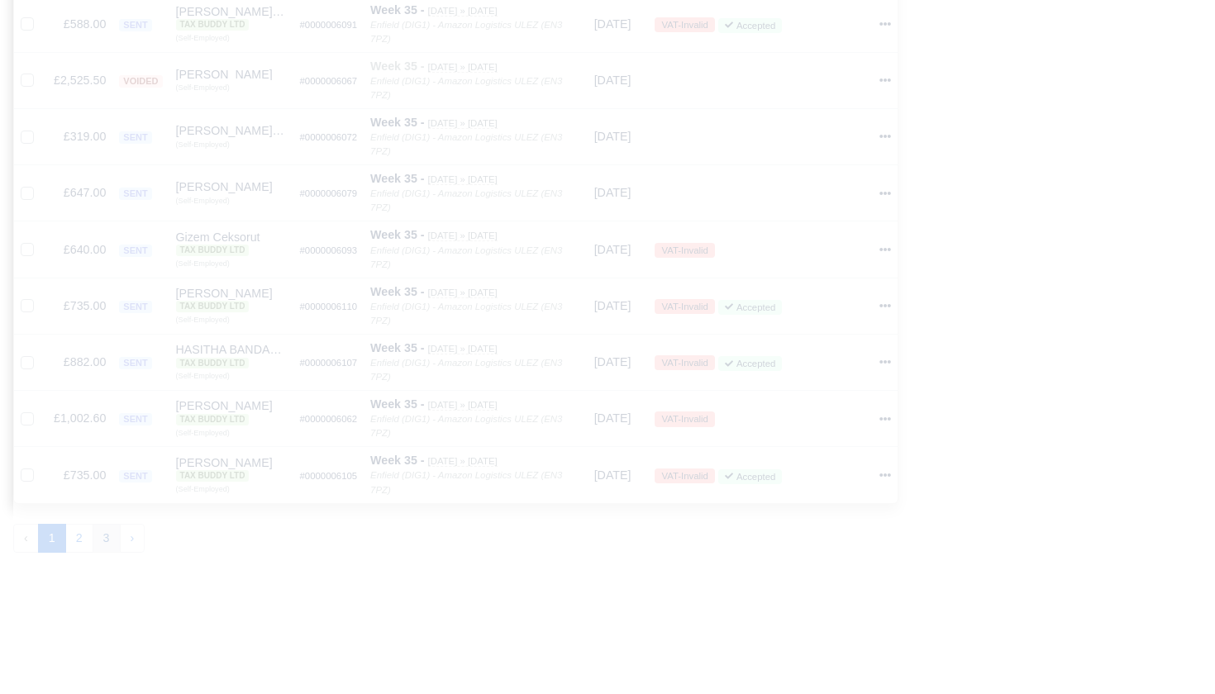
click at [104, 524] on button "3" at bounding box center [107, 539] width 28 height 30
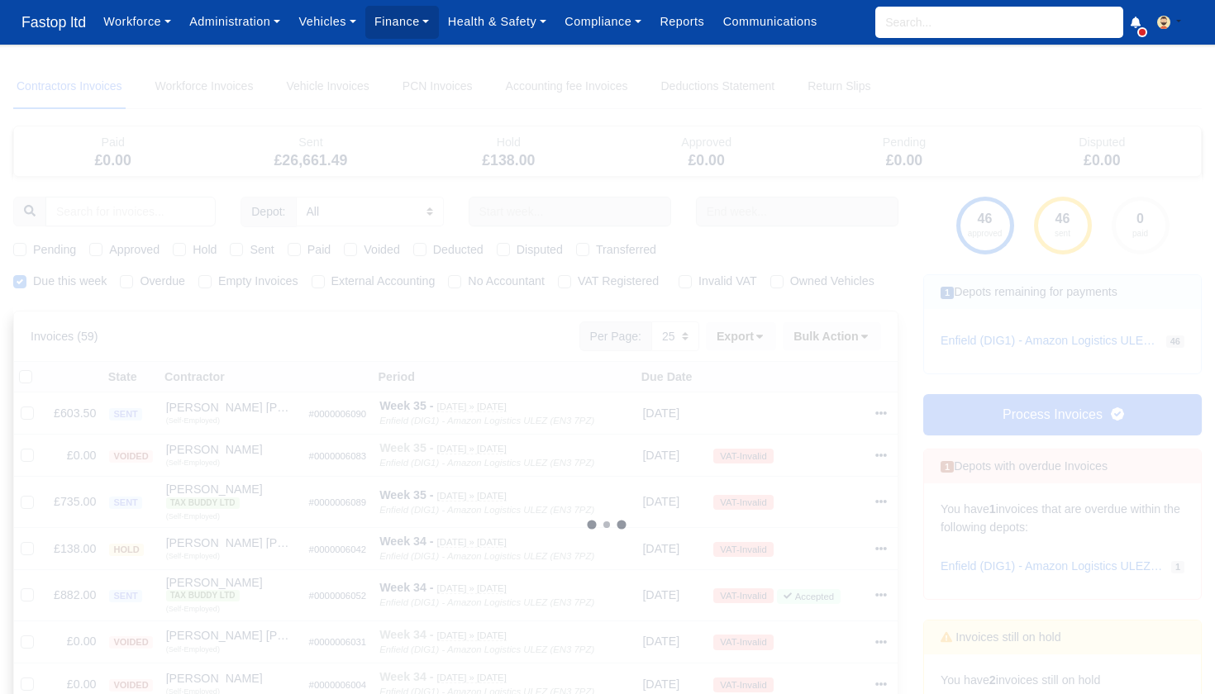
click at [33, 243] on label "Pending" at bounding box center [54, 249] width 43 height 19
click at [21, 243] on input "Pending" at bounding box center [19, 246] width 13 height 13
checkbox input "true"
click at [109, 250] on label "Approved" at bounding box center [134, 249] width 50 height 19
click at [101, 250] on input "Approved" at bounding box center [95, 246] width 13 height 13
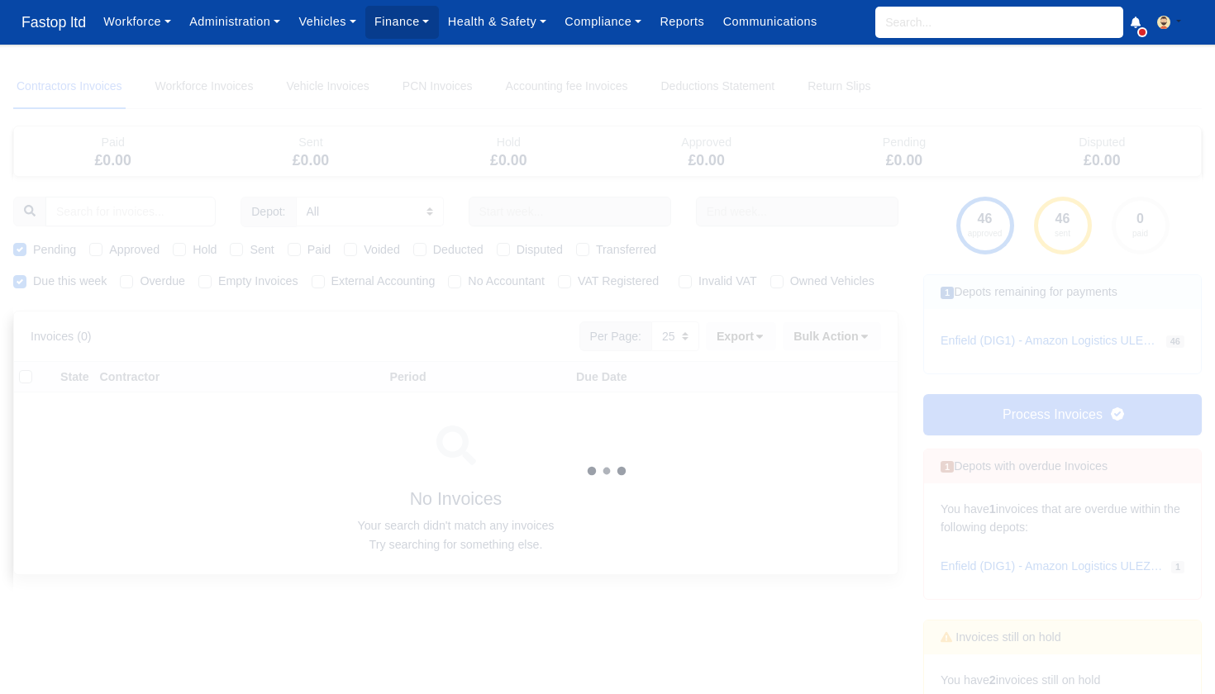
checkbox input "true"
click at [250, 246] on label "Sent" at bounding box center [262, 249] width 24 height 19
click at [240, 246] on input "Sent" at bounding box center [236, 246] width 13 height 13
checkbox input "true"
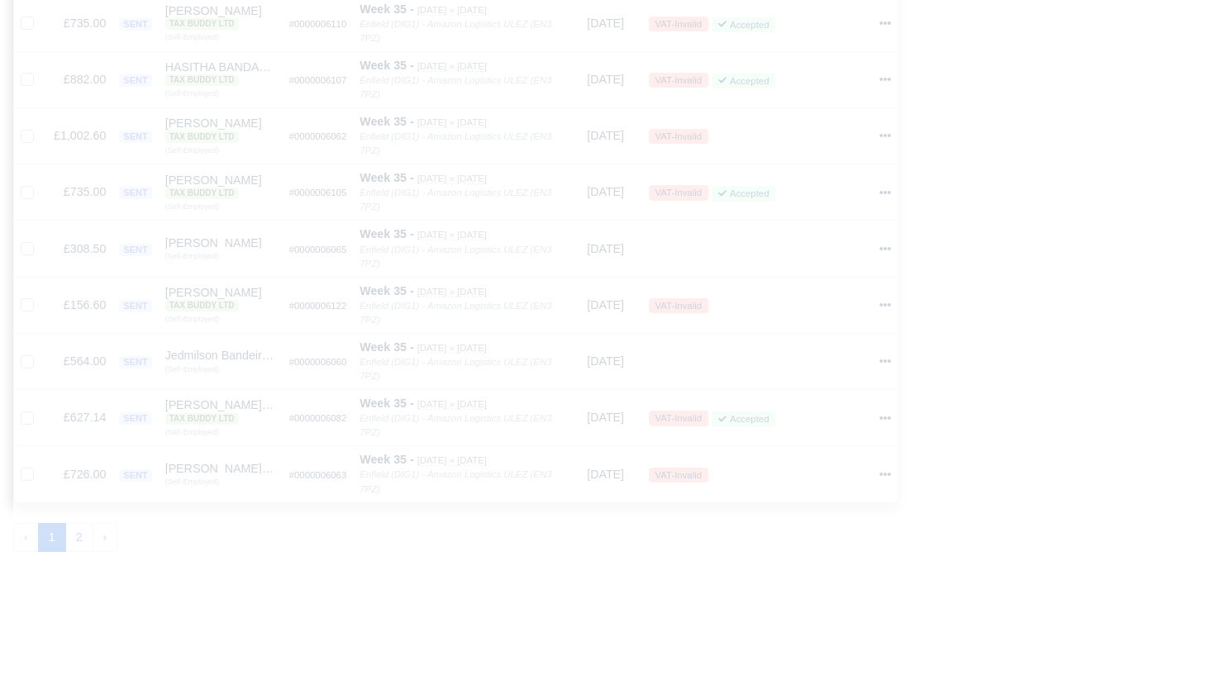
scroll to position [1317, 0]
click at [83, 524] on button "2" at bounding box center [79, 539] width 28 height 30
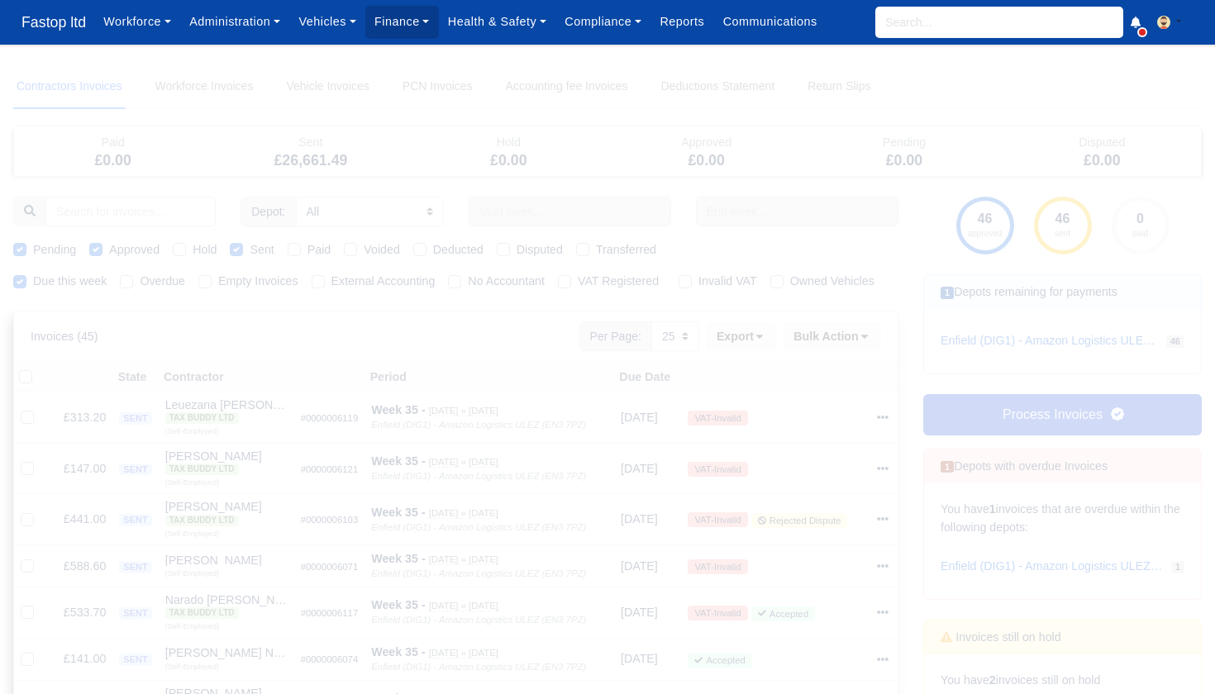
click at [974, 402] on link "Process Invoices" at bounding box center [1062, 414] width 278 height 41
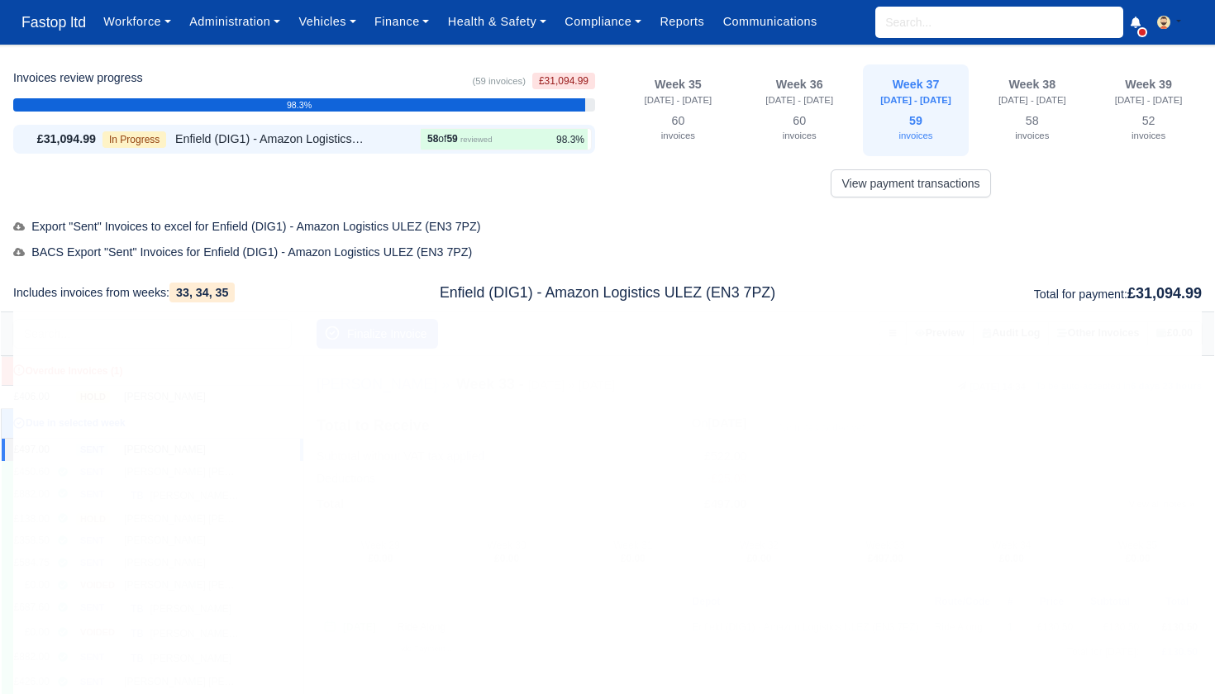
click at [379, 329] on button "Finalize Invoice" at bounding box center [376, 334] width 121 height 30
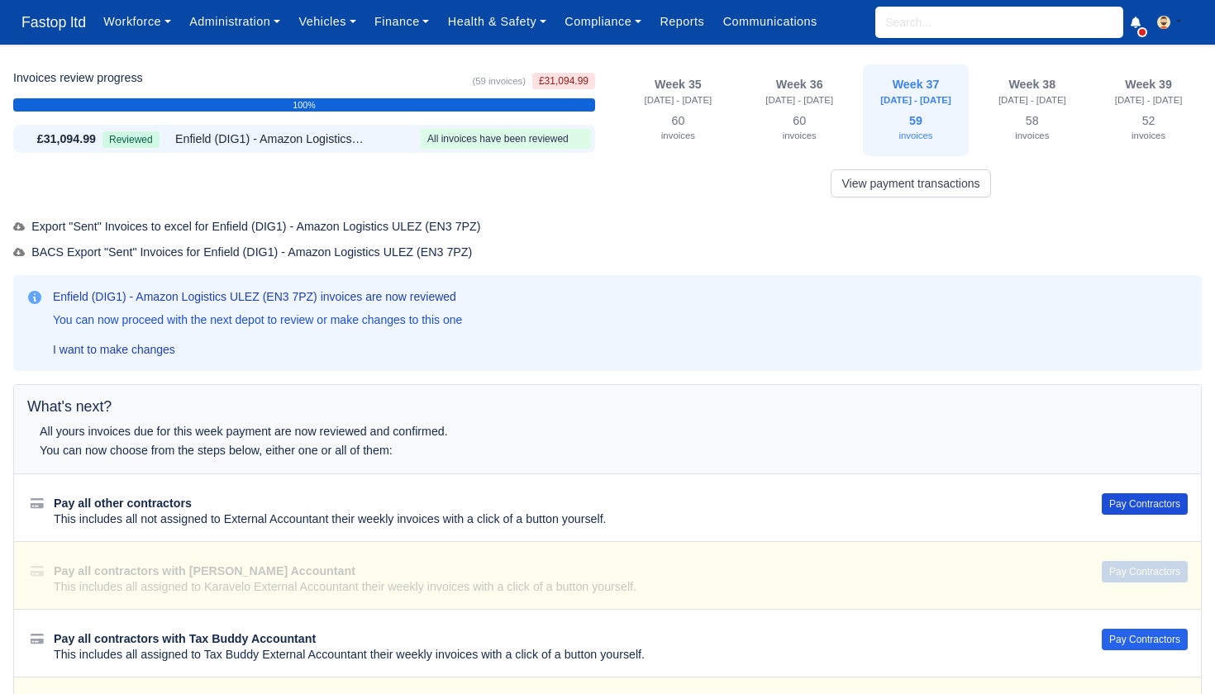
click at [1141, 503] on button "Pay Contractors" at bounding box center [1144, 503] width 86 height 21
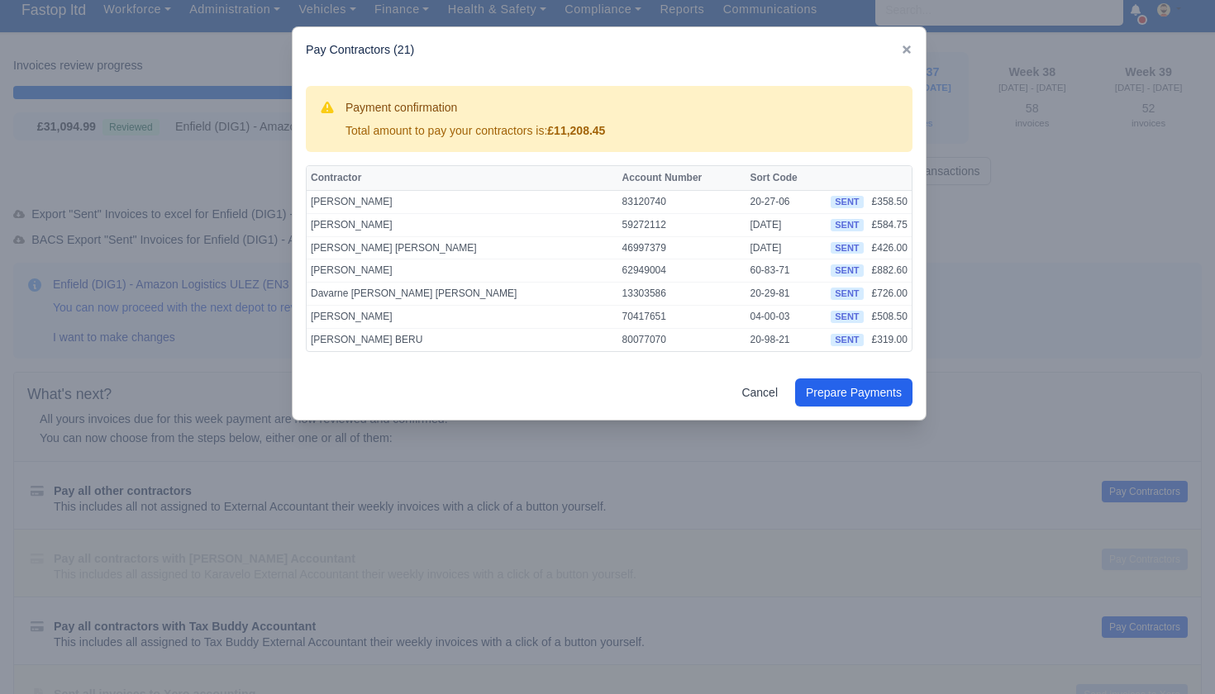
scroll to position [3, 0]
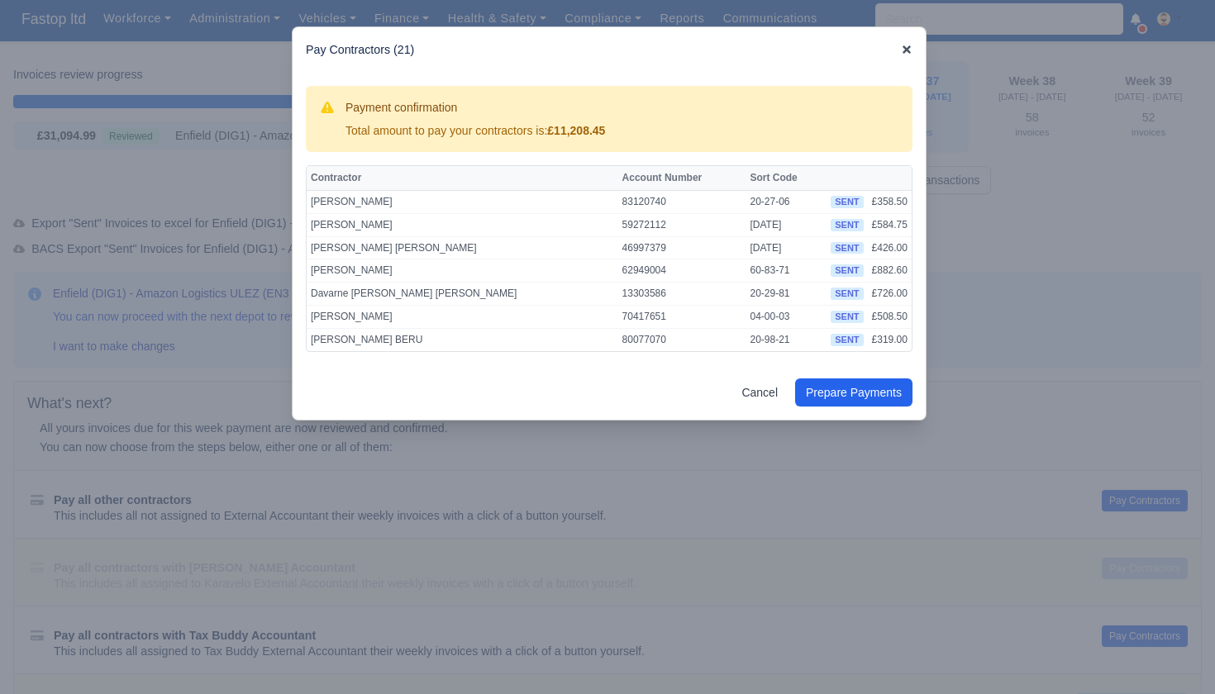
click at [907, 52] on icon at bounding box center [906, 49] width 8 height 8
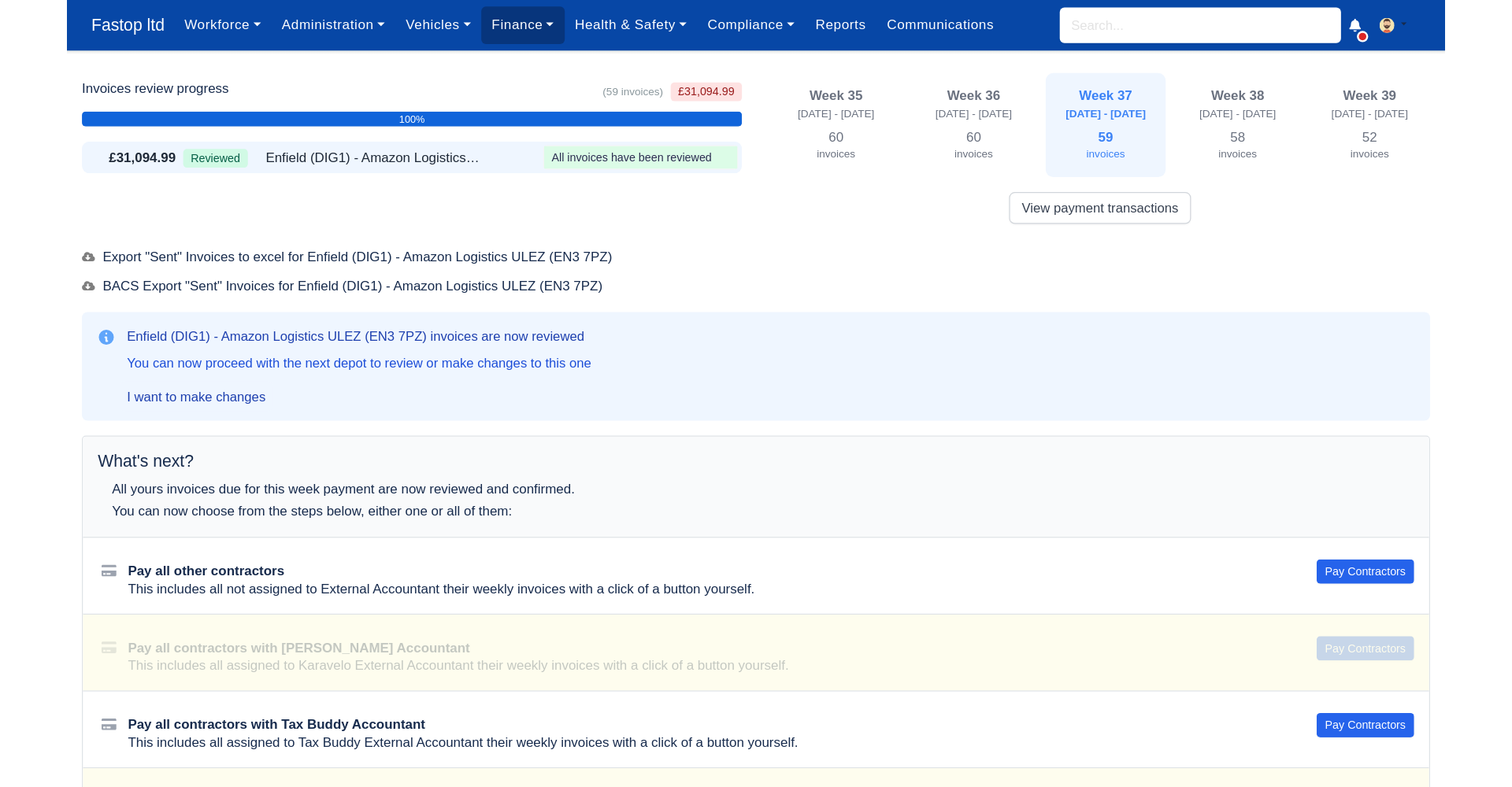
scroll to position [0, 0]
